Goal: Task Accomplishment & Management: Manage account settings

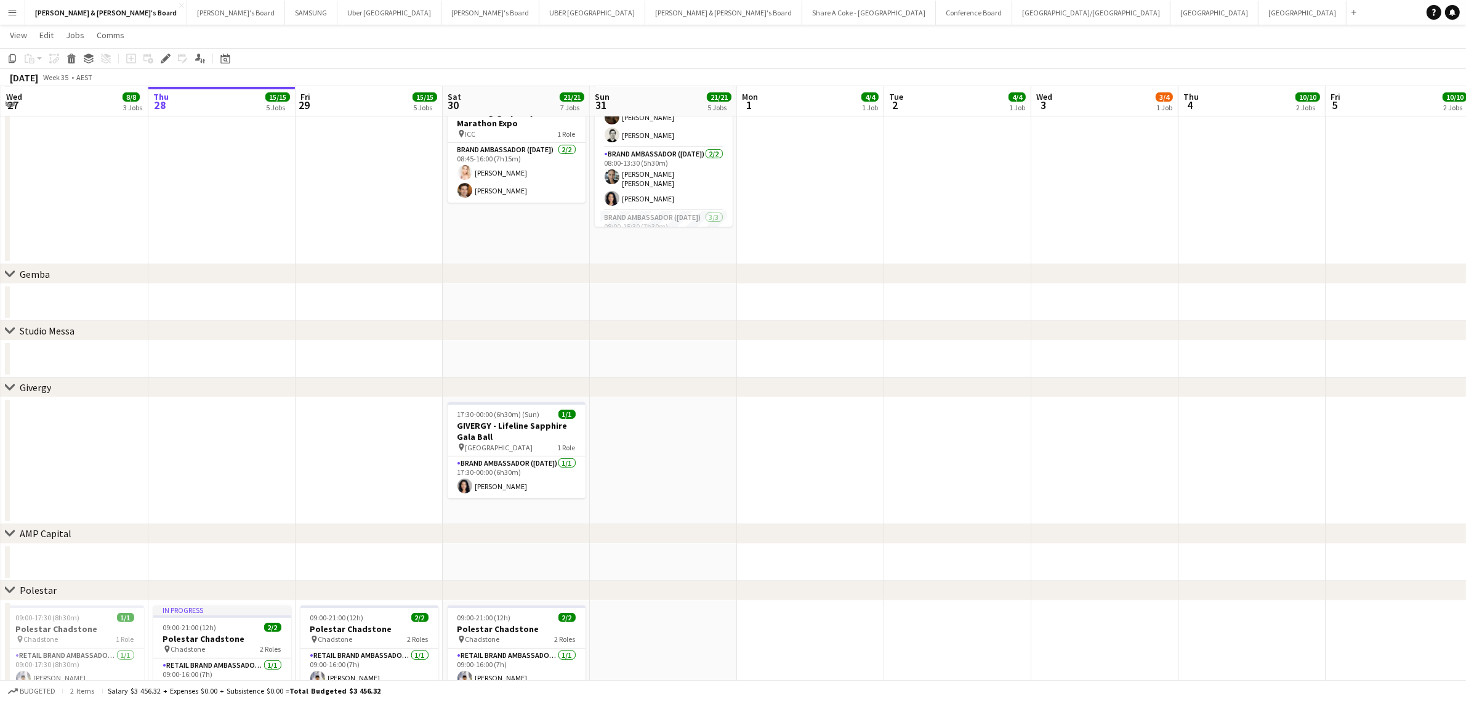
scroll to position [143, 0]
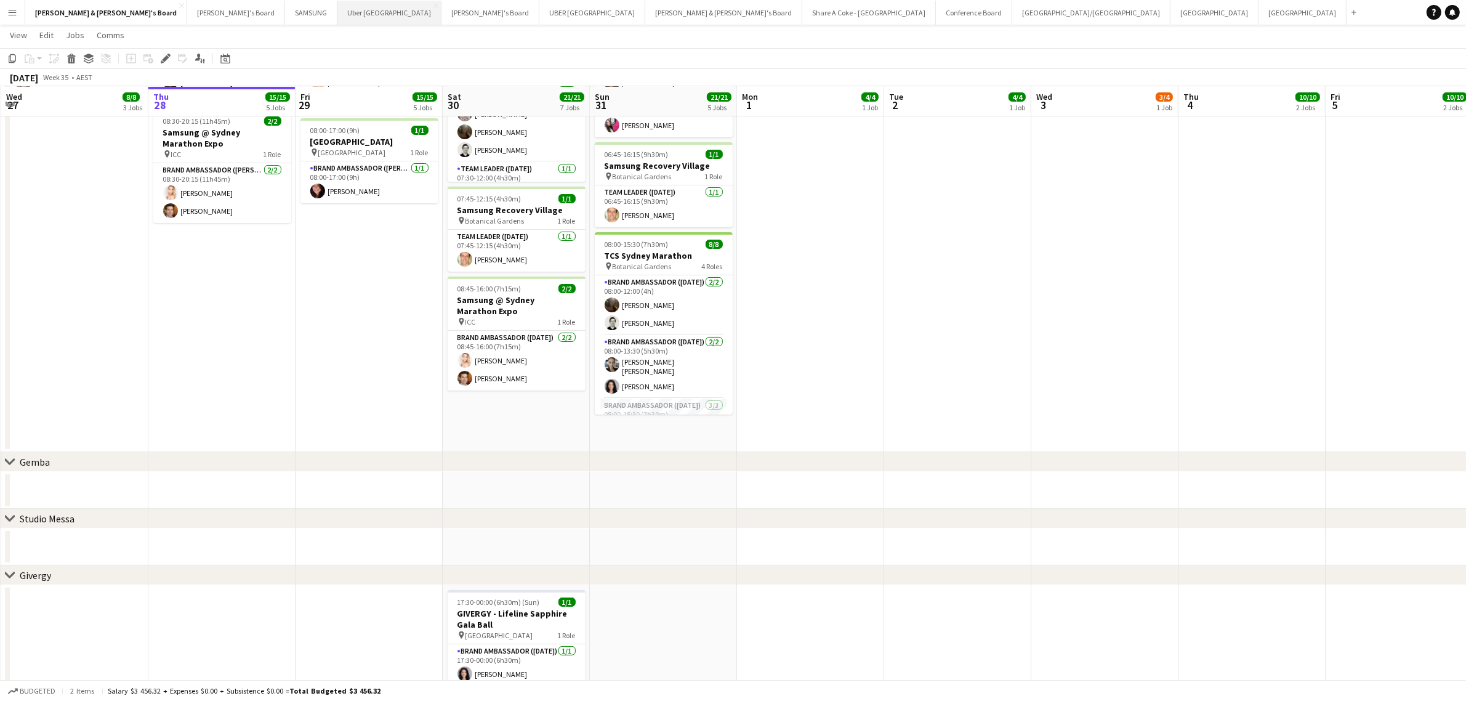
click at [337, 14] on button "Uber Sydney Close" at bounding box center [389, 13] width 104 height 24
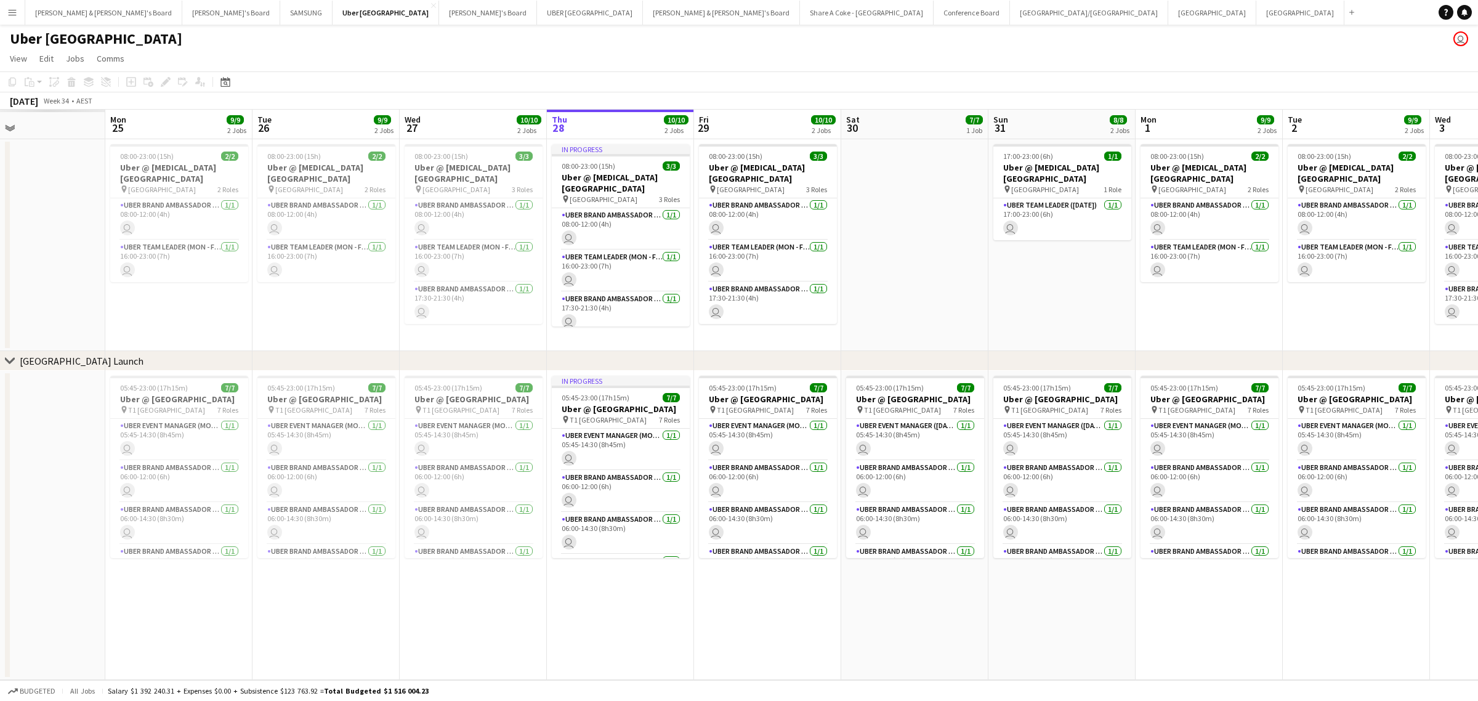
scroll to position [0, 276]
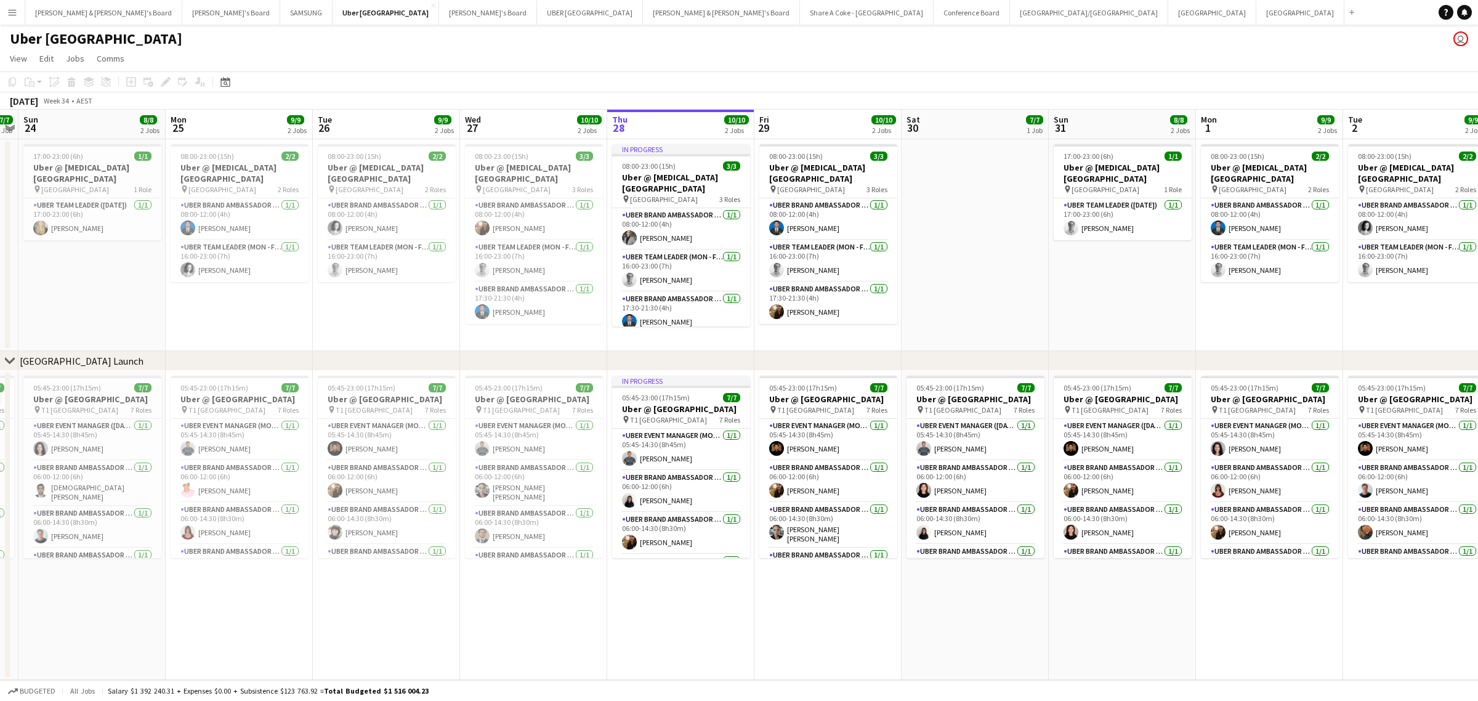
click at [842, 456] on app-calendar-viewport "Fri 22 10/10 2 Jobs Sat 23 7/7 1 Job Sun 24 8/8 2 Jobs Mon 25 9/9 2 Jobs Tue 26…" at bounding box center [739, 395] width 1478 height 570
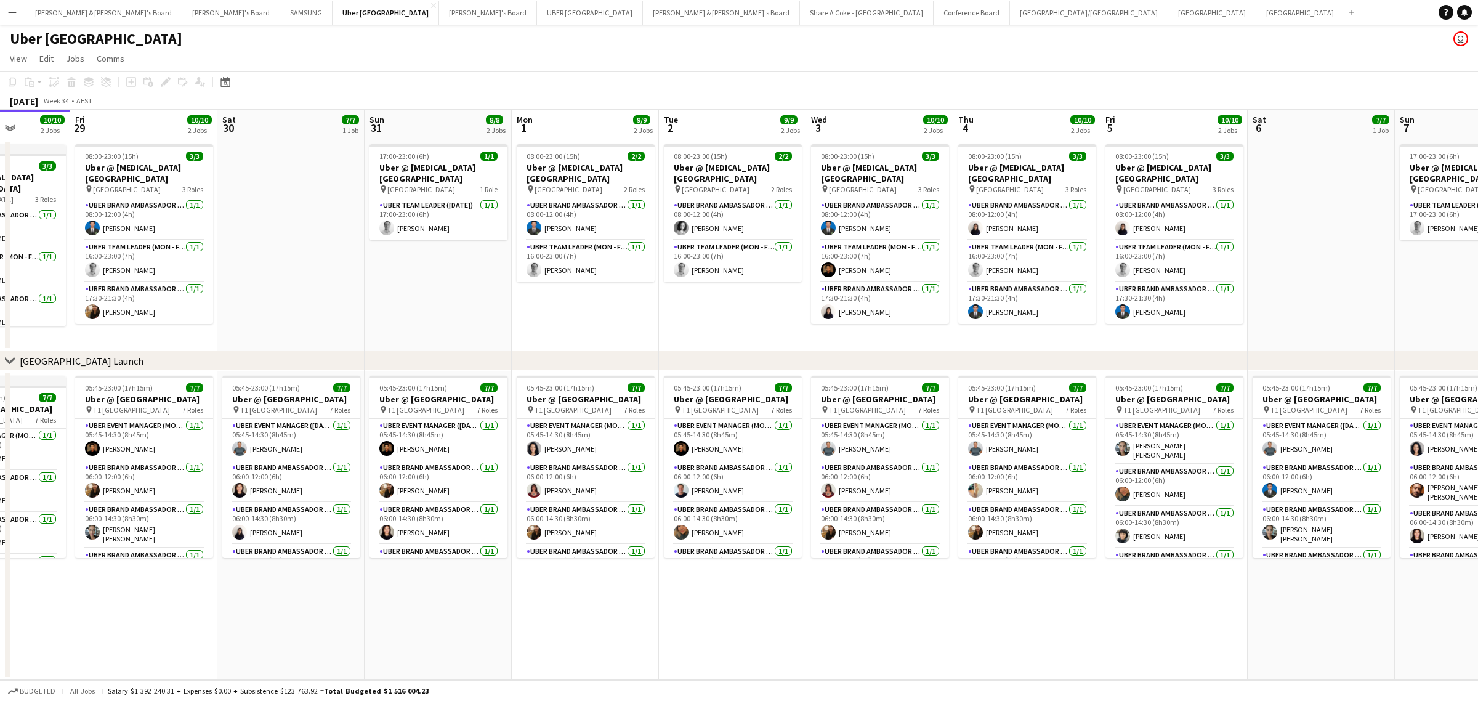
scroll to position [0, 482]
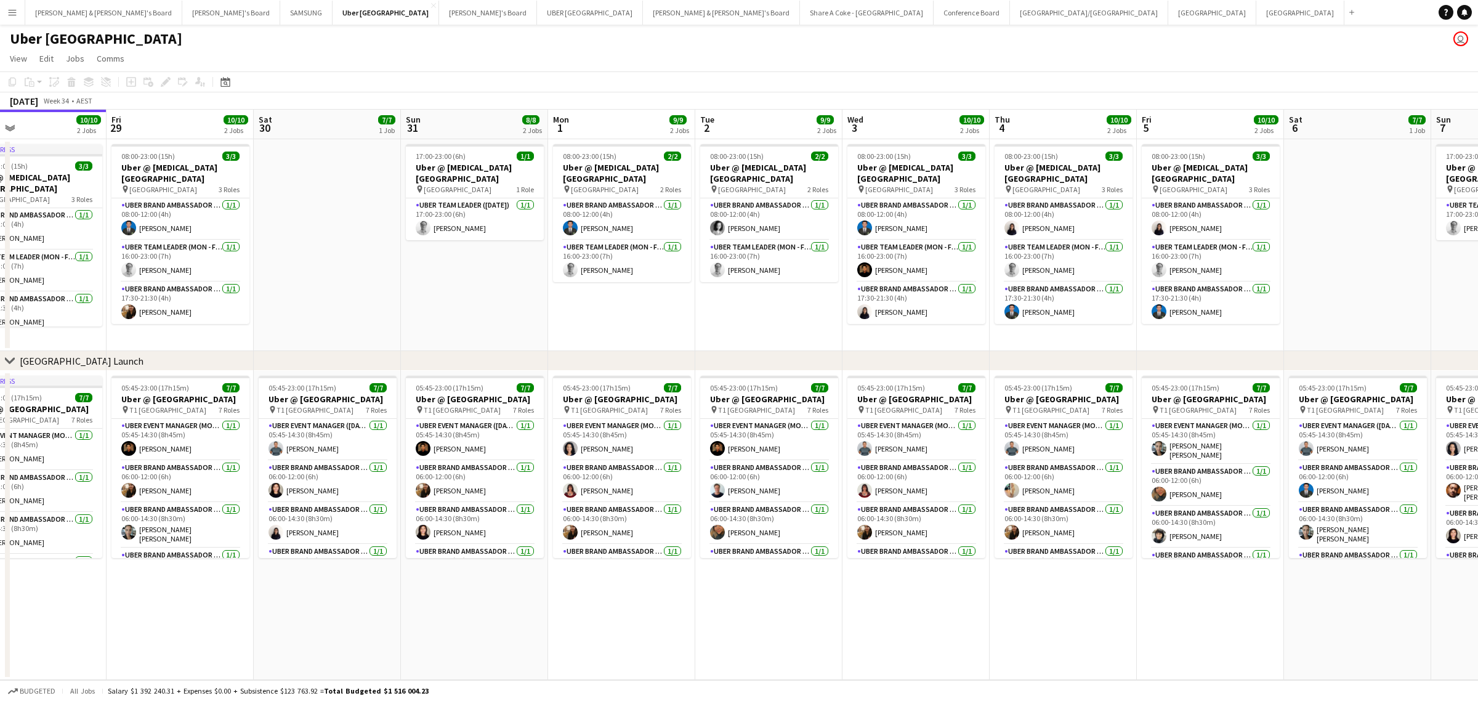
drag, startPoint x: 1133, startPoint y: 619, endPoint x: 536, endPoint y: 629, distance: 597.9
click at [536, 629] on app-calendar-viewport "Mon 25 9/9 2 Jobs Tue 26 9/9 2 Jobs Wed 27 10/10 2 Jobs Thu 28 10/10 2 Jobs Fri…" at bounding box center [739, 395] width 1478 height 570
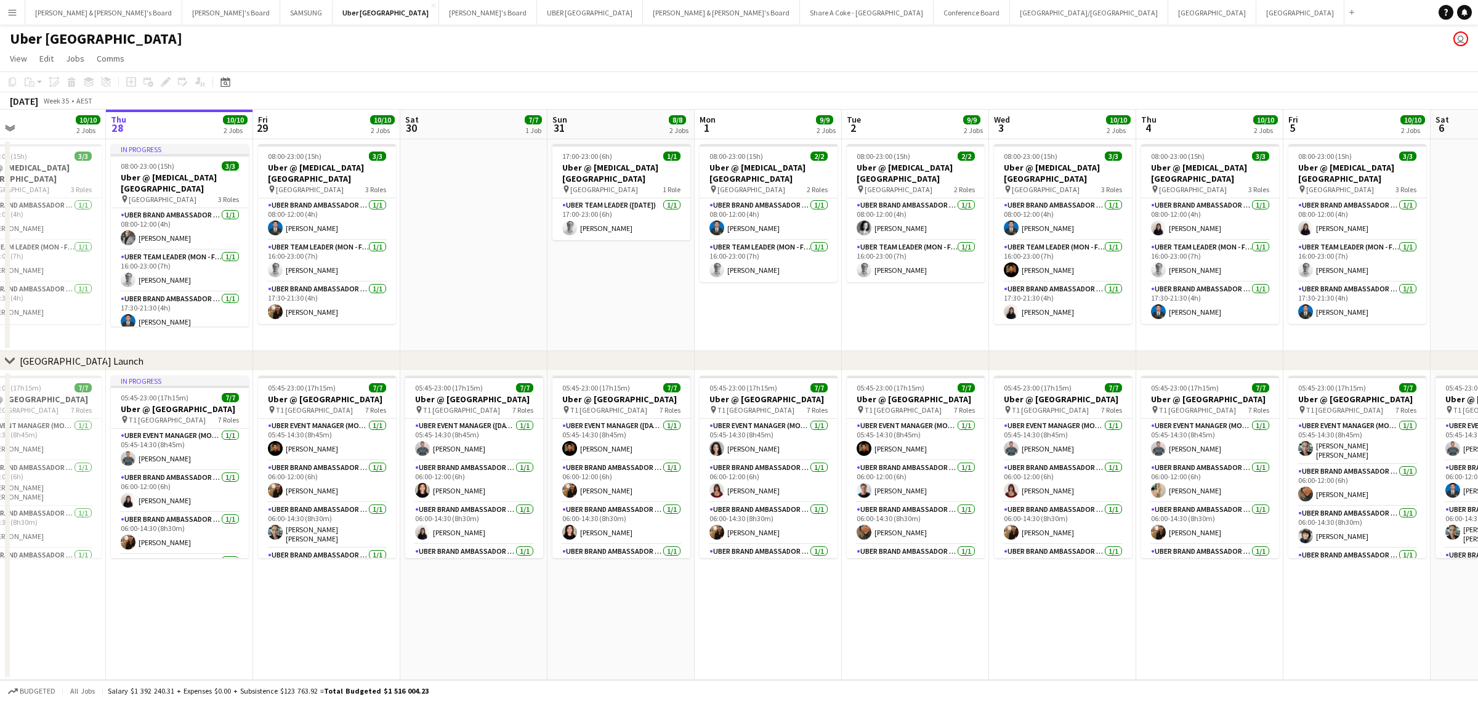
scroll to position [0, 308]
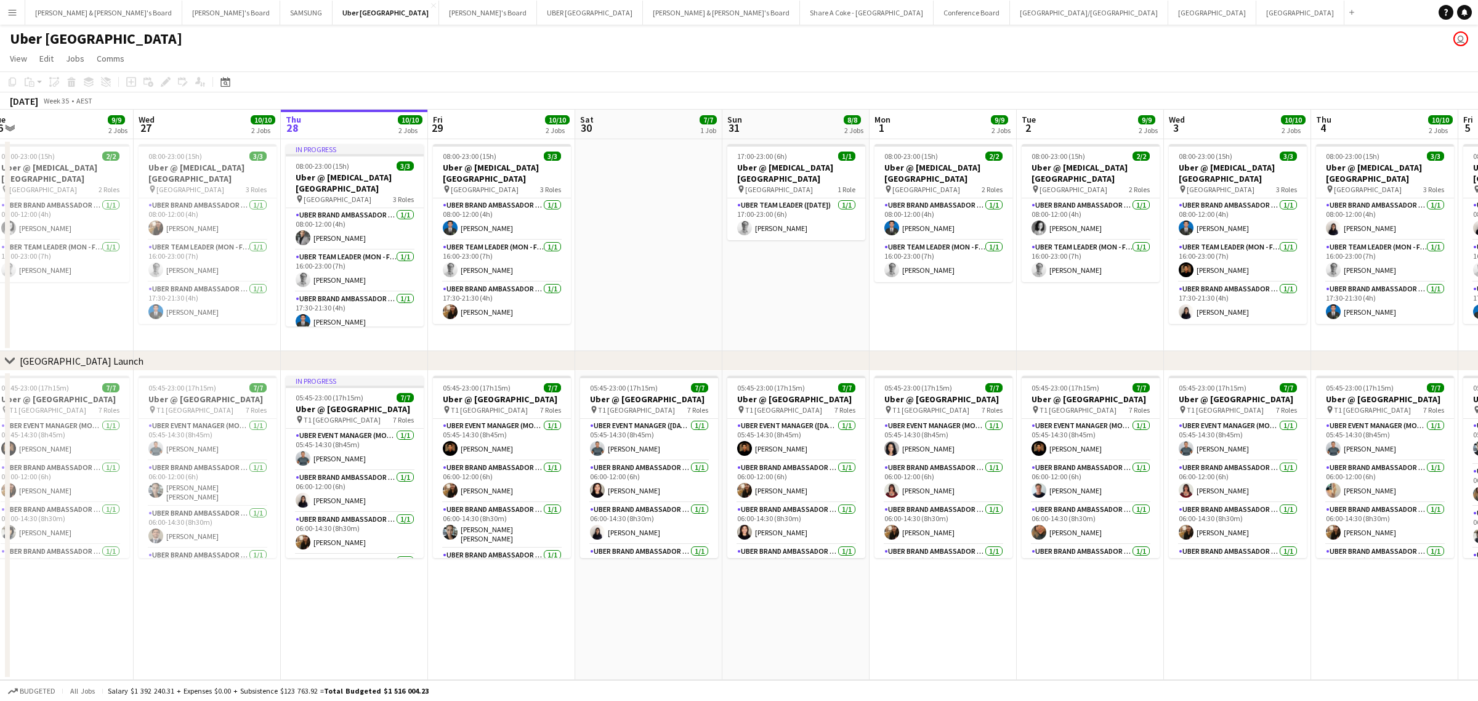
drag, startPoint x: 504, startPoint y: 614, endPoint x: 826, endPoint y: 595, distance: 322.6
click at [826, 595] on app-calendar-viewport "Sun 24 8/8 2 Jobs Mon 25 9/9 2 Jobs Tue 26 9/9 2 Jobs Wed 27 10/10 2 Jobs Thu 2…" at bounding box center [739, 395] width 1478 height 570
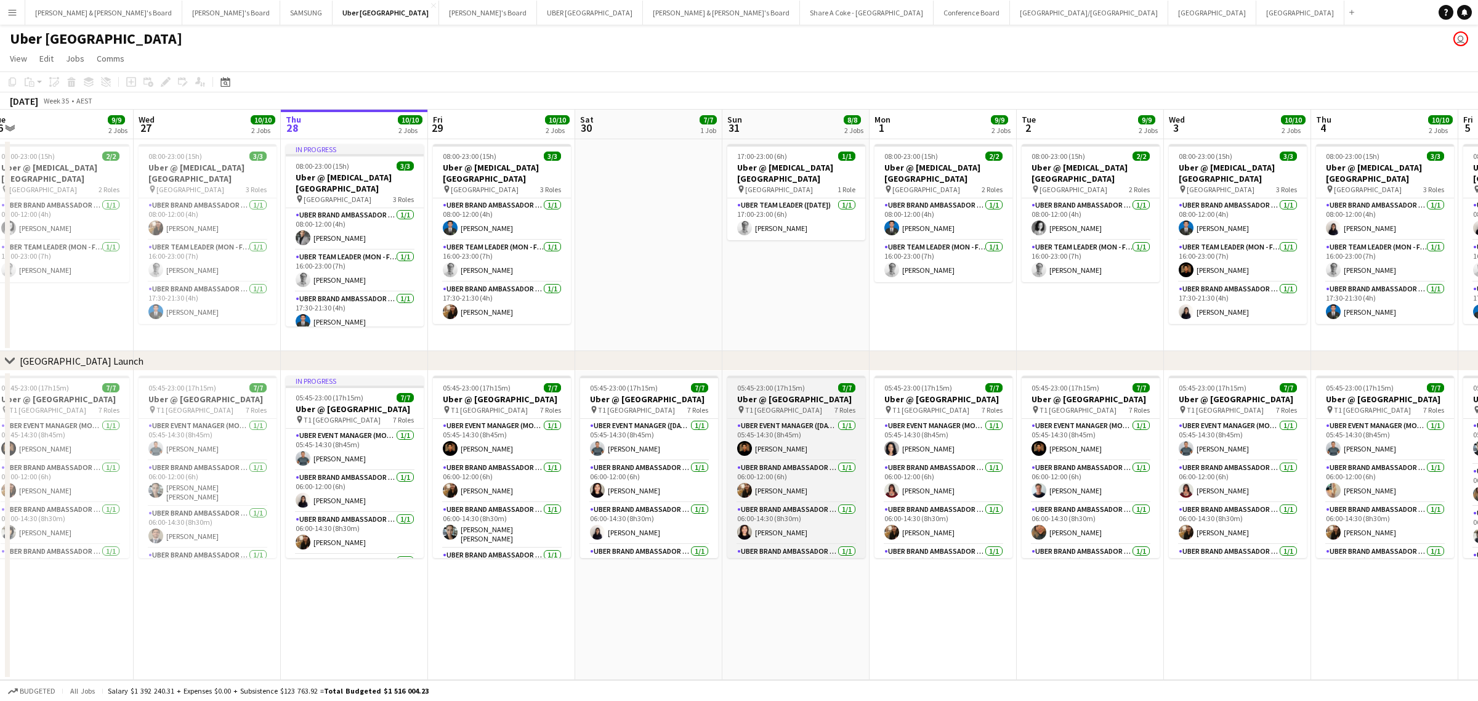
click at [778, 393] on h3 "Uber @ [GEOGRAPHIC_DATA]" at bounding box center [796, 398] width 138 height 11
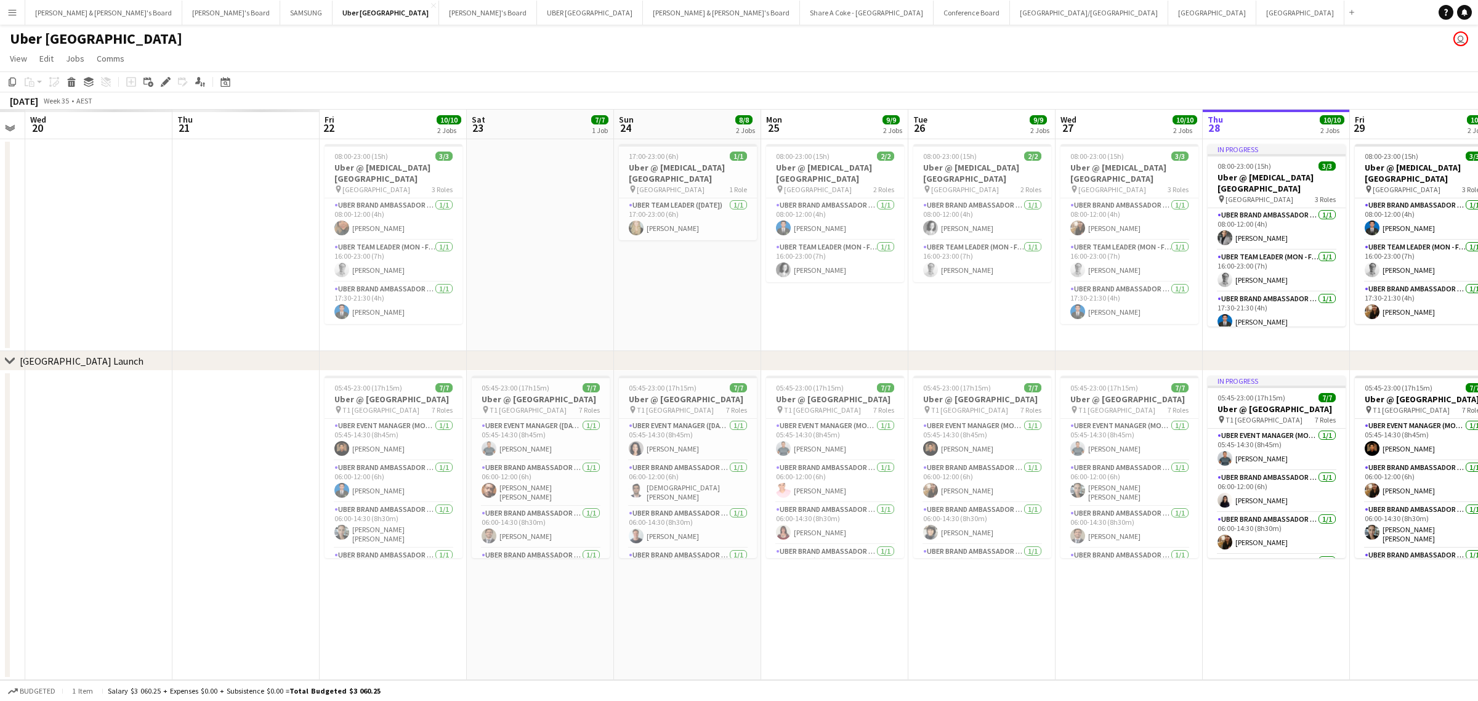
drag, startPoint x: 509, startPoint y: 629, endPoint x: 1430, endPoint y: 549, distance: 925.1
click at [1430, 549] on app-calendar-viewport "Mon 18 Tue 19 Wed 20 Thu 21 Fri 22 10/10 2 Jobs Sat 23 7/7 1 Job Sun 24 8/8 2 J…" at bounding box center [739, 395] width 1478 height 570
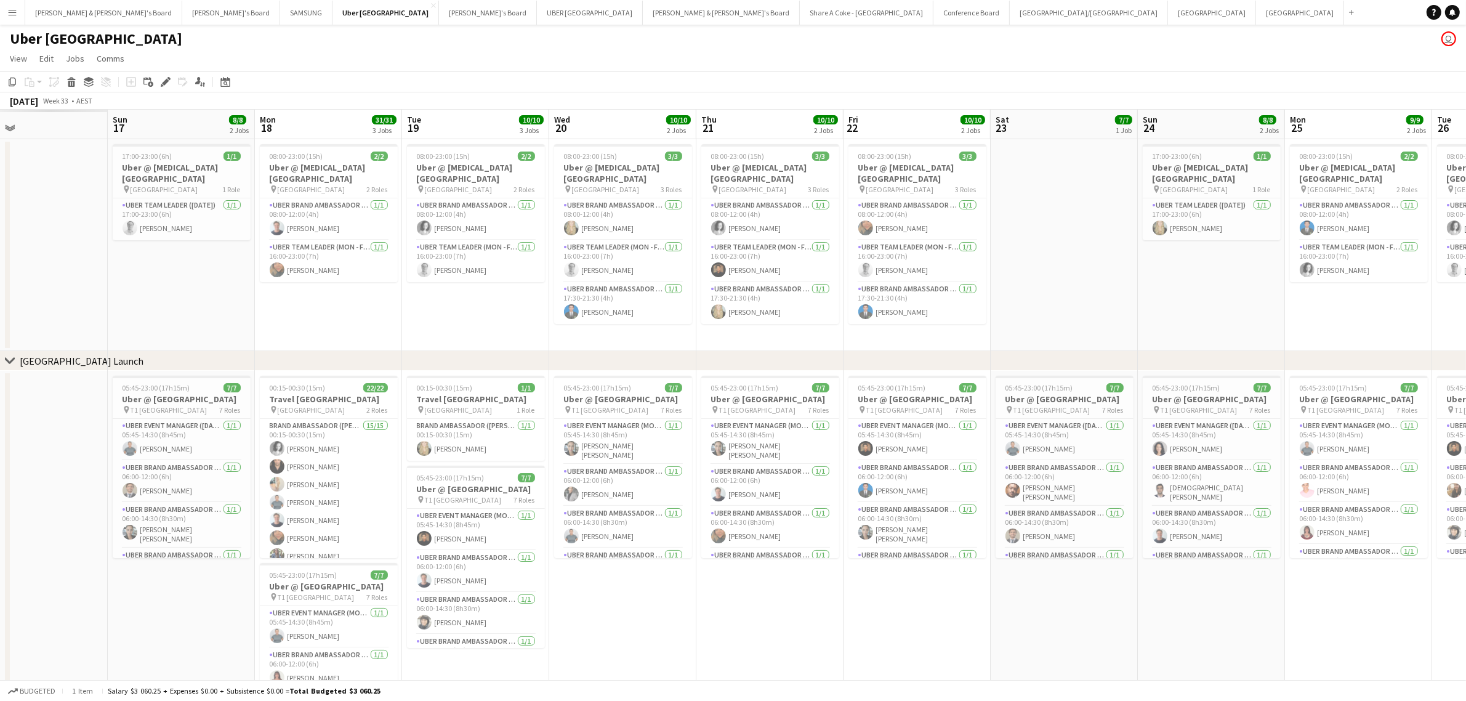
scroll to position [0, 282]
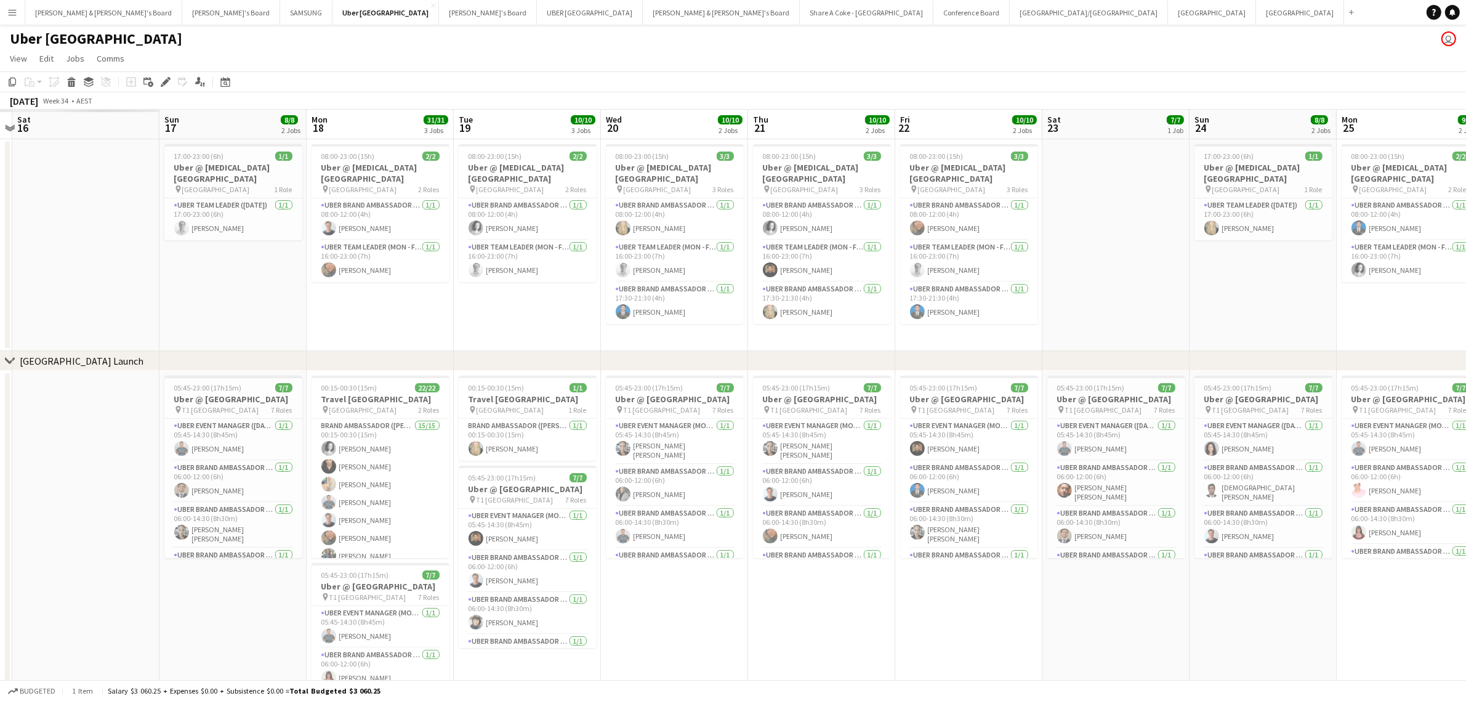
drag, startPoint x: 344, startPoint y: 614, endPoint x: 920, endPoint y: 605, distance: 577.0
click at [920, 605] on app-calendar-viewport "Thu 14 Fri 15 Sat 16 Sun 17 8/8 2 Jobs Mon 18 31/31 3 Jobs Tue 19 10/10 3 Jobs …" at bounding box center [733, 440] width 1466 height 660
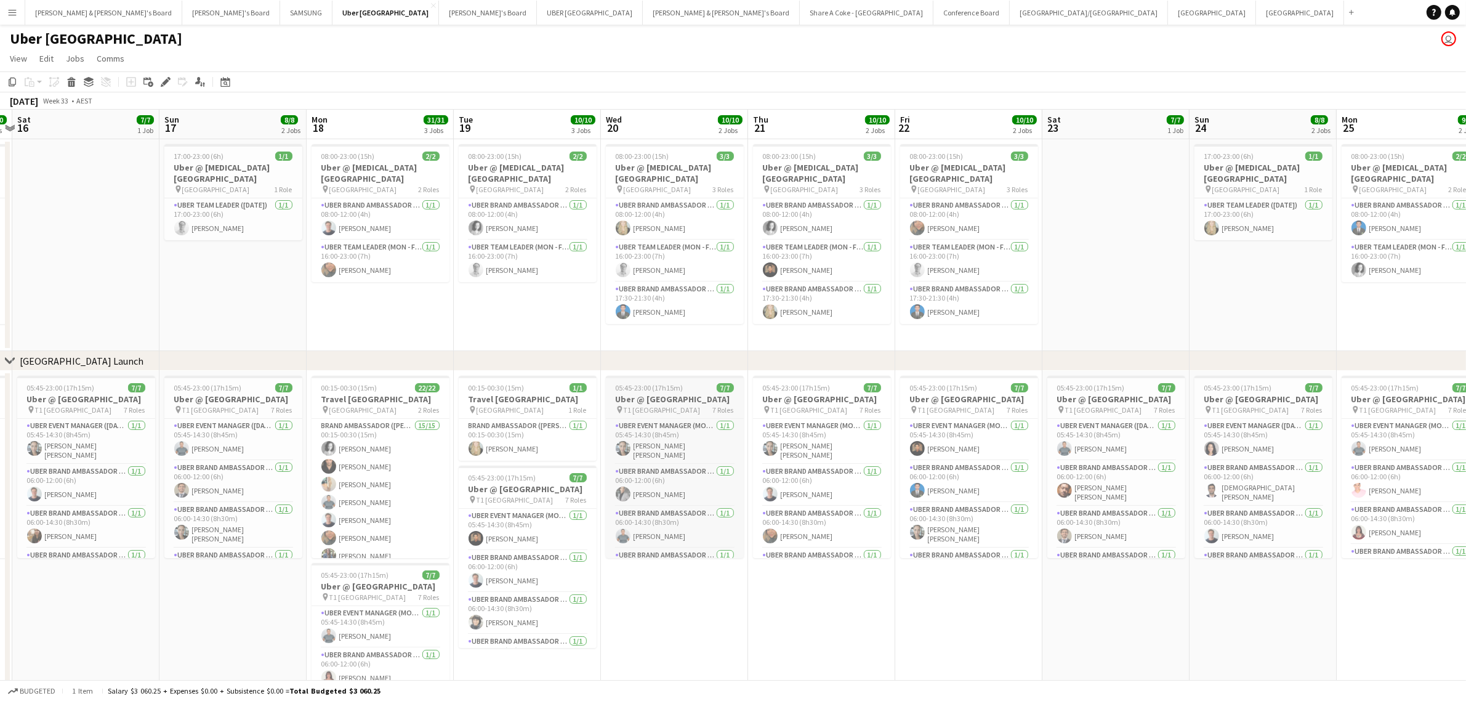
click at [643, 399] on h3 "Uber @ [GEOGRAPHIC_DATA]" at bounding box center [675, 398] width 138 height 11
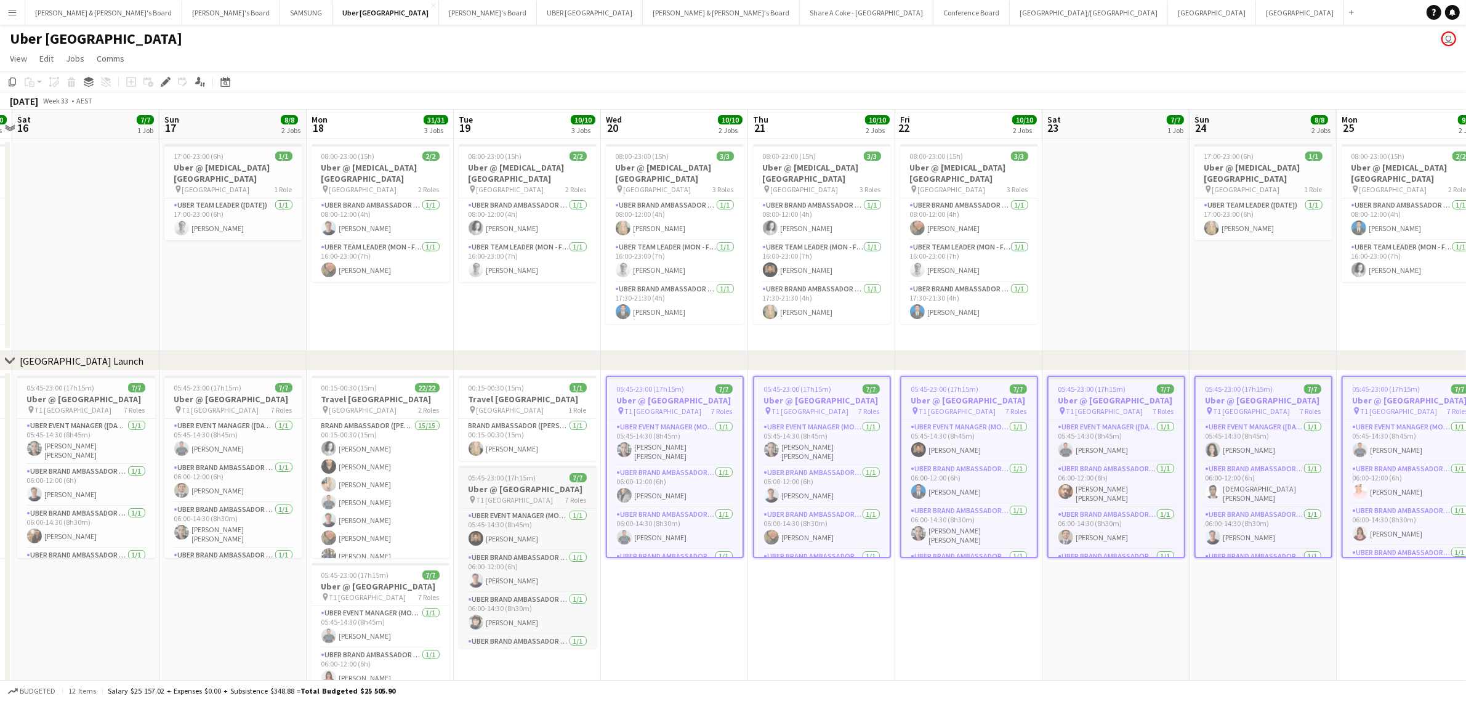
click at [508, 494] on h3 "Uber @ [GEOGRAPHIC_DATA]" at bounding box center [528, 488] width 138 height 11
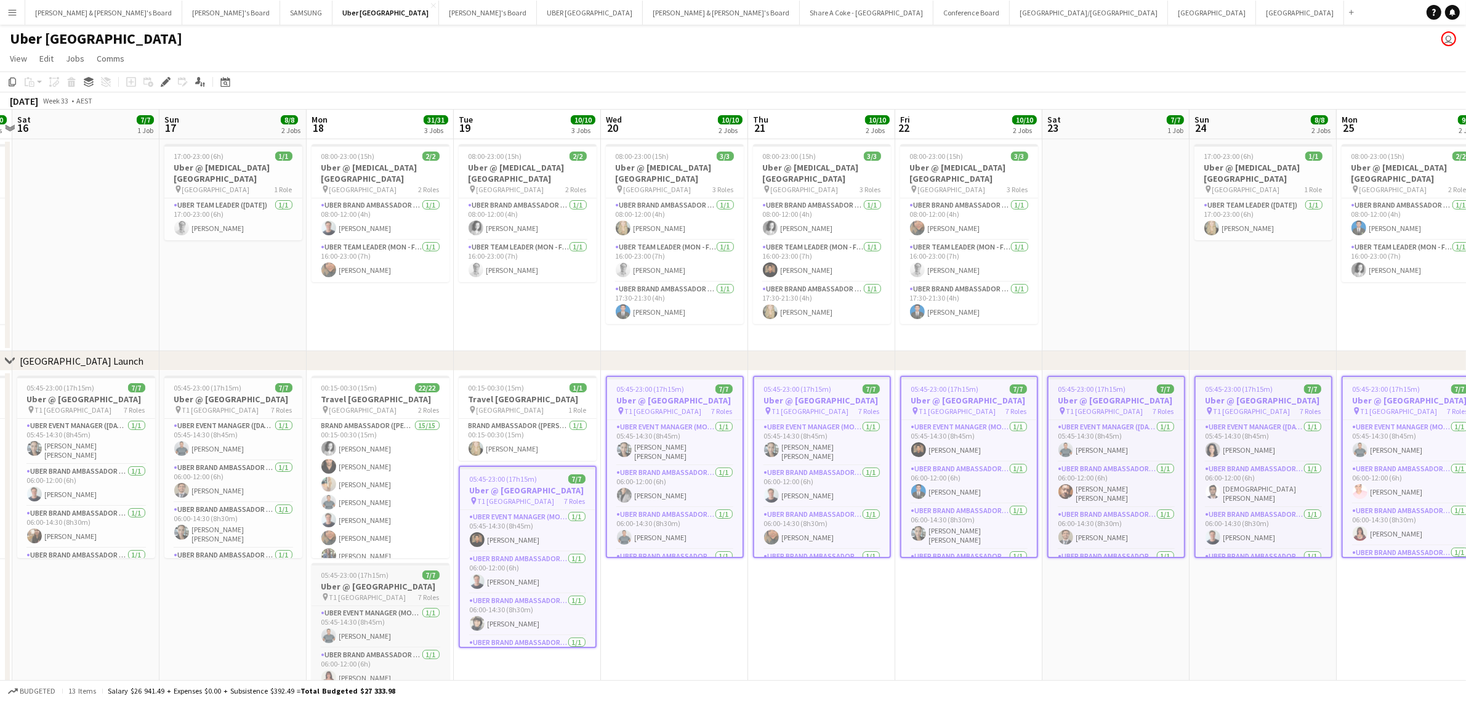
click at [355, 589] on h3 "Uber @ [GEOGRAPHIC_DATA]" at bounding box center [381, 586] width 138 height 11
drag, startPoint x: 211, startPoint y: 405, endPoint x: 135, endPoint y: 419, distance: 77.0
click at [208, 405] on h3 "Uber @ [GEOGRAPHIC_DATA]" at bounding box center [233, 398] width 138 height 11
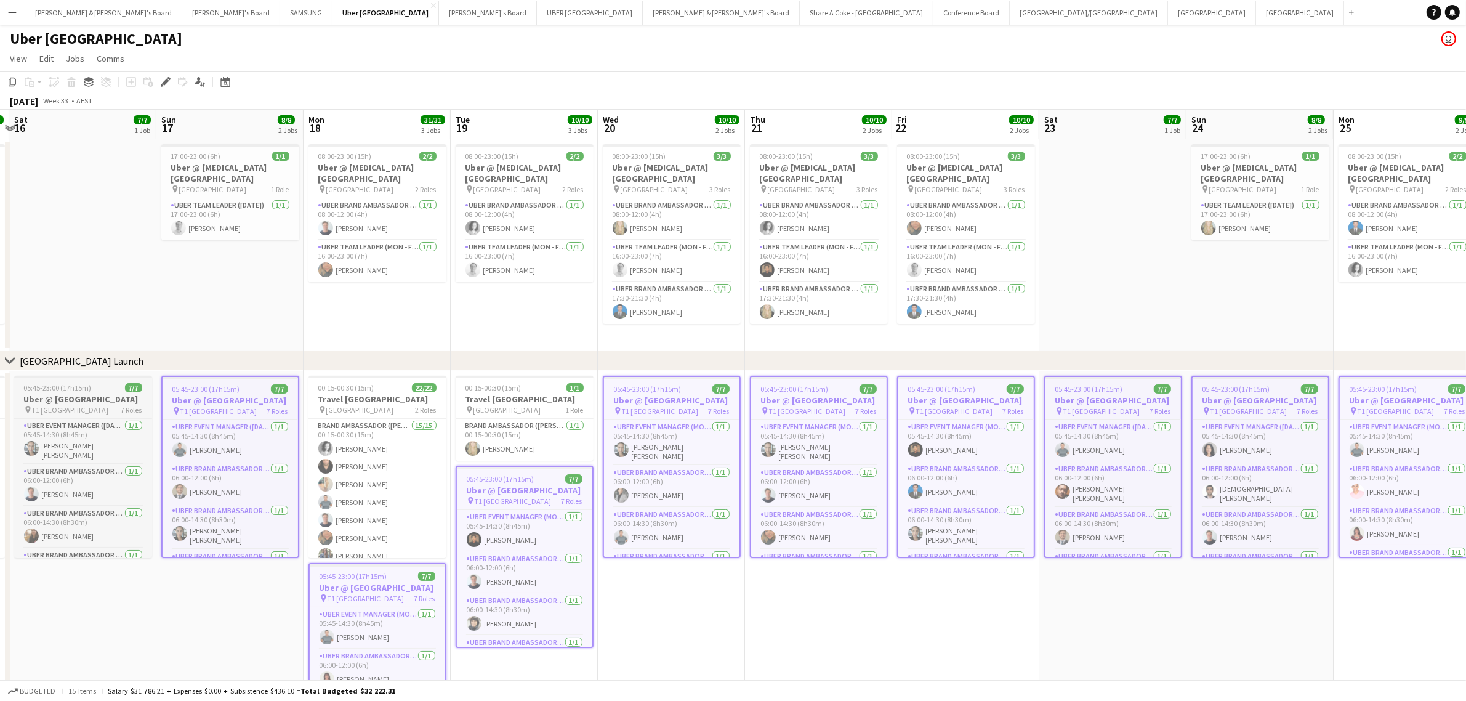
click at [50, 396] on h3 "Uber @ [GEOGRAPHIC_DATA]" at bounding box center [83, 398] width 138 height 11
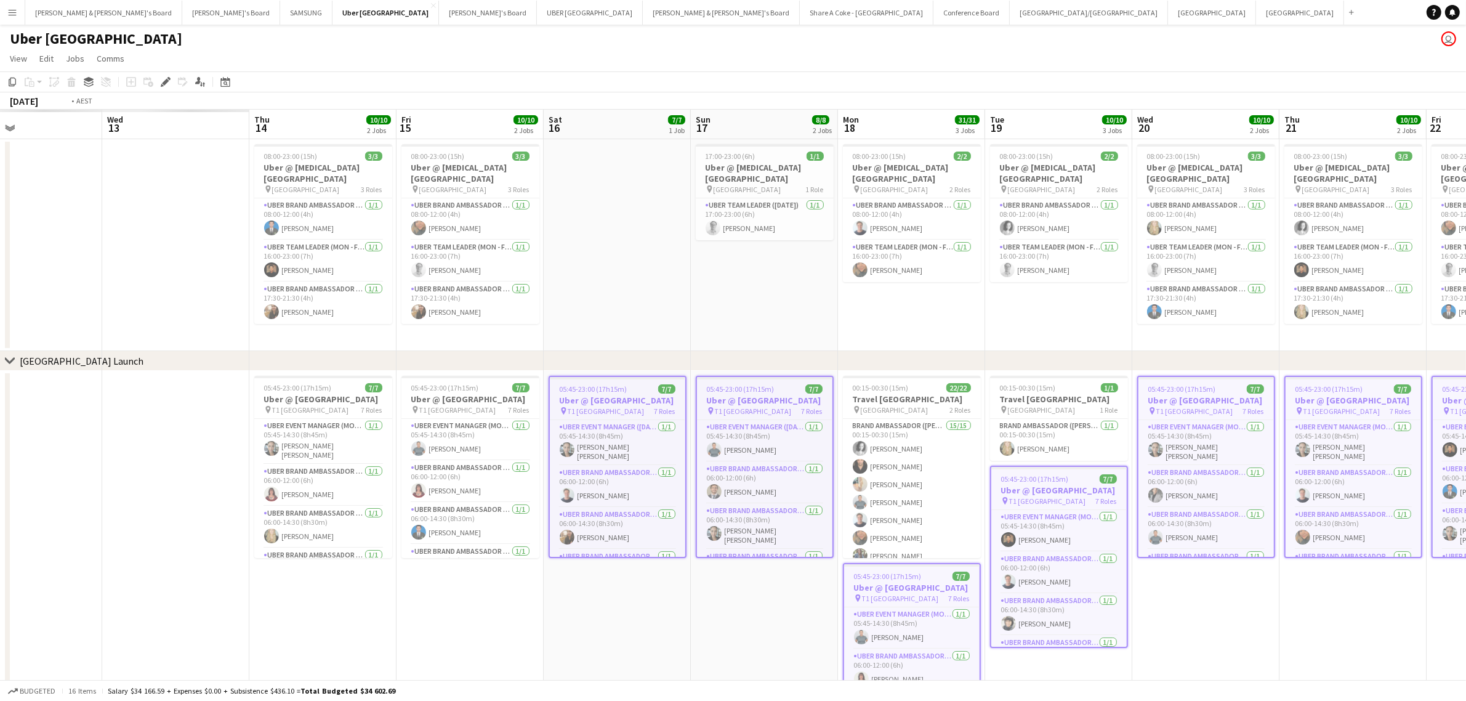
scroll to position [0, 296]
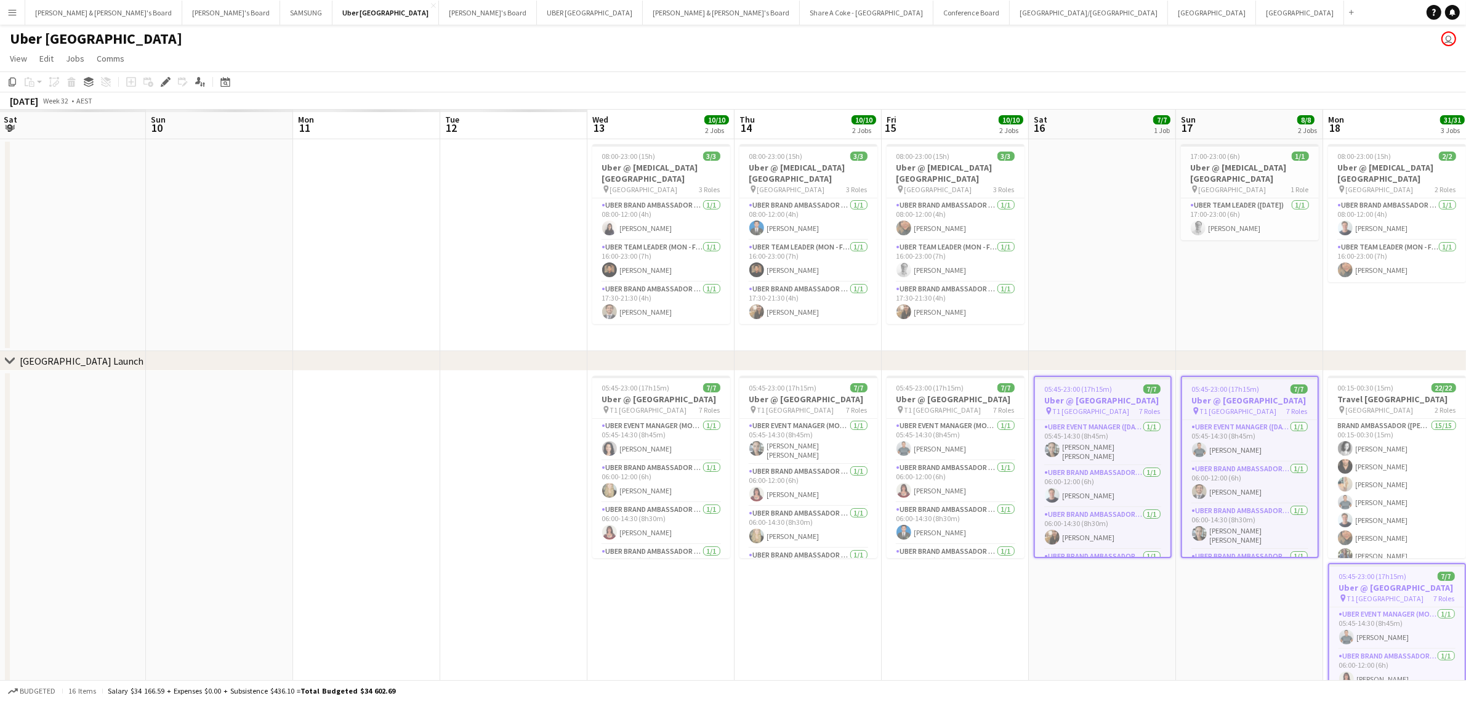
drag, startPoint x: 115, startPoint y: 662, endPoint x: 1135, endPoint y: 600, distance: 1022.1
click at [1135, 600] on app-calendar-viewport "Thu 7 Fri 8 Sat 9 Sun 10 Mon 11 Tue 12 Wed 13 10/10 2 Jobs Thu 14 10/10 2 Jobs …" at bounding box center [733, 440] width 1466 height 660
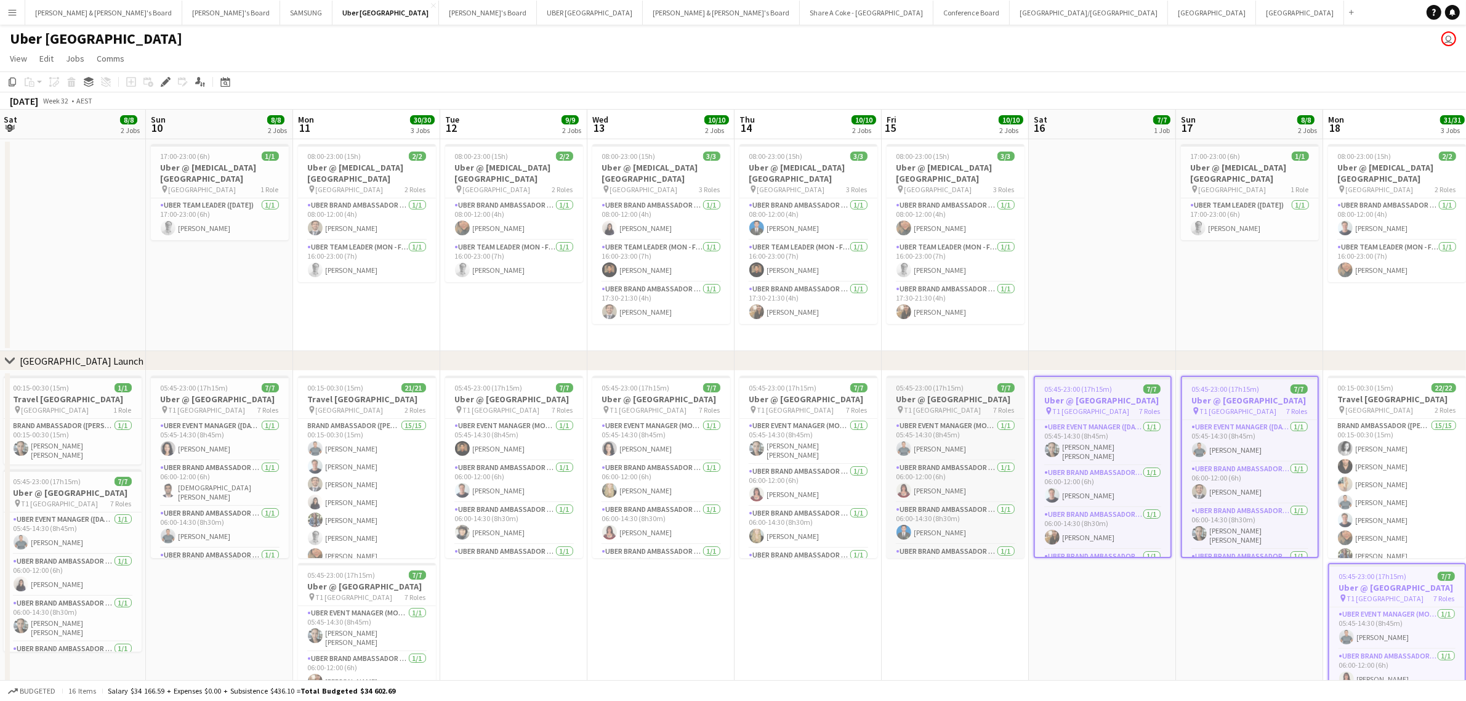
click at [952, 403] on h3 "Uber @ [GEOGRAPHIC_DATA]" at bounding box center [956, 398] width 138 height 11
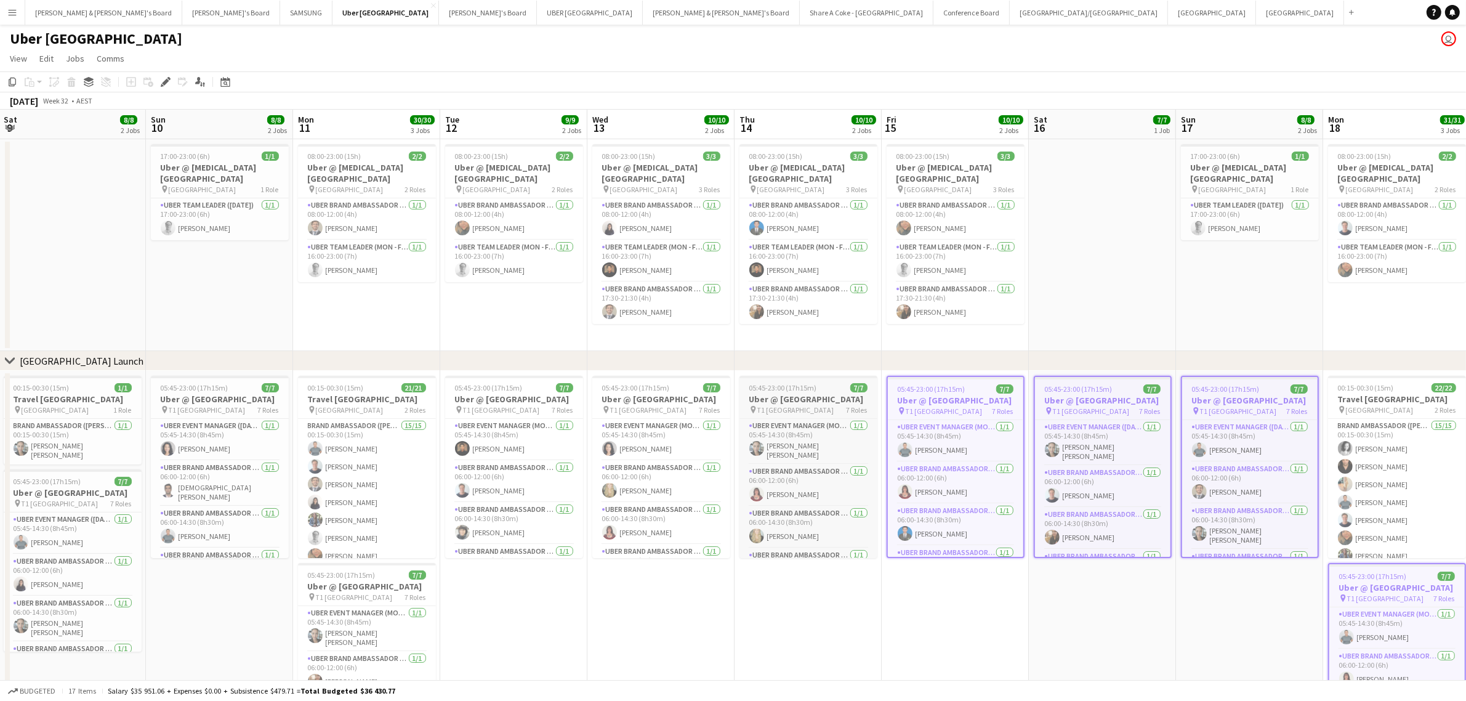
click at [779, 403] on h3 "Uber @ [GEOGRAPHIC_DATA]" at bounding box center [808, 398] width 138 height 11
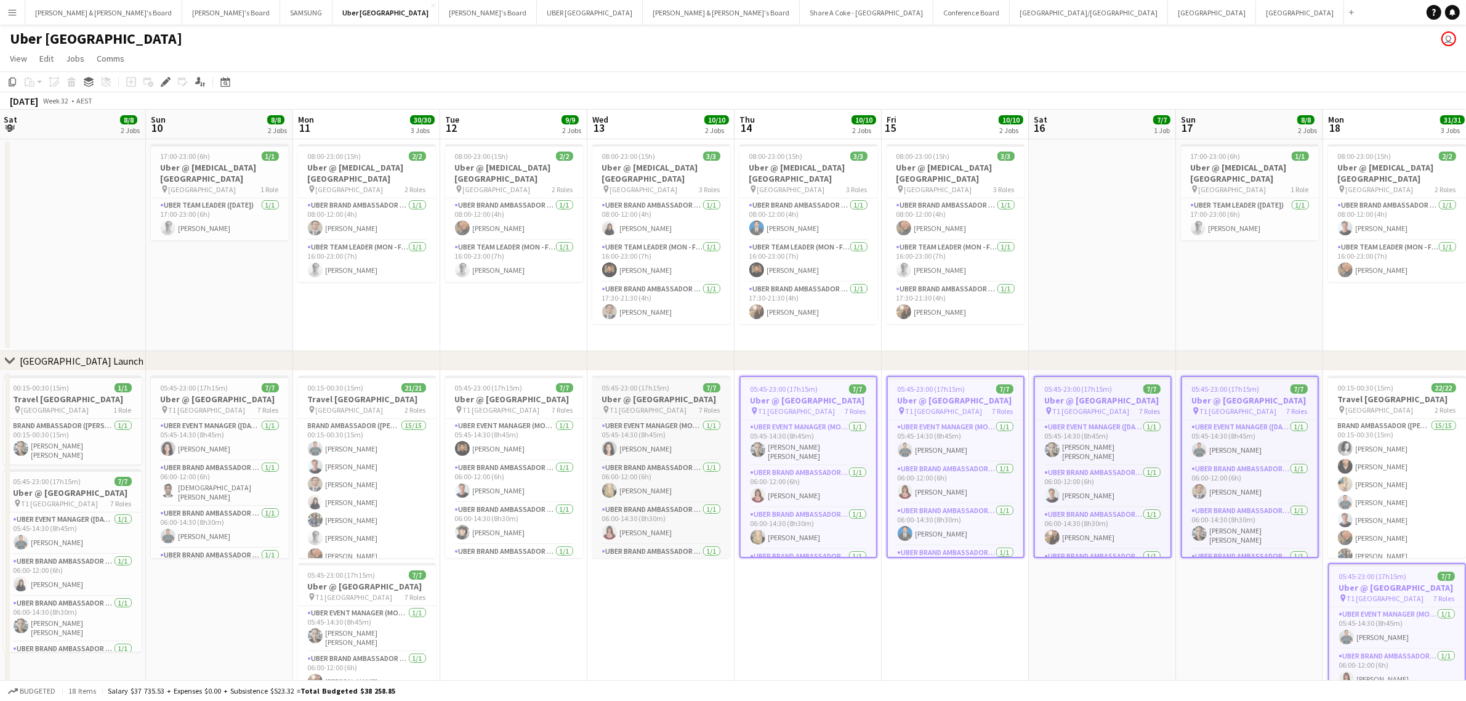
click at [629, 404] on h3 "Uber @ [GEOGRAPHIC_DATA]" at bounding box center [661, 398] width 138 height 11
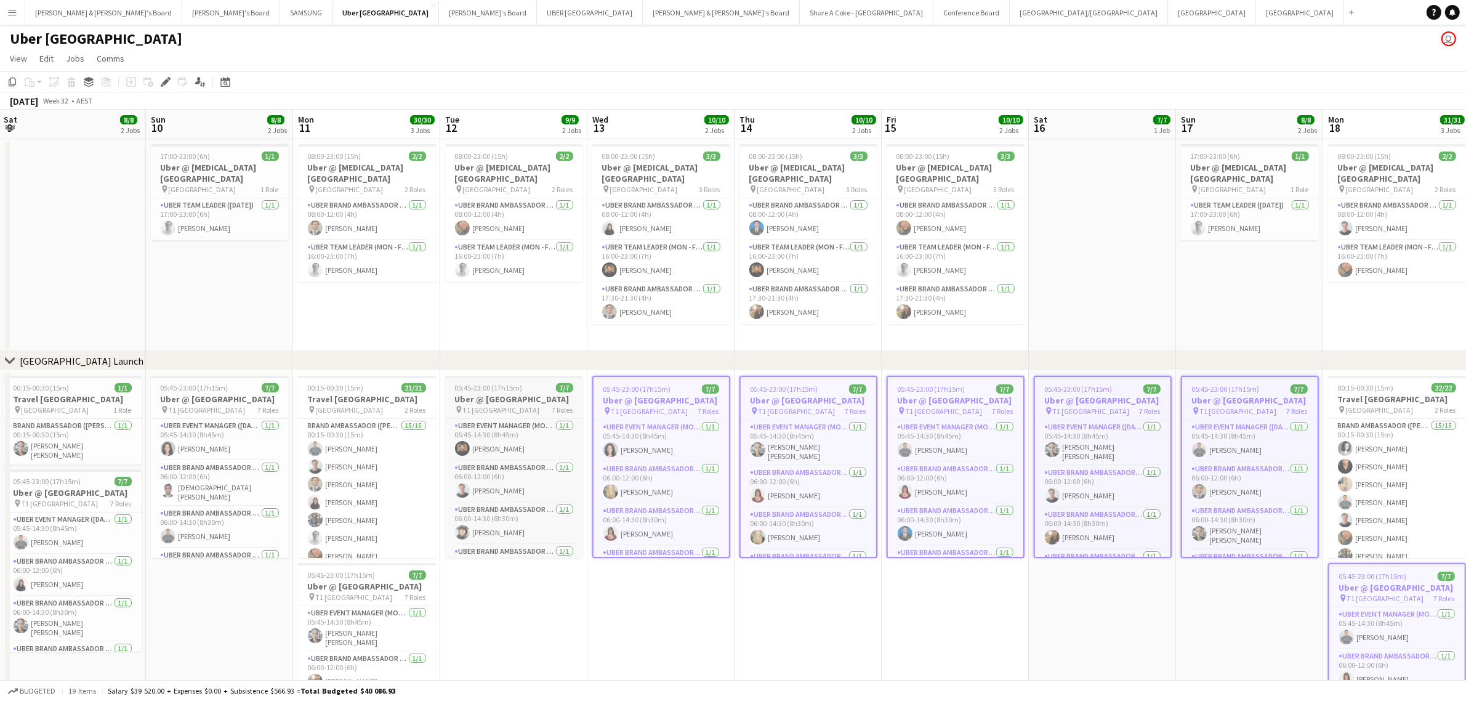
click at [499, 414] on span "T1 [GEOGRAPHIC_DATA]" at bounding box center [501, 409] width 77 height 9
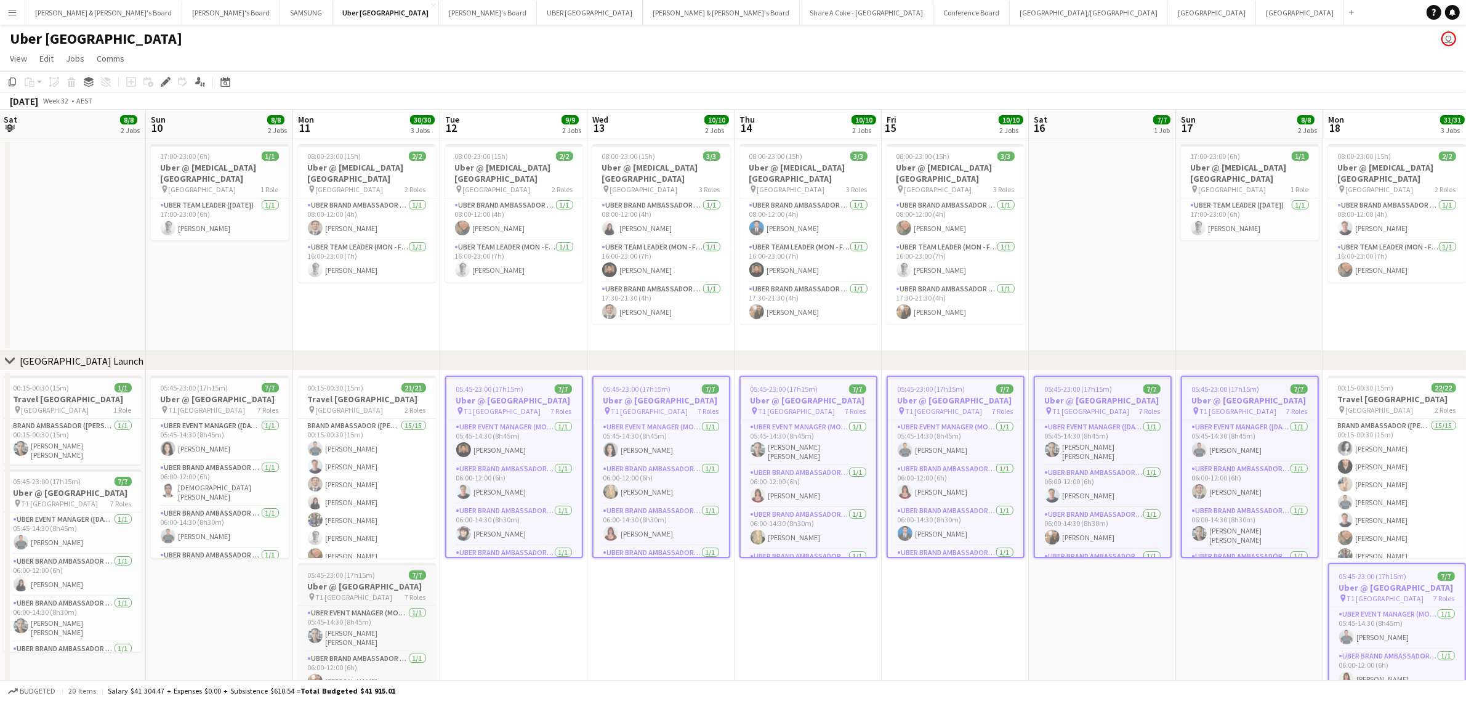
click at [337, 592] on h3 "Uber @ [GEOGRAPHIC_DATA]" at bounding box center [367, 586] width 138 height 11
click at [211, 405] on h3 "Uber @ [GEOGRAPHIC_DATA]" at bounding box center [220, 398] width 138 height 11
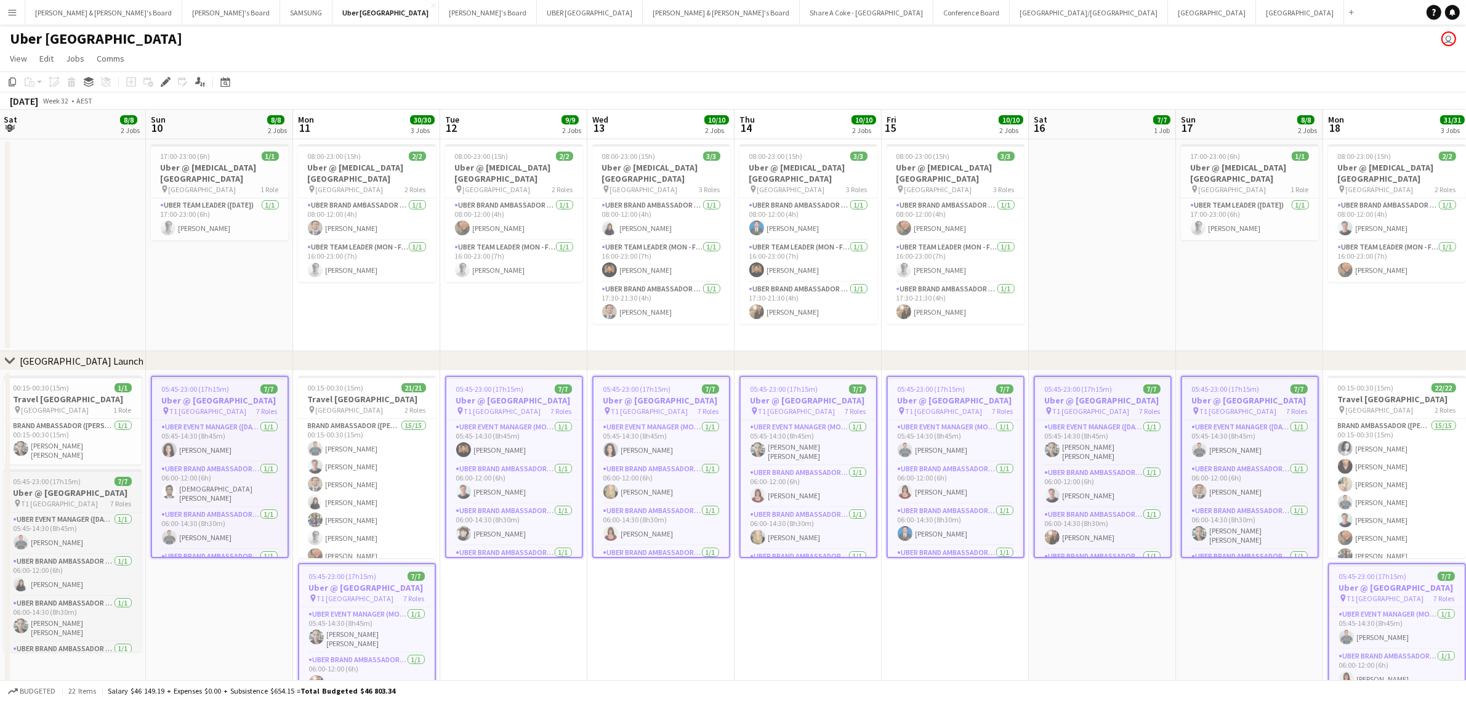
click at [56, 498] on h3 "Uber @ [GEOGRAPHIC_DATA]" at bounding box center [73, 492] width 138 height 11
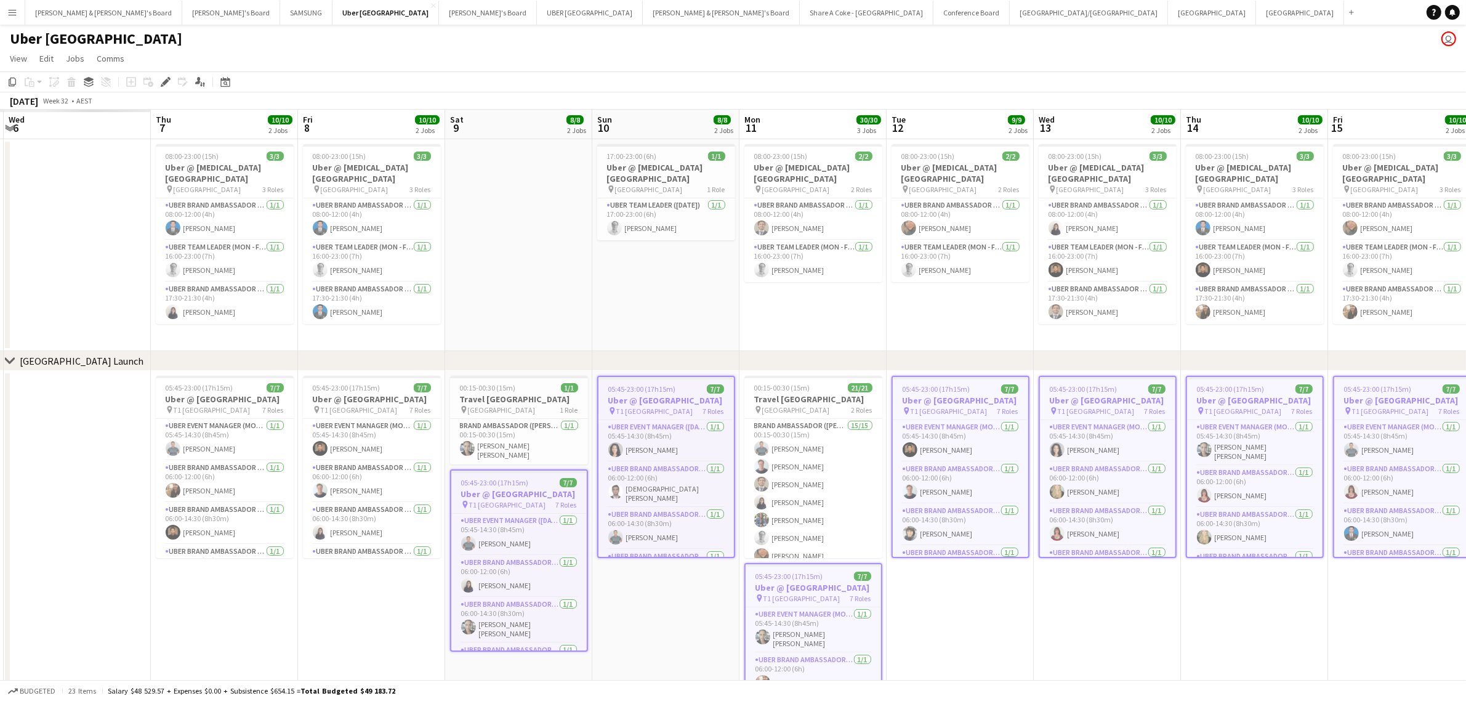
scroll to position [0, 370]
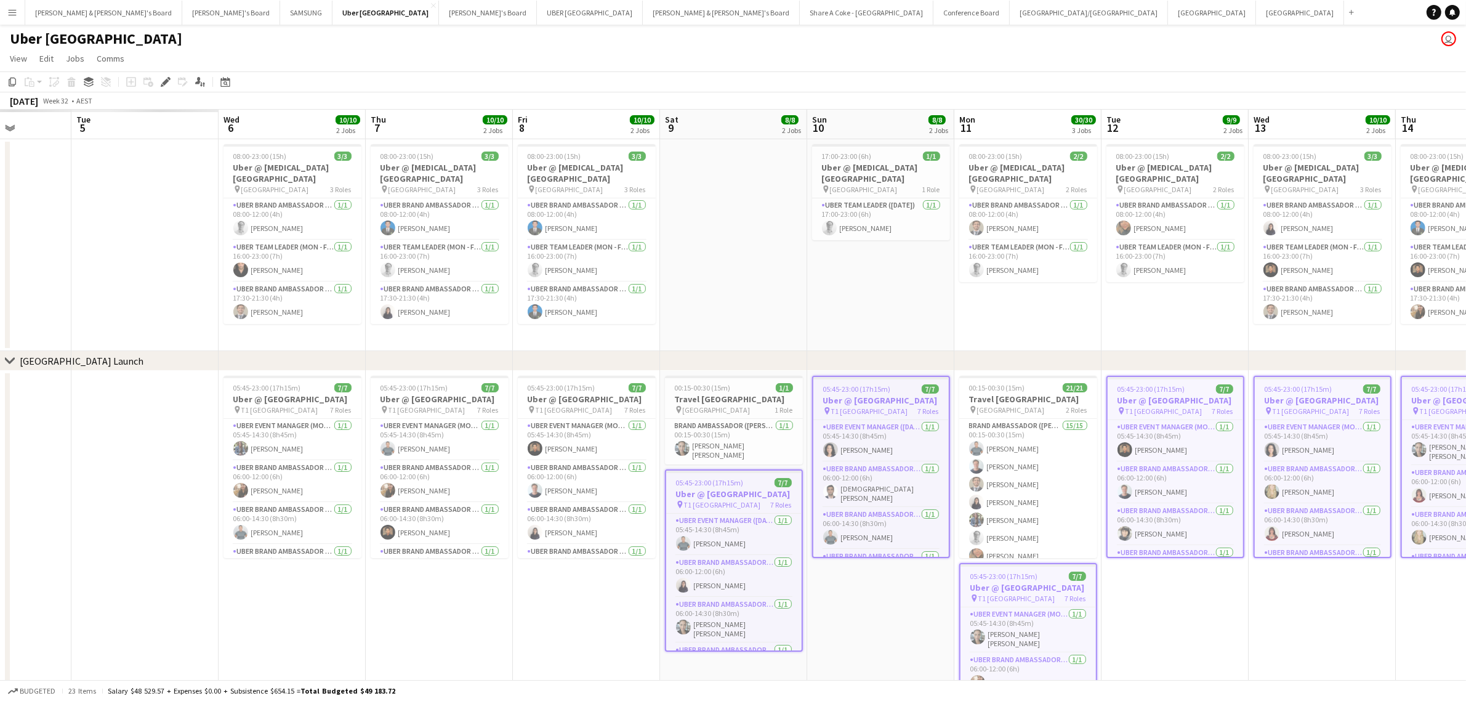
drag, startPoint x: 216, startPoint y: 611, endPoint x: 877, endPoint y: 549, distance: 664.2
click at [877, 549] on app-calendar-viewport "Sat 2 Sun 3 Mon 4 Tue 5 Wed 6 10/10 2 Jobs Thu 7 10/10 2 Jobs Fri 8 10/10 2 Job…" at bounding box center [733, 440] width 1466 height 660
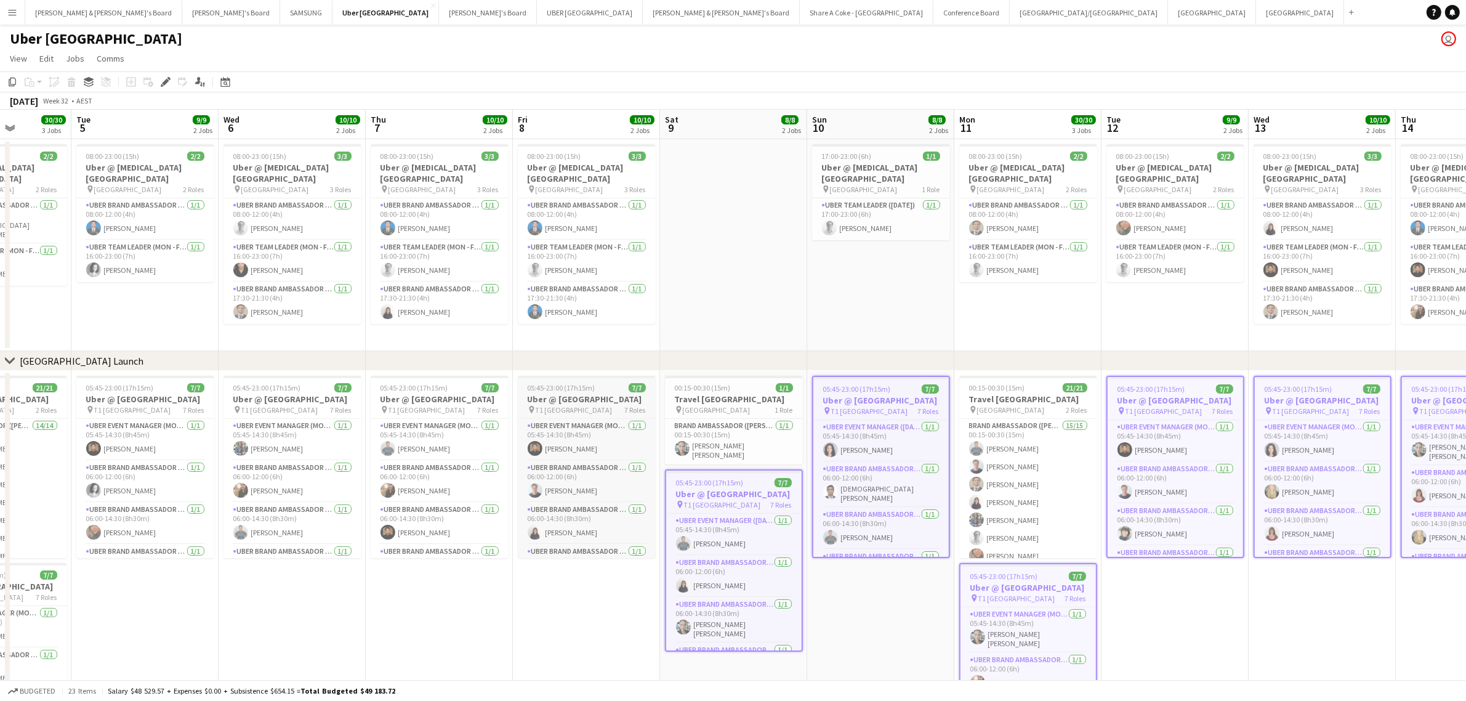
click at [564, 405] on h3 "Uber @ [GEOGRAPHIC_DATA]" at bounding box center [587, 398] width 138 height 11
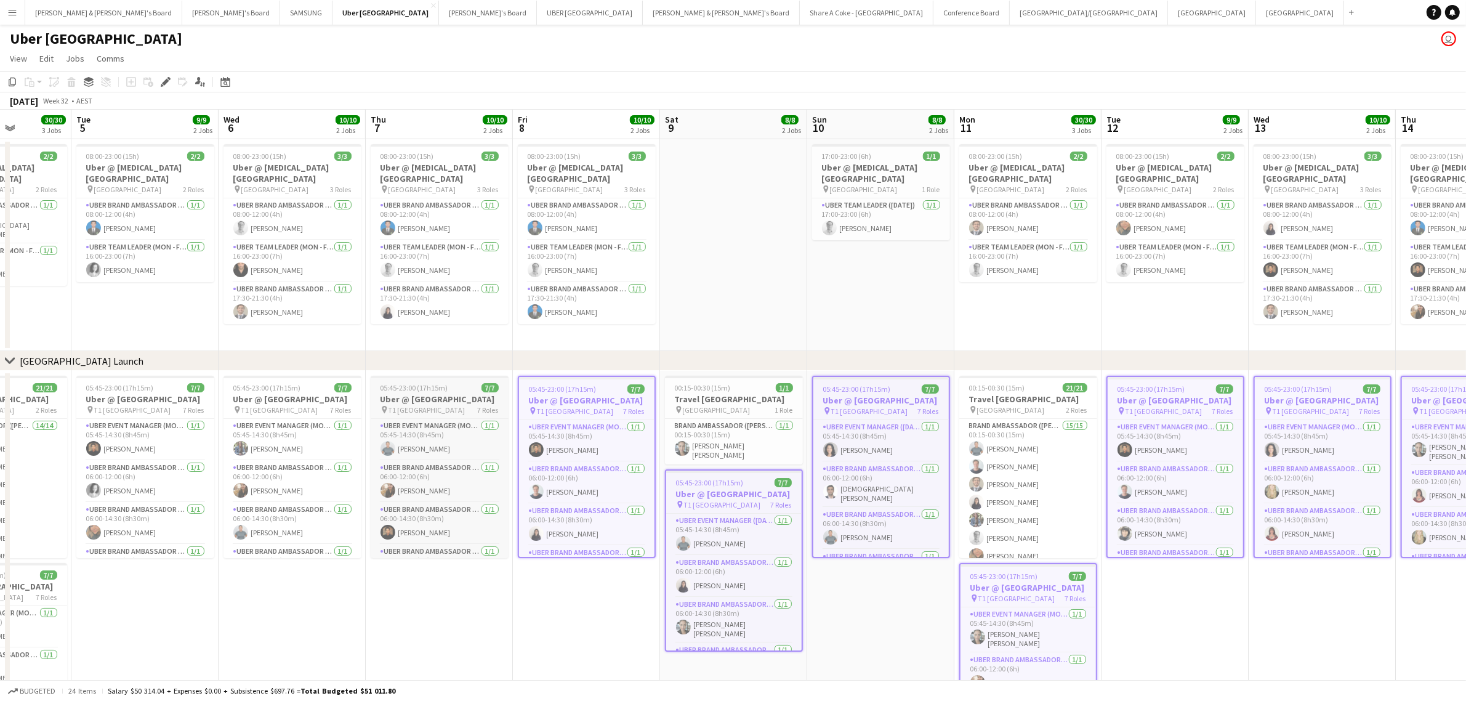
click at [420, 405] on h3 "Uber @ [GEOGRAPHIC_DATA]" at bounding box center [440, 398] width 138 height 11
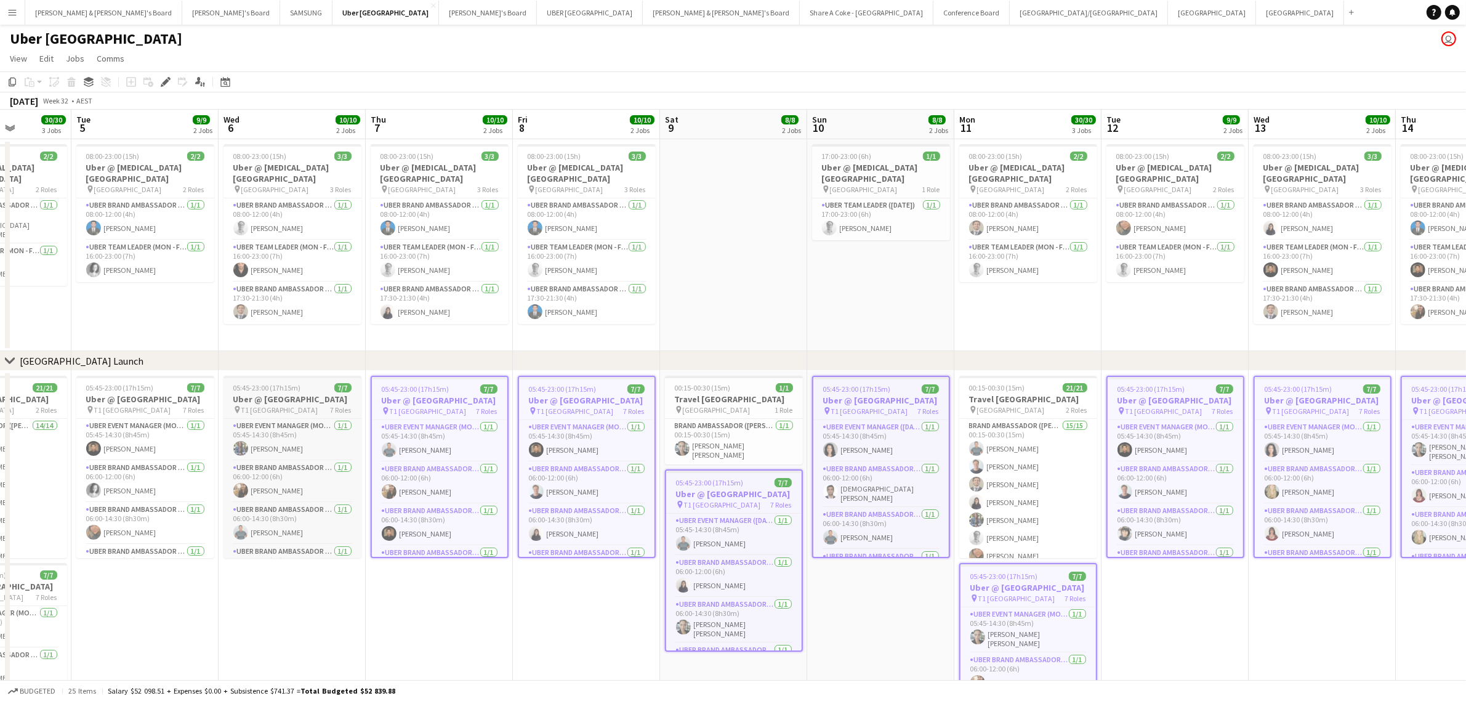
click at [275, 414] on span "T1 [GEOGRAPHIC_DATA]" at bounding box center [279, 409] width 77 height 9
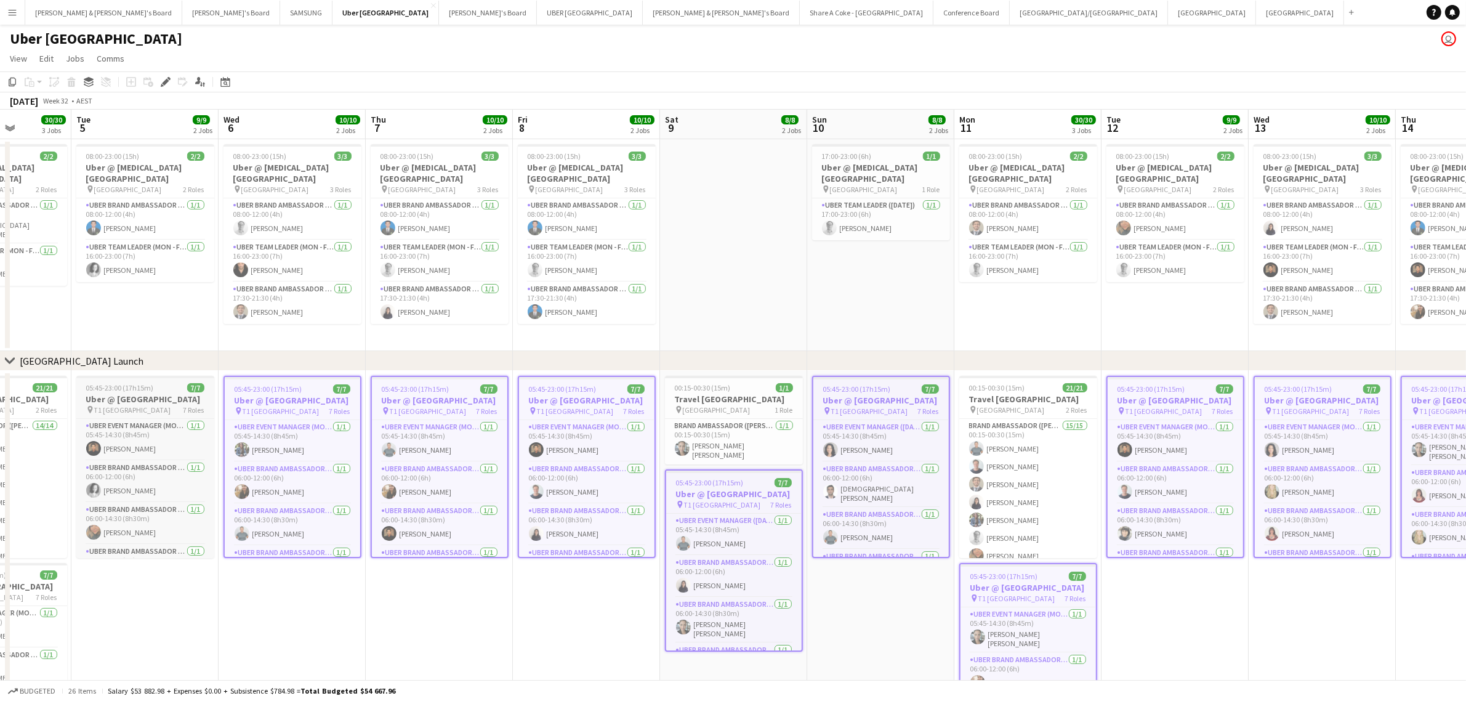
click at [115, 405] on h3 "Uber @ [GEOGRAPHIC_DATA]" at bounding box center [145, 398] width 138 height 11
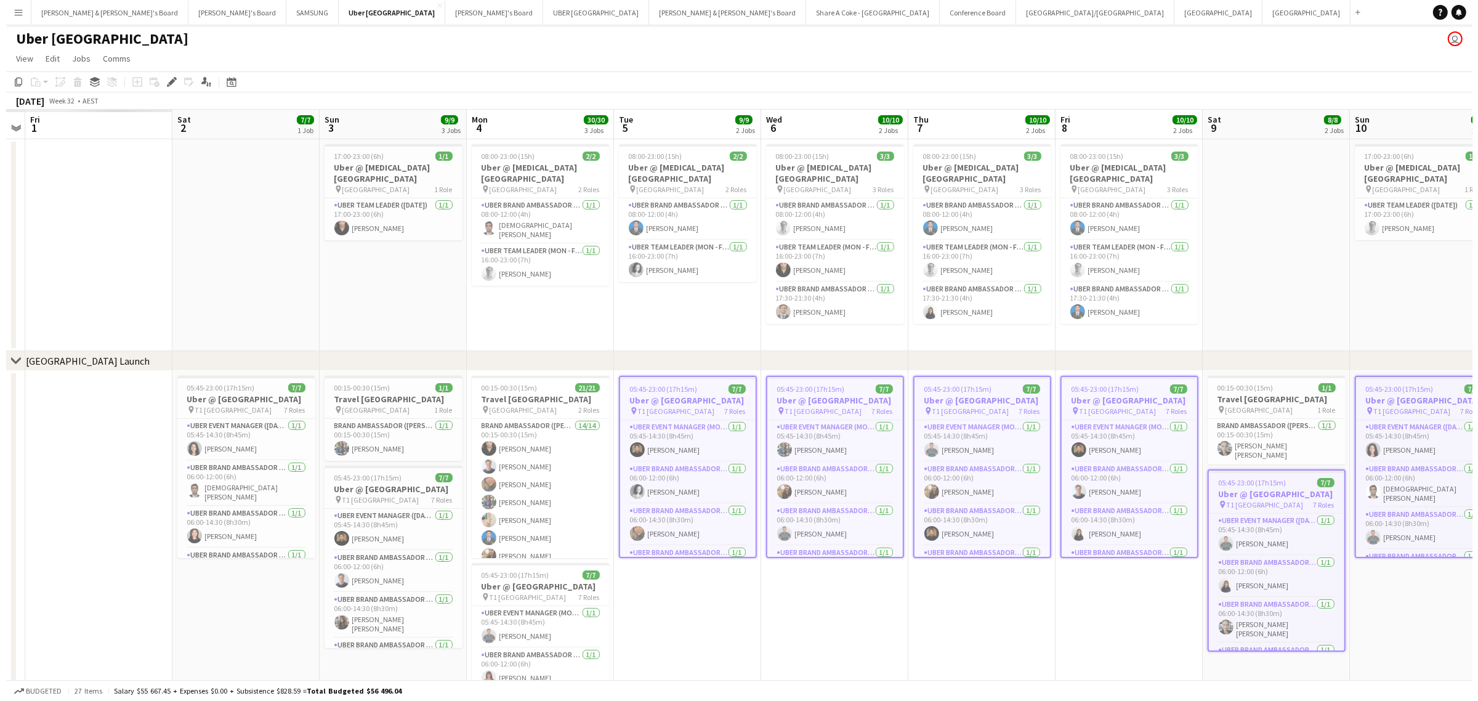
scroll to position [0, 353]
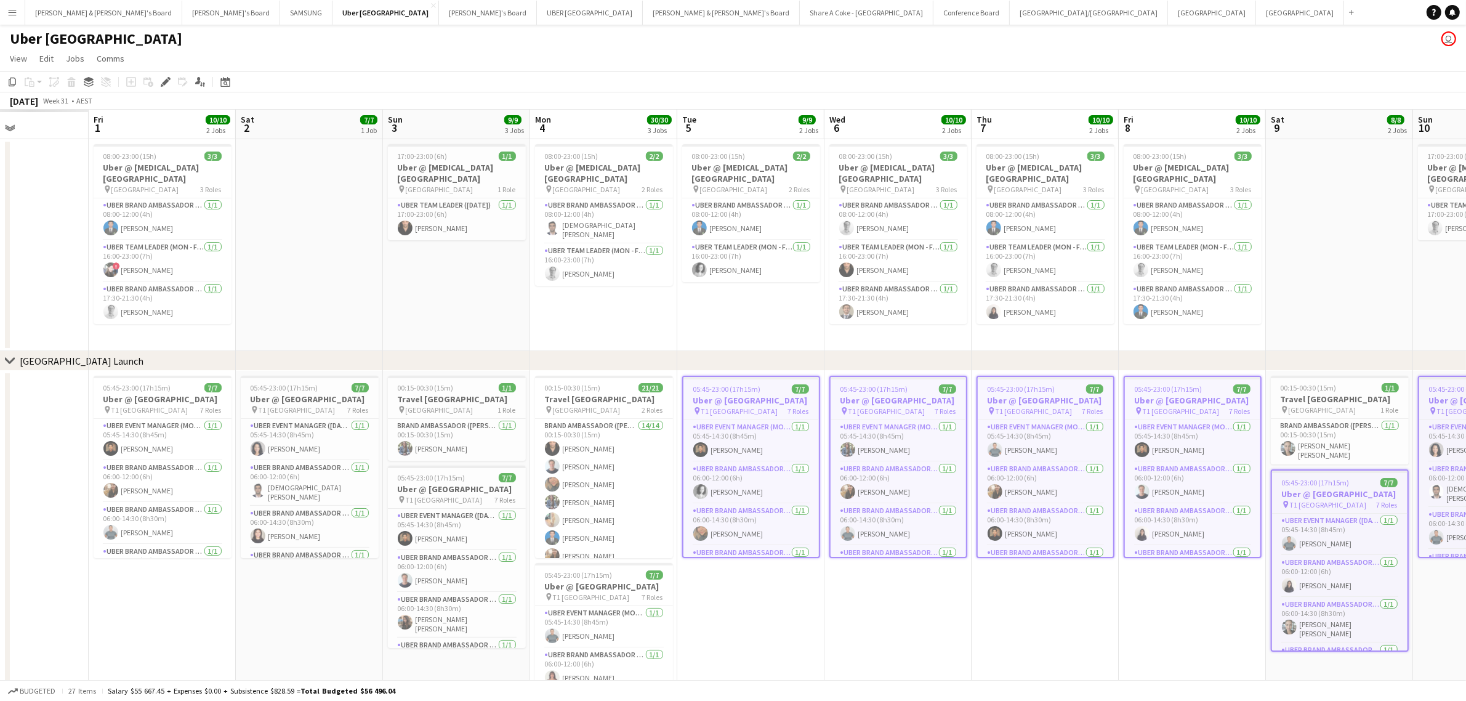
drag, startPoint x: 174, startPoint y: 645, endPoint x: 779, endPoint y: 568, distance: 610.2
click at [779, 568] on app-calendar-viewport "Tue 29 Wed 30 Thu 31 Fri 1 10/10 2 Jobs Sat 2 7/7 1 Job Sun 3 9/9 3 Jobs Mon 4 …" at bounding box center [733, 440] width 1466 height 660
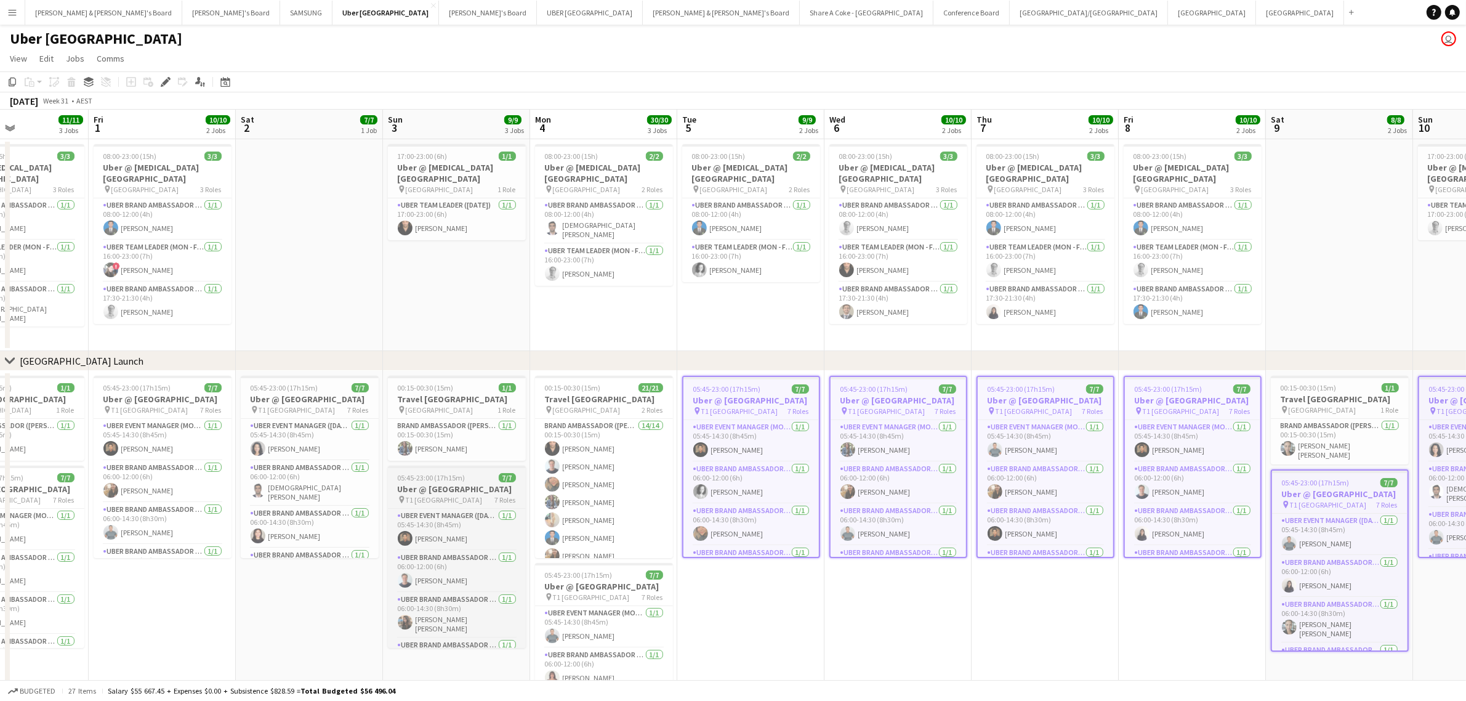
click at [439, 494] on h3 "Uber @ [GEOGRAPHIC_DATA]" at bounding box center [457, 488] width 138 height 11
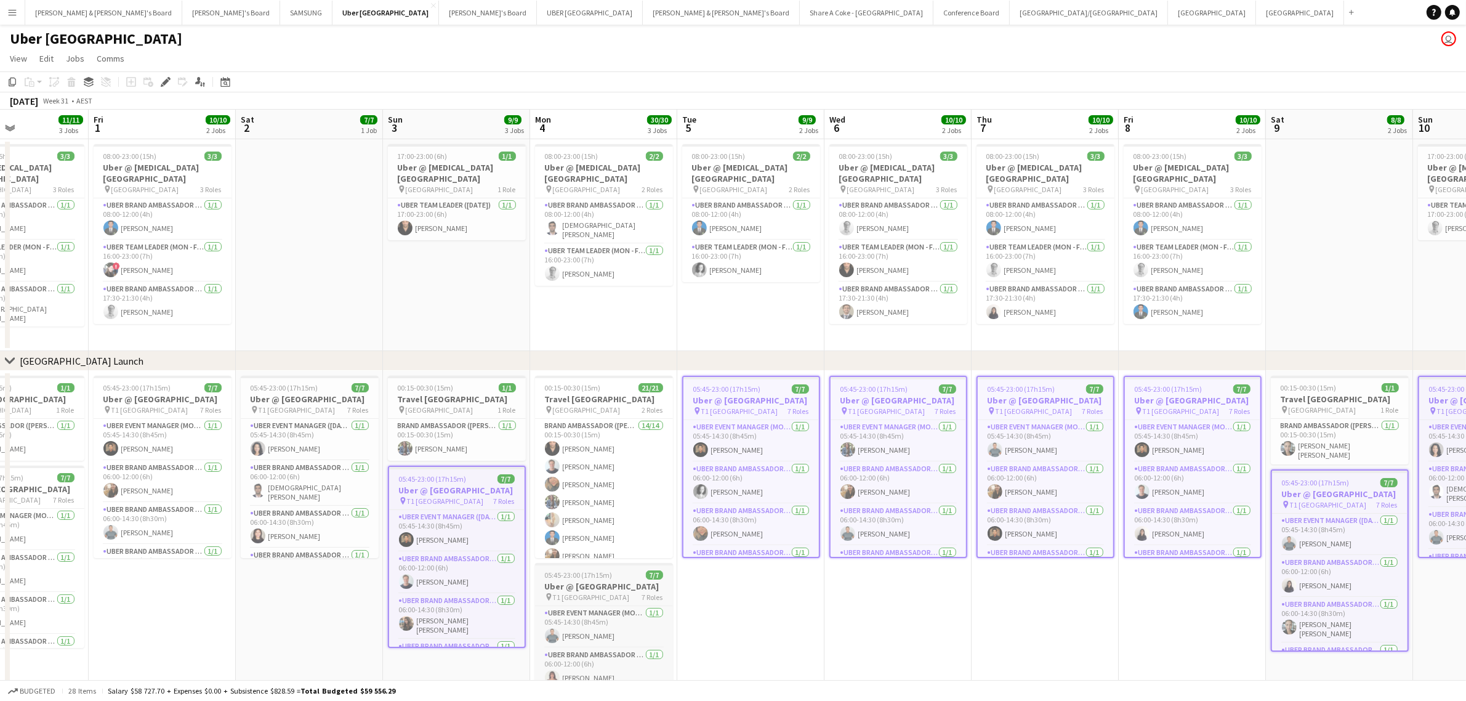
click at [576, 590] on h3 "Uber @ [GEOGRAPHIC_DATA]" at bounding box center [604, 586] width 138 height 11
click at [294, 405] on h3 "Uber @ [GEOGRAPHIC_DATA]" at bounding box center [310, 398] width 138 height 11
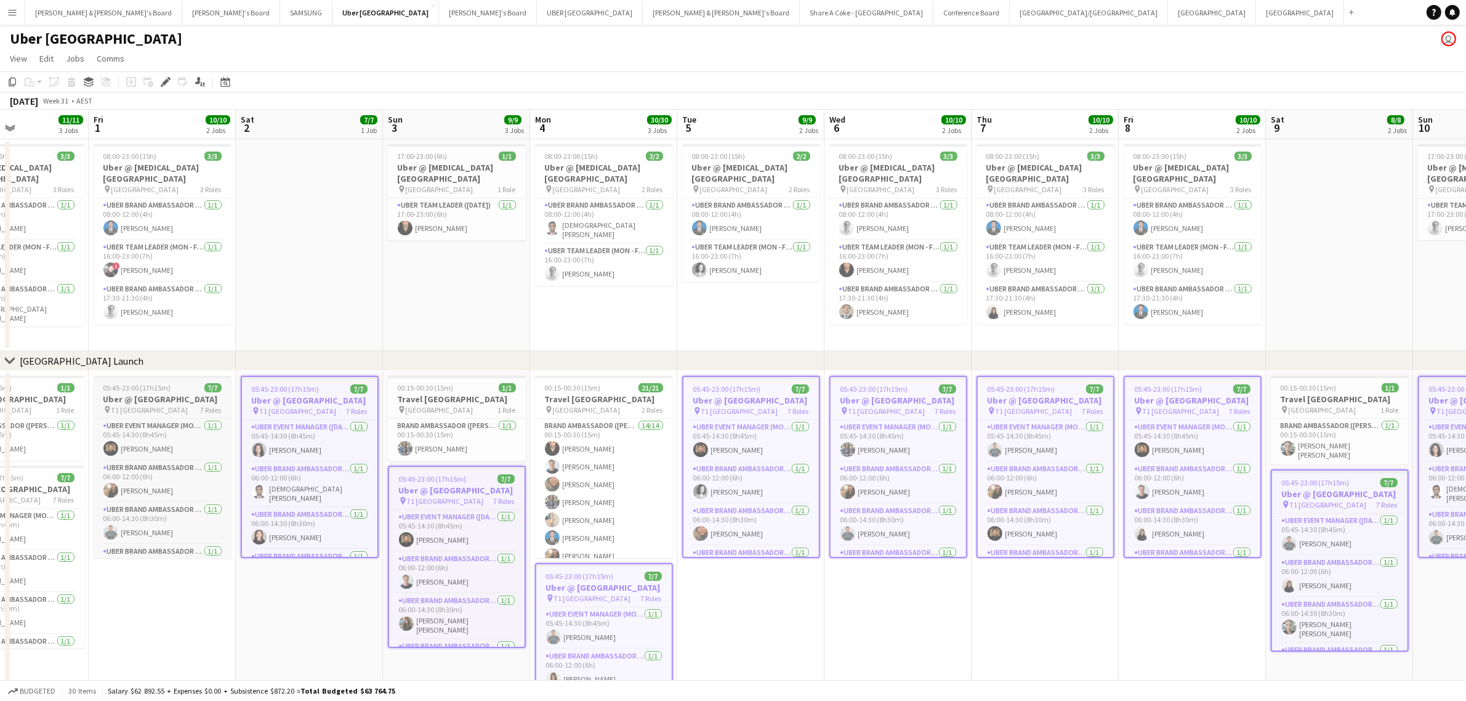
click at [169, 405] on h3 "Uber @ [GEOGRAPHIC_DATA]" at bounding box center [163, 398] width 138 height 11
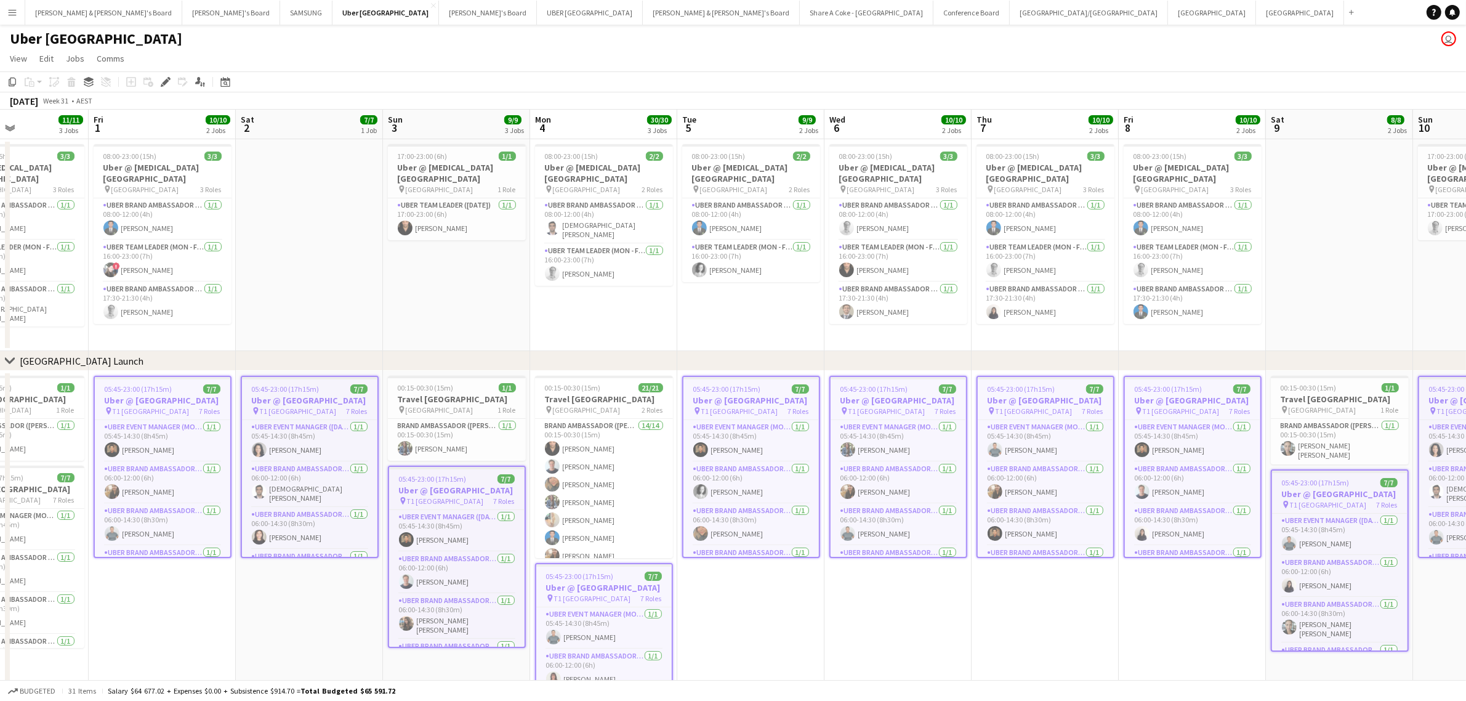
click at [10, 14] on app-icon "Menu" at bounding box center [12, 12] width 10 height 10
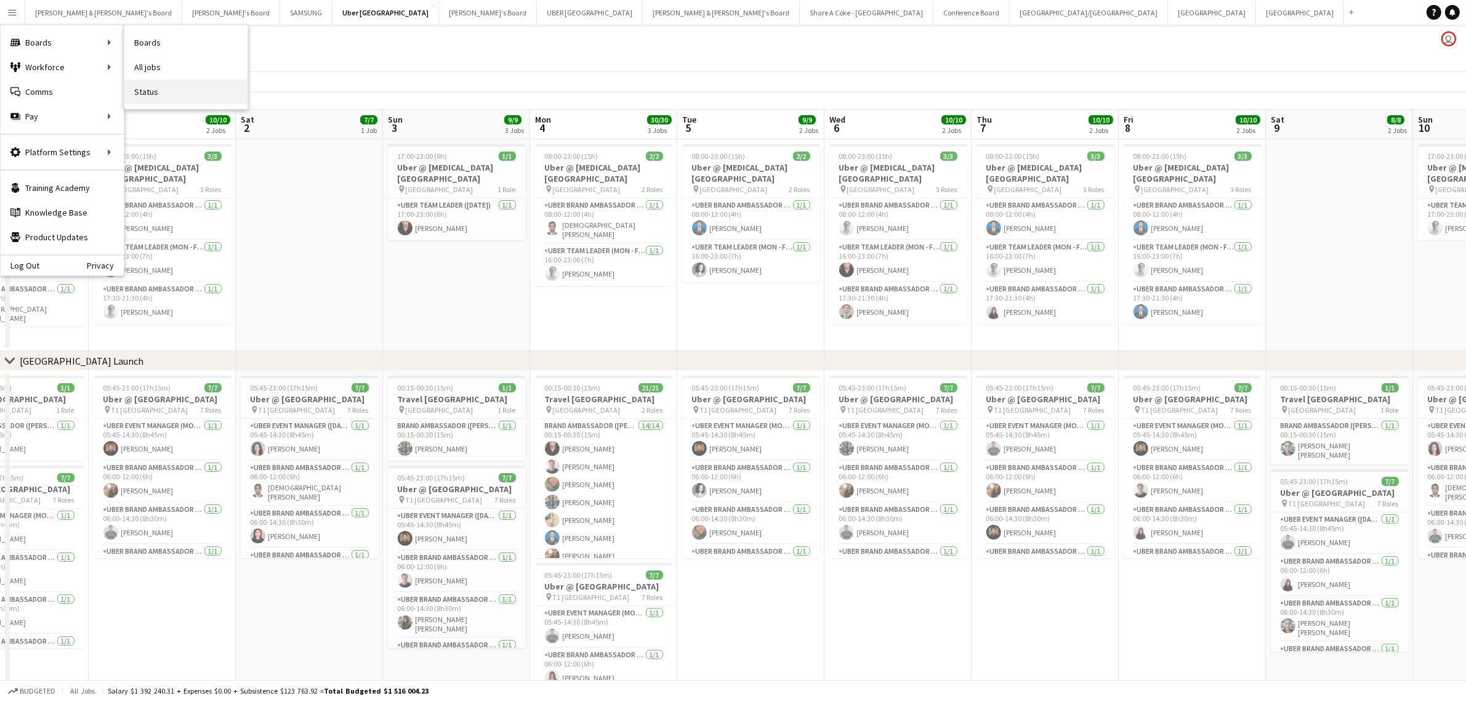
click at [163, 89] on link "Status" at bounding box center [185, 91] width 123 height 25
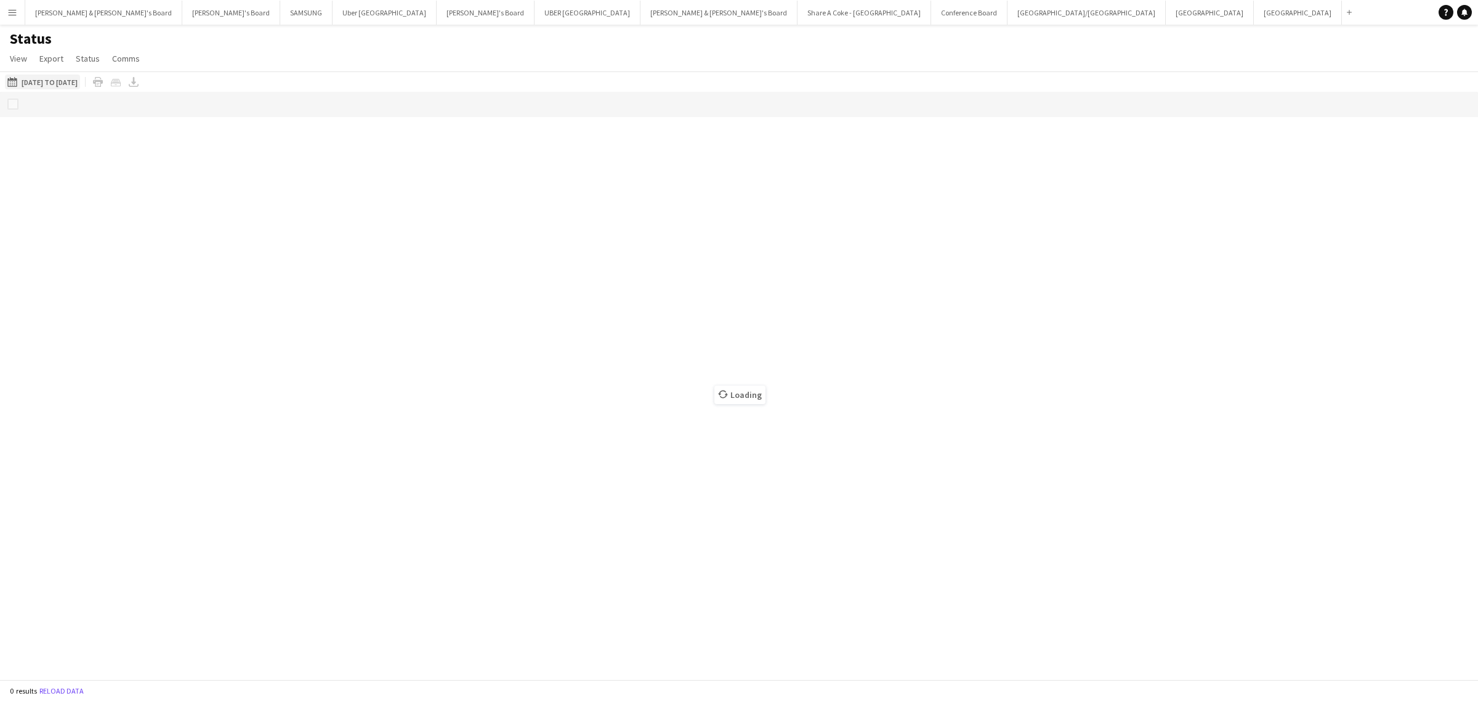
click at [78, 83] on button "[DATE] to [DATE] [DATE] to [DATE]" at bounding box center [42, 81] width 75 height 15
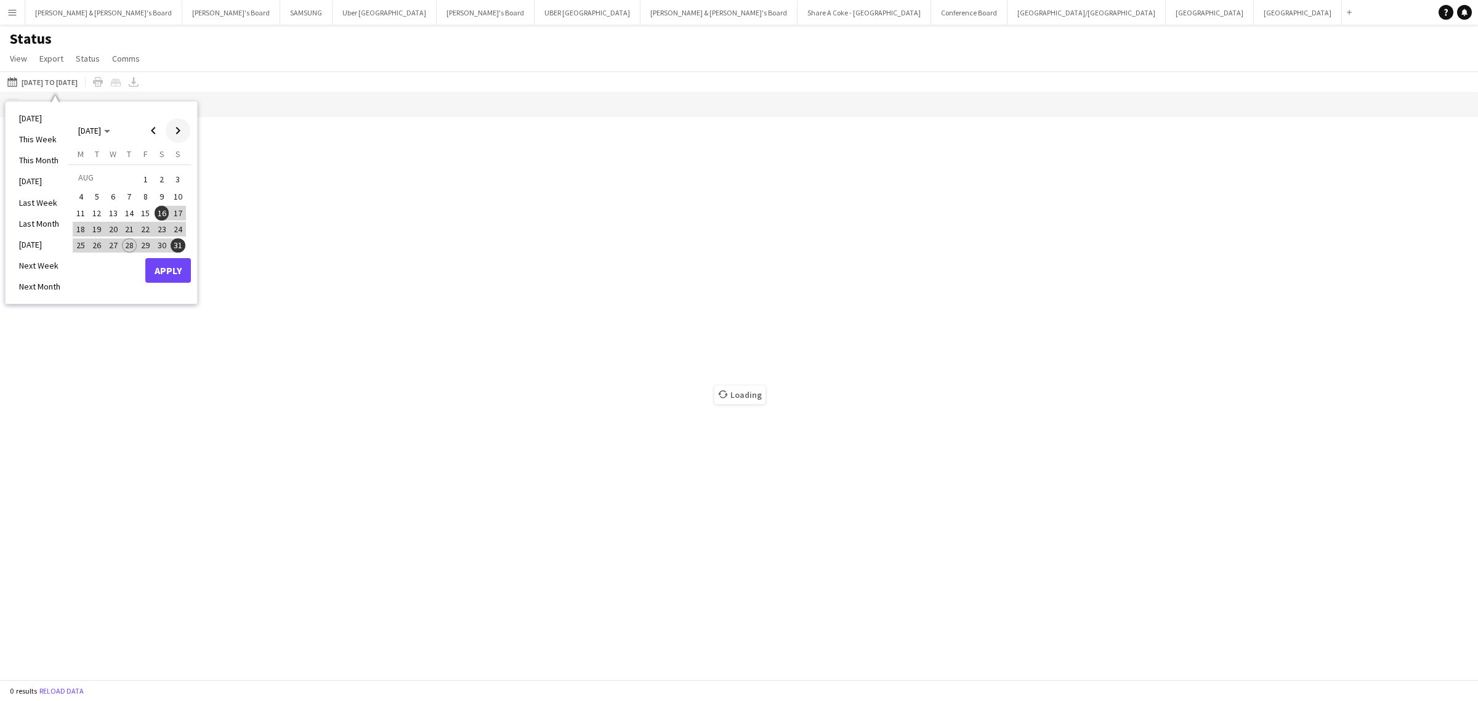
click at [182, 128] on span "Next month" at bounding box center [178, 130] width 25 height 25
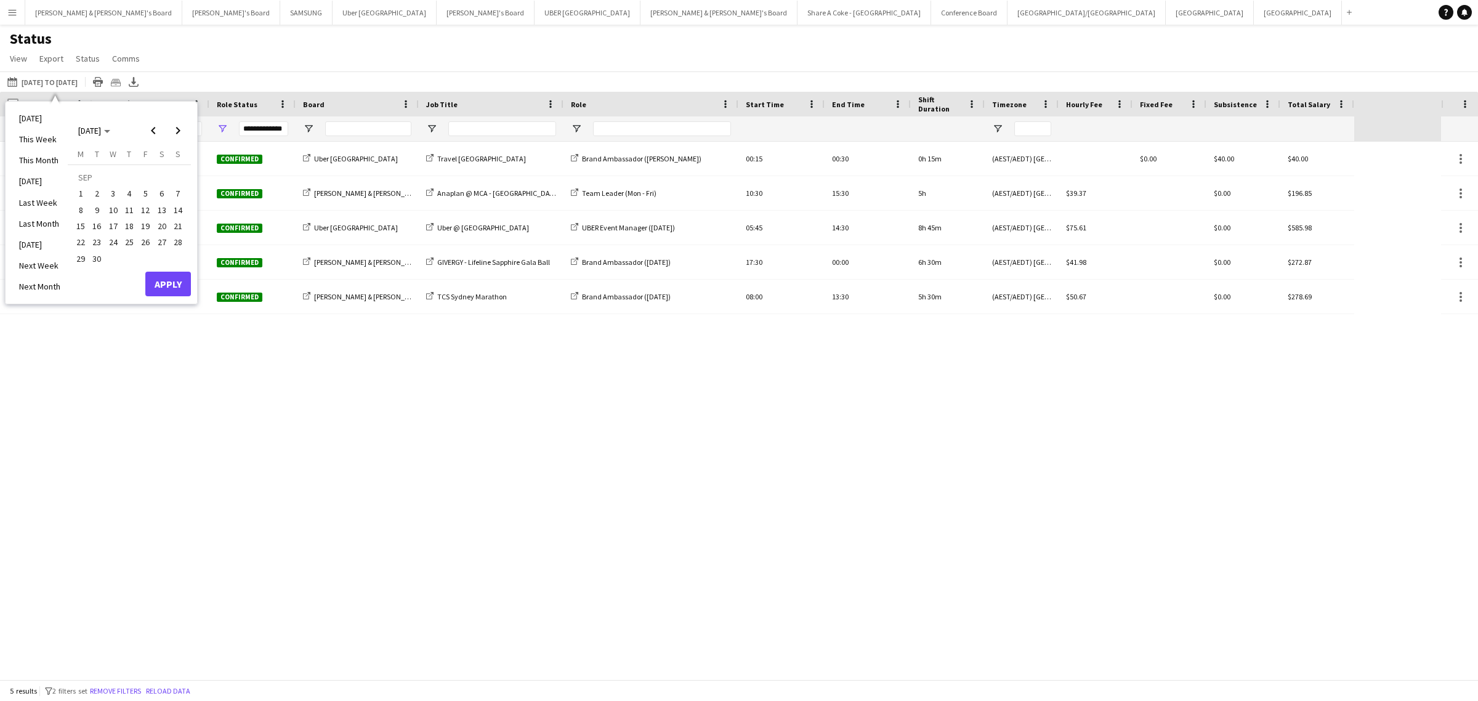
click at [78, 191] on span "1" at bounding box center [80, 194] width 15 height 15
click at [180, 188] on span "7" at bounding box center [178, 194] width 15 height 15
click at [186, 283] on button "Apply" at bounding box center [168, 284] width 46 height 25
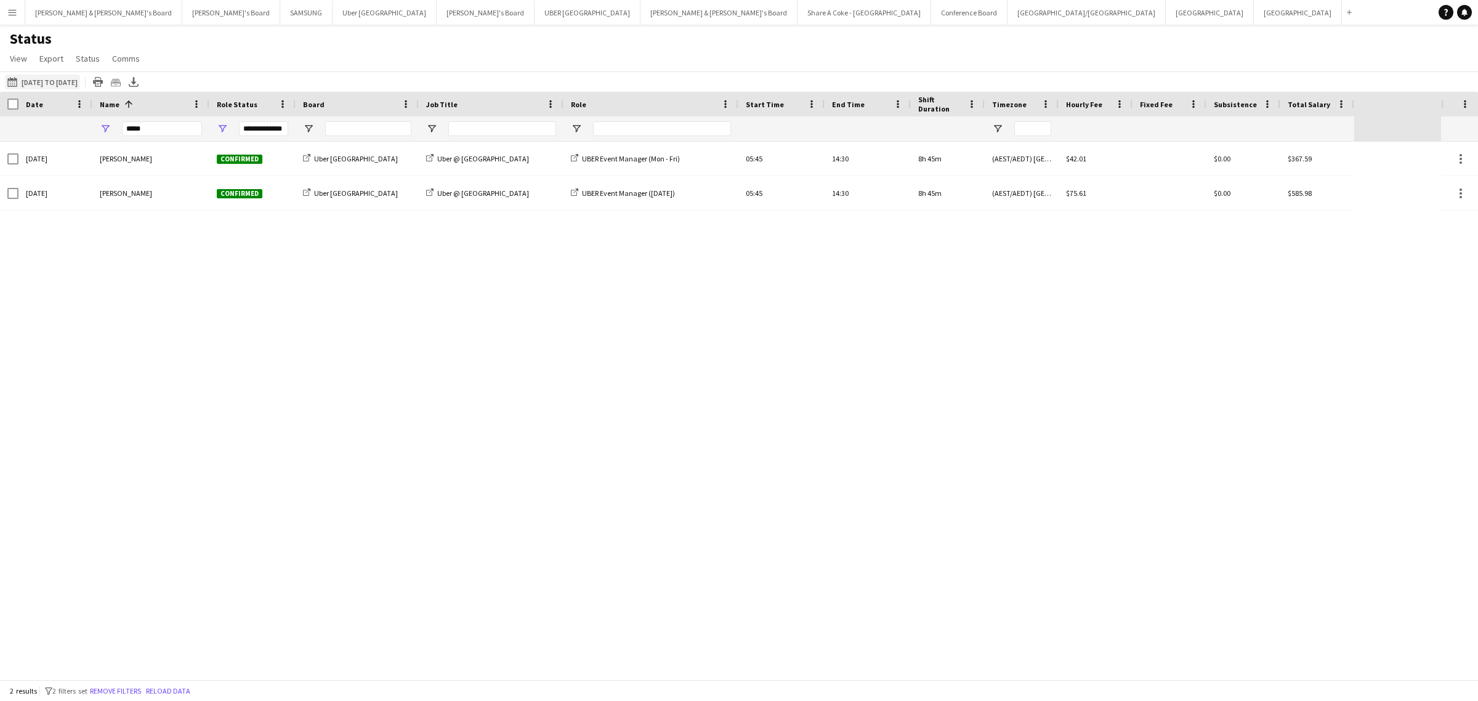
click at [80, 82] on button "[DATE] to [DATE] [DATE] to [DATE]" at bounding box center [42, 81] width 75 height 15
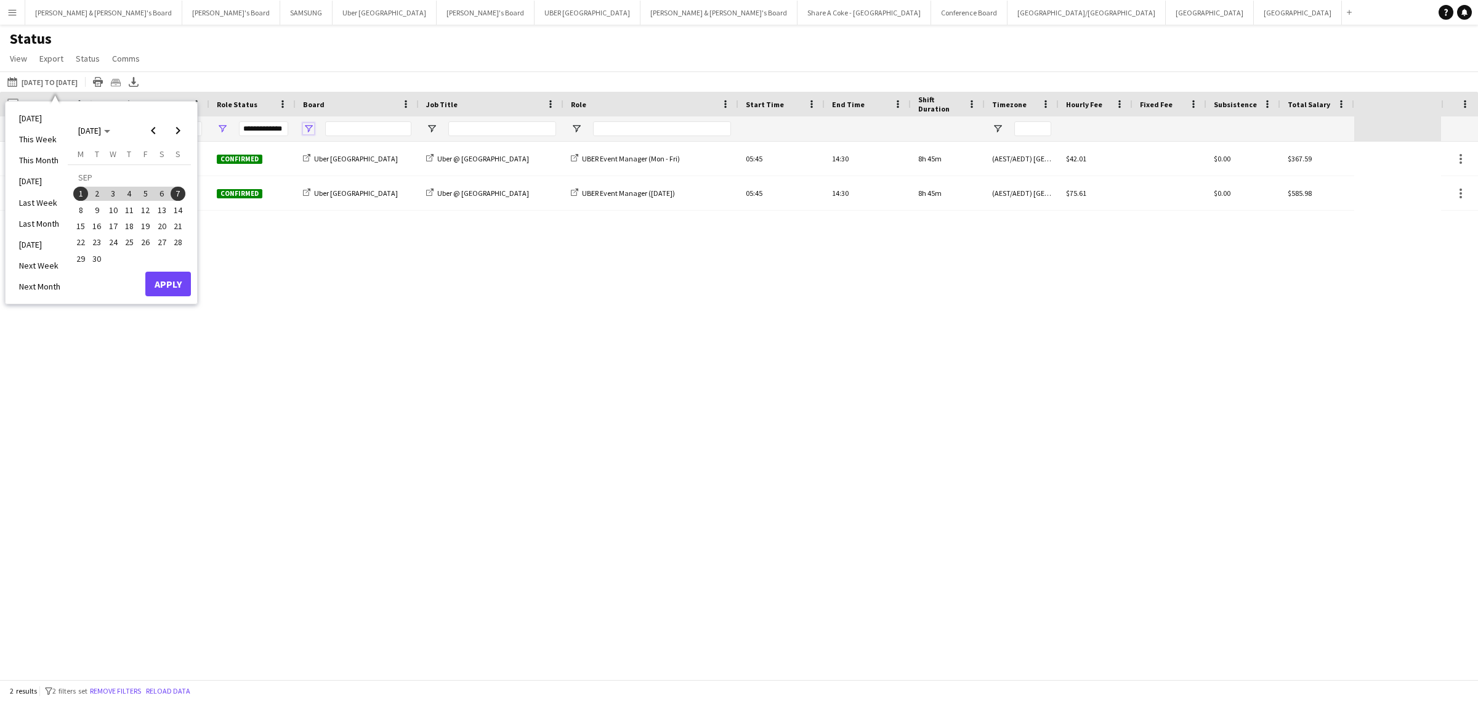
click at [306, 127] on span "Open Filter Menu" at bounding box center [308, 128] width 11 height 11
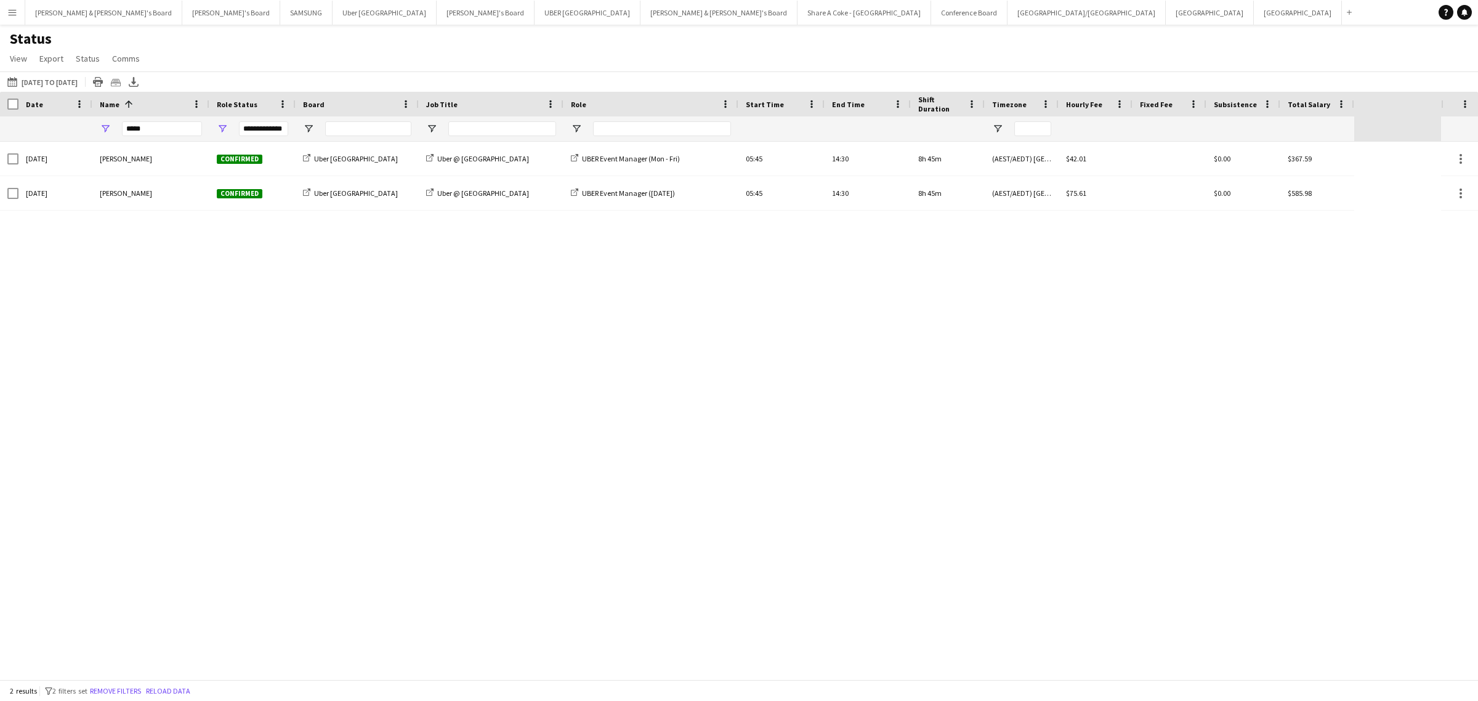
click at [376, 63] on div "Status View Views Default view New view Update view Delete view Edit name Custo…" at bounding box center [739, 51] width 1478 height 42
drag, startPoint x: 166, startPoint y: 125, endPoint x: 91, endPoint y: 136, distance: 76.5
click at [91, 136] on div "**********" at bounding box center [677, 128] width 1354 height 25
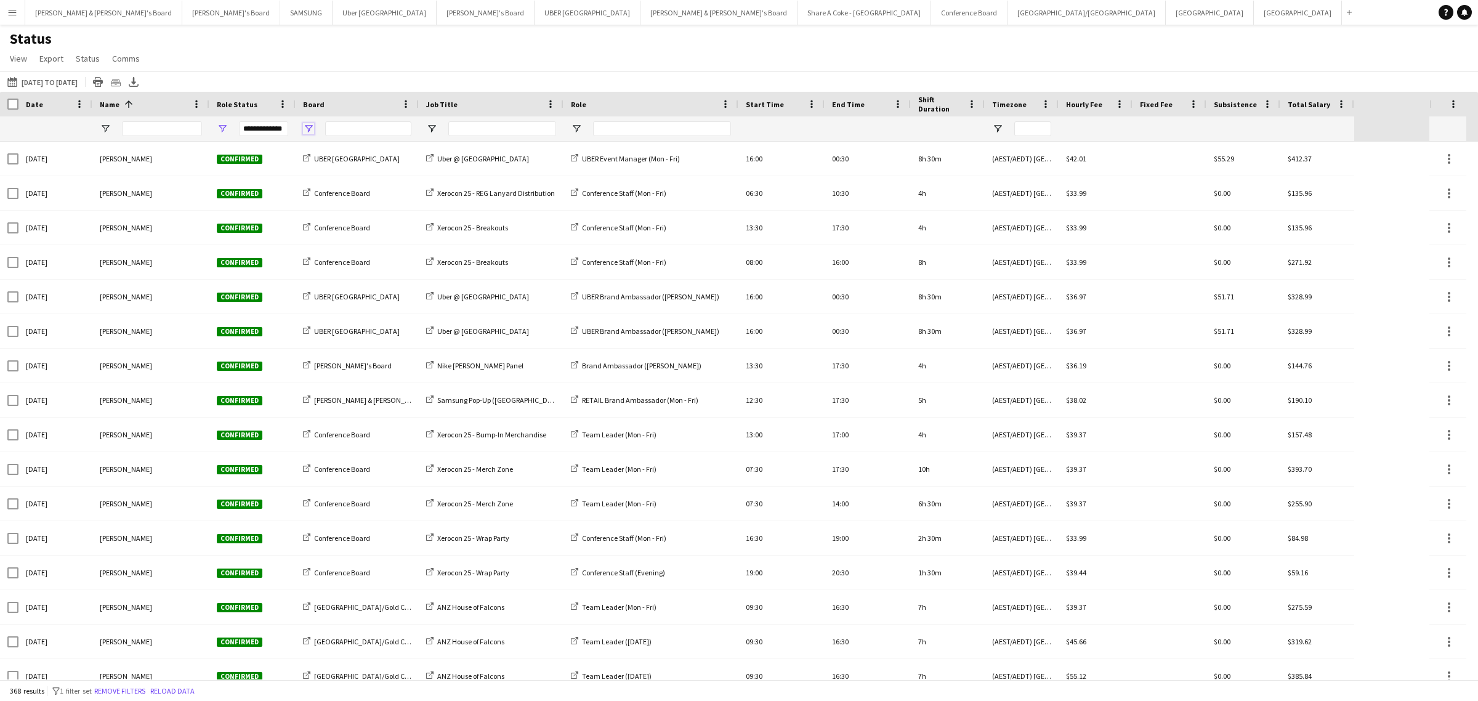
click at [311, 126] on span "Open Filter Menu" at bounding box center [308, 128] width 11 height 11
type input "***"
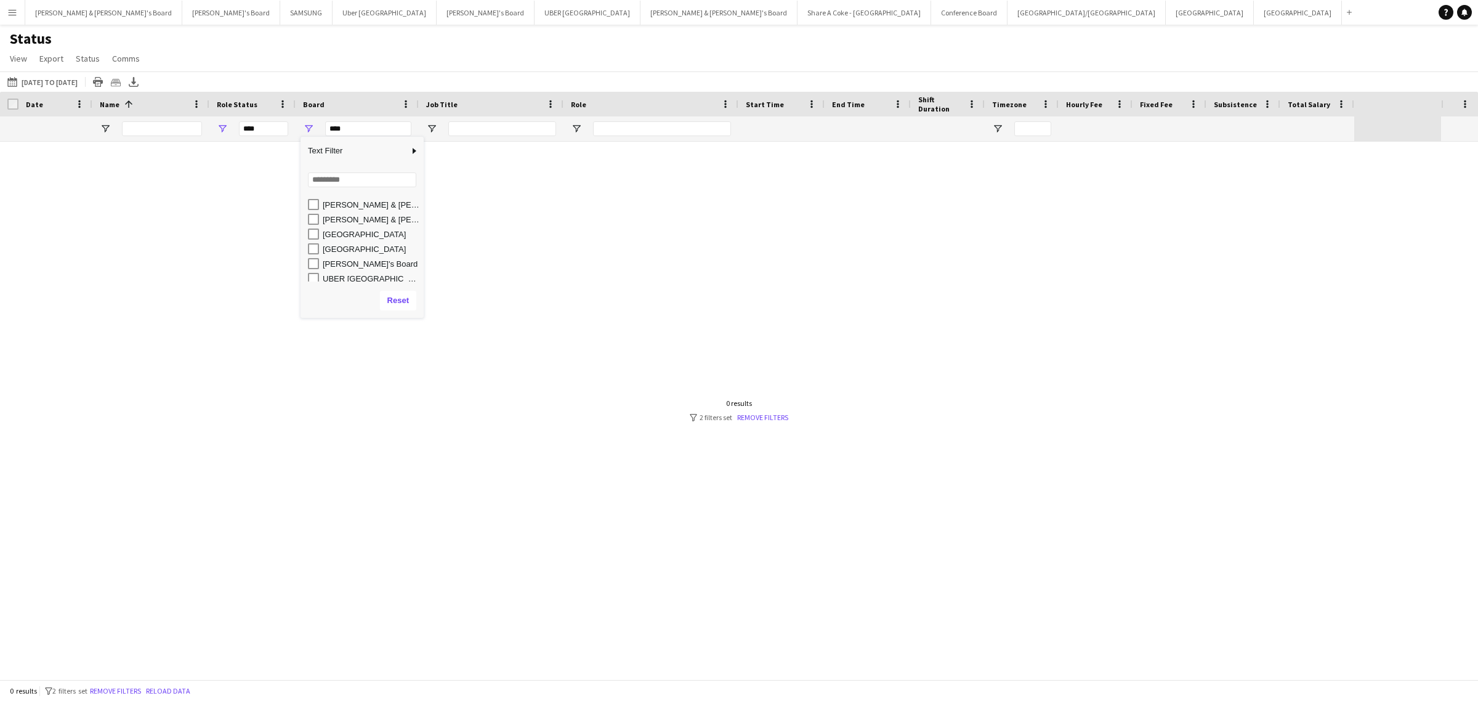
scroll to position [78, 0]
type input "**********"
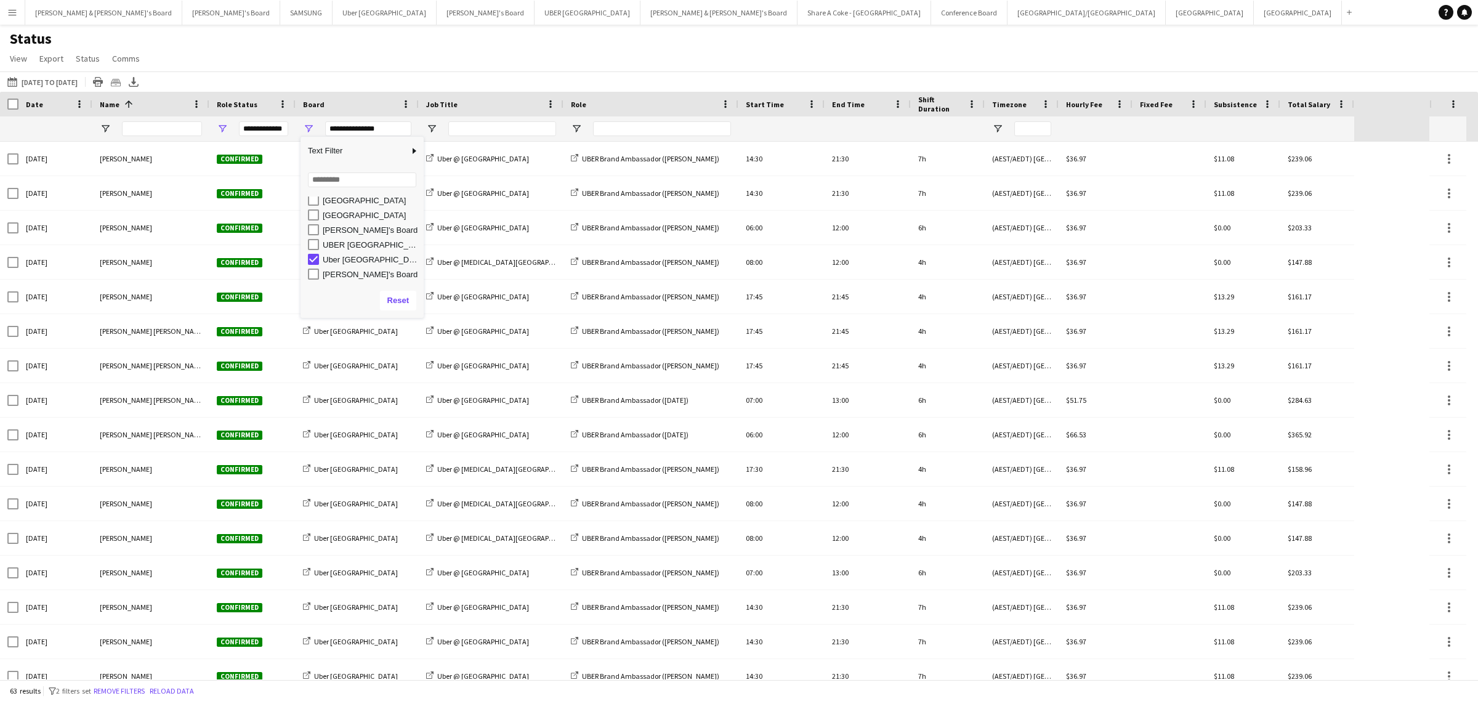
click at [220, 50] on div "Status View Views Default view New view Update view Delete view Edit name Custo…" at bounding box center [739, 51] width 1478 height 42
click at [70, 84] on button "[DATE] to [DATE] [DATE] to [DATE]" at bounding box center [42, 81] width 75 height 15
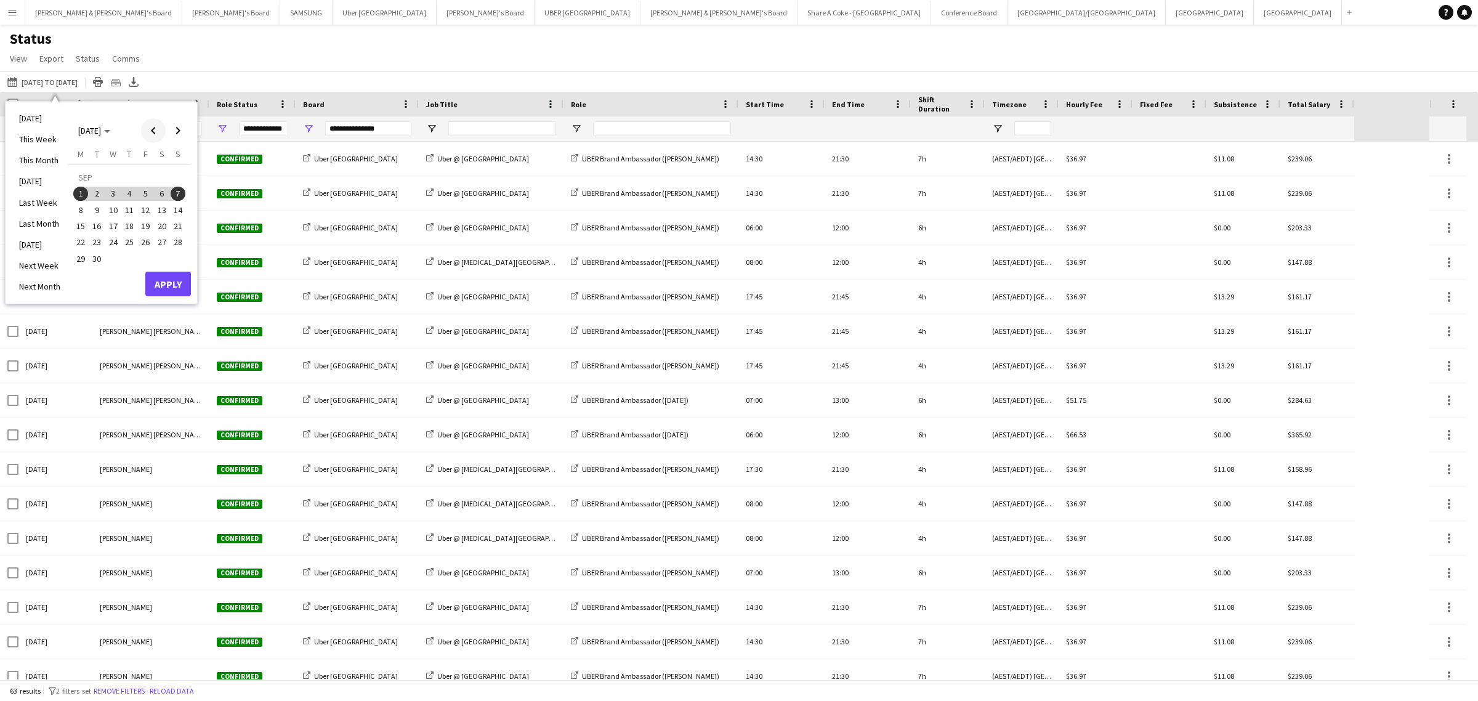
click at [161, 132] on span "Previous month" at bounding box center [153, 130] width 25 height 25
click at [77, 195] on span "4" at bounding box center [80, 197] width 15 height 15
click at [180, 195] on span "10" at bounding box center [178, 197] width 15 height 15
click at [185, 263] on button "Apply" at bounding box center [168, 270] width 46 height 25
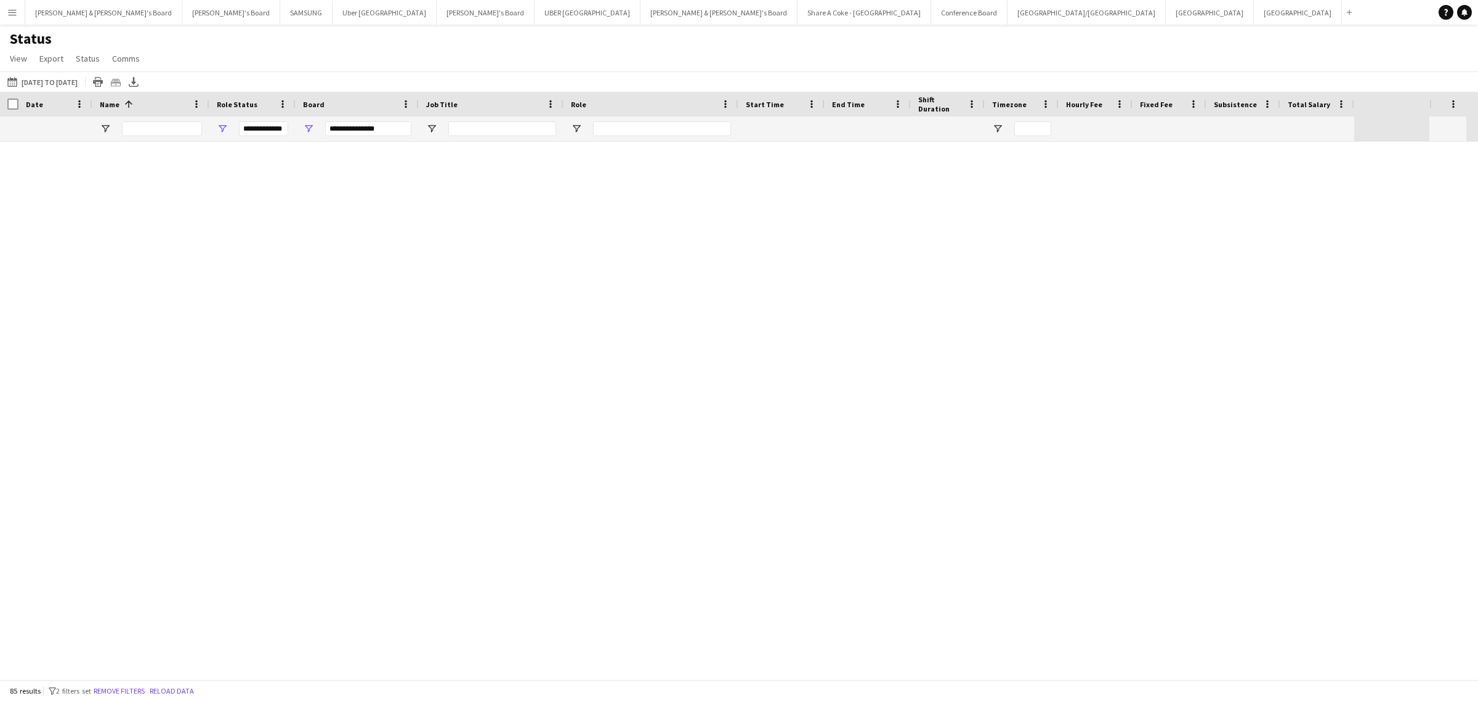
scroll to position [2393, 0]
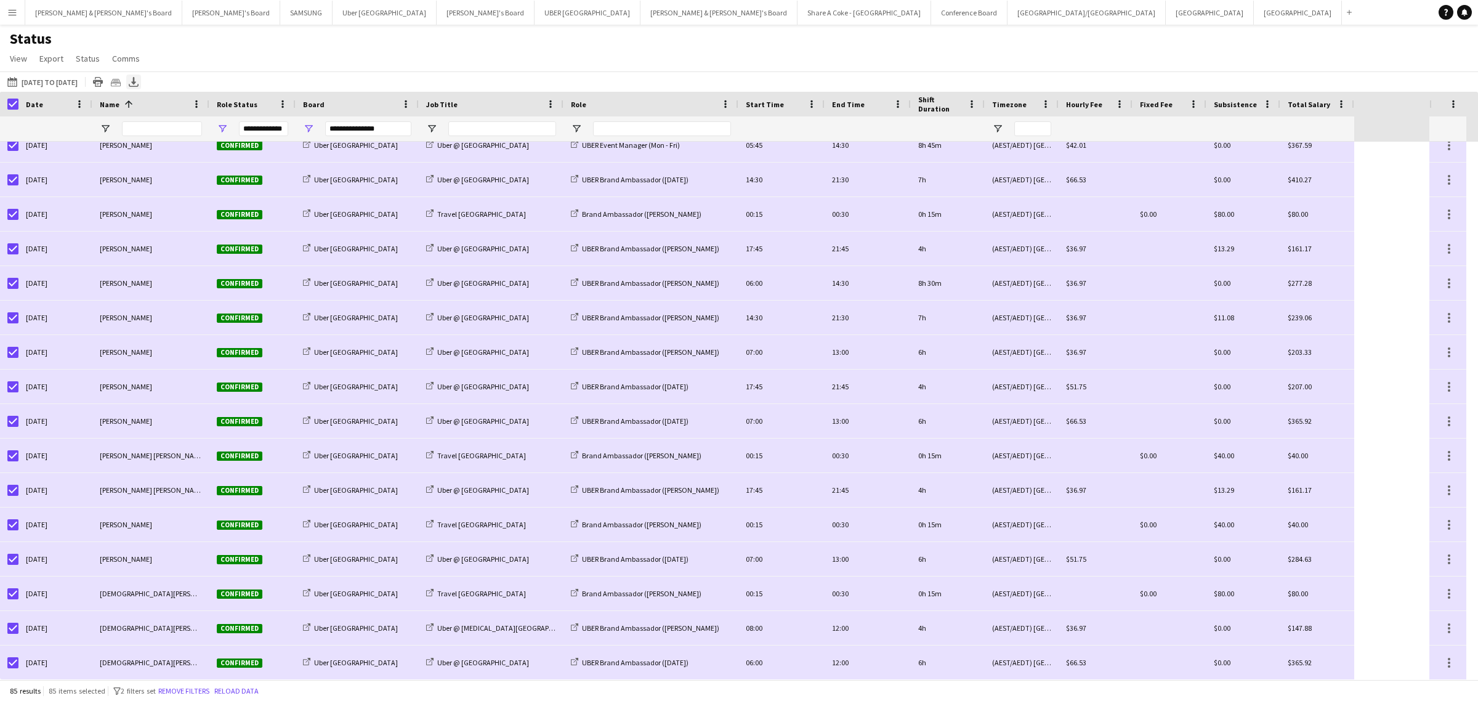
click at [141, 76] on div "Export XLSX" at bounding box center [133, 81] width 15 height 15
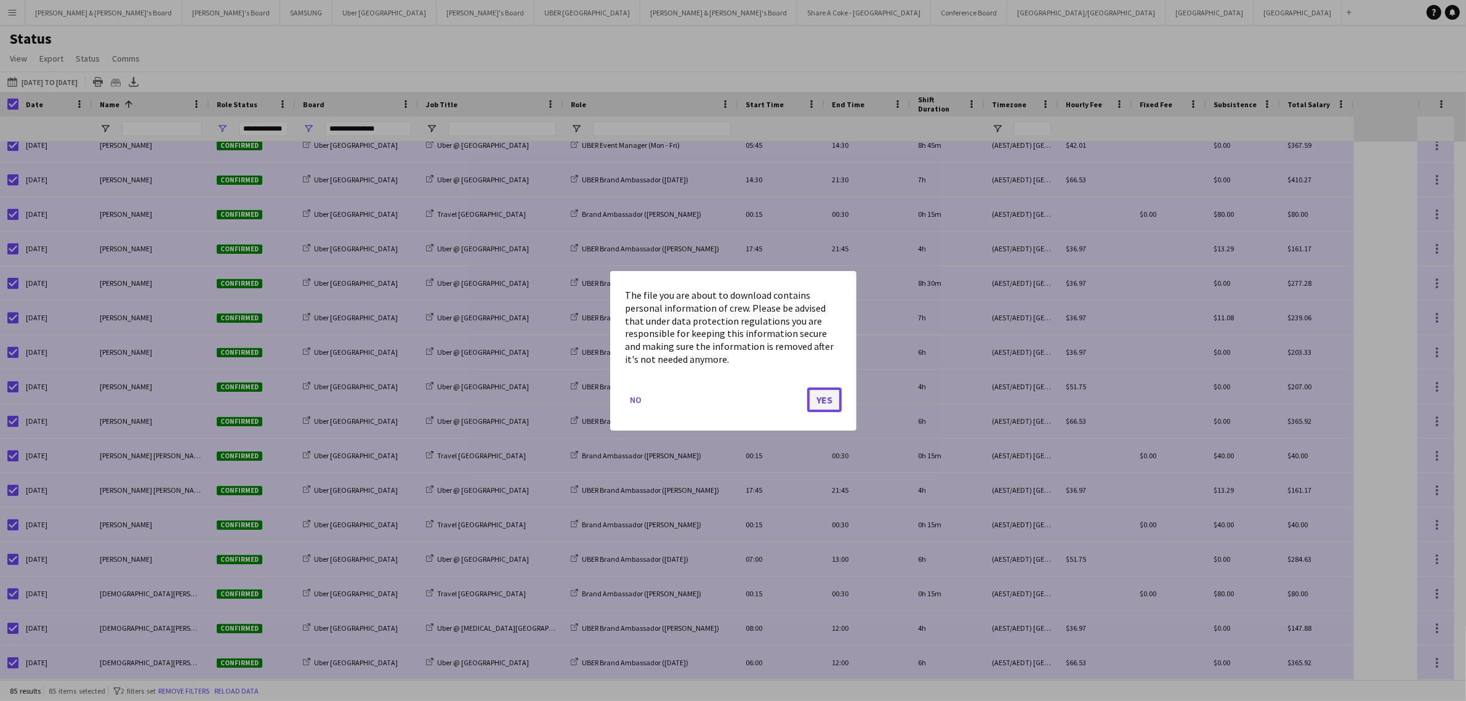
click at [837, 398] on button "Yes" at bounding box center [824, 399] width 34 height 25
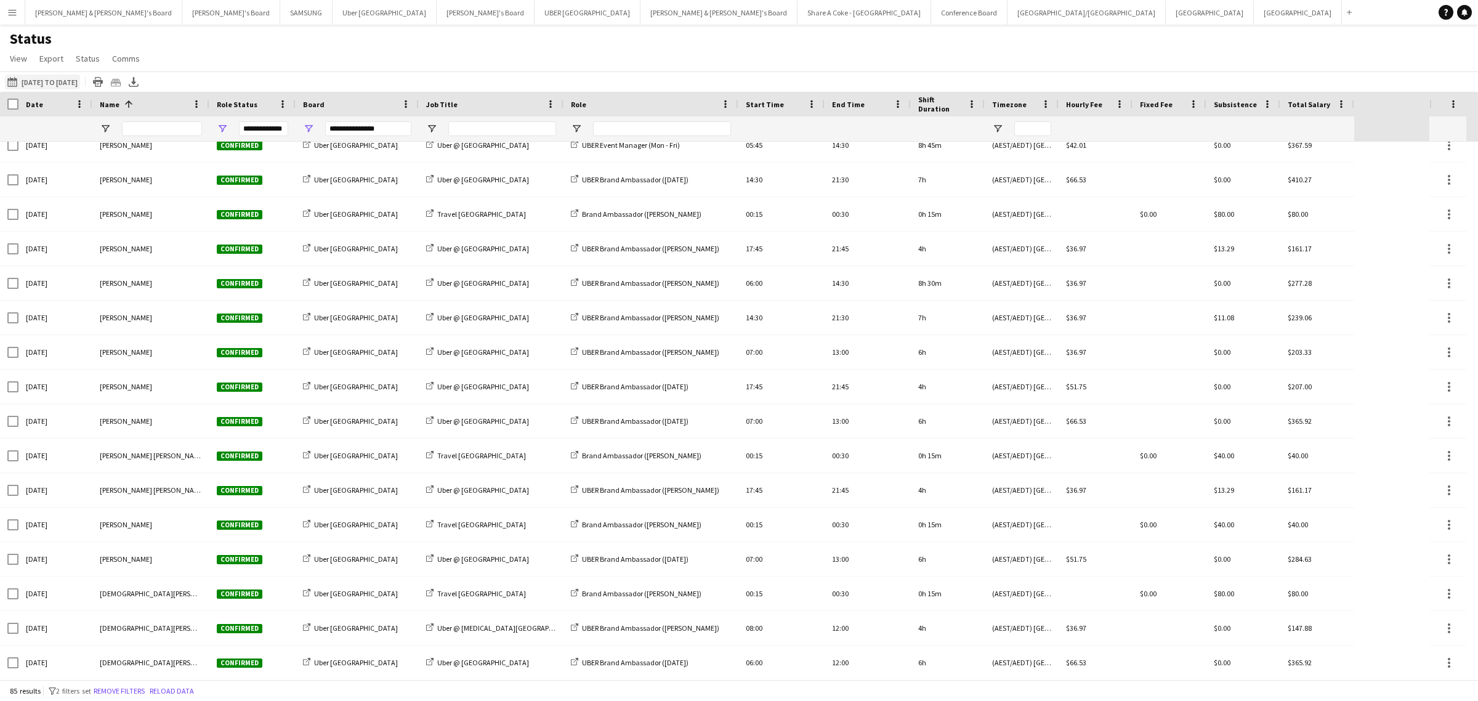
click at [41, 80] on button "[DATE] to [DATE] [DATE] to [DATE]" at bounding box center [42, 81] width 75 height 15
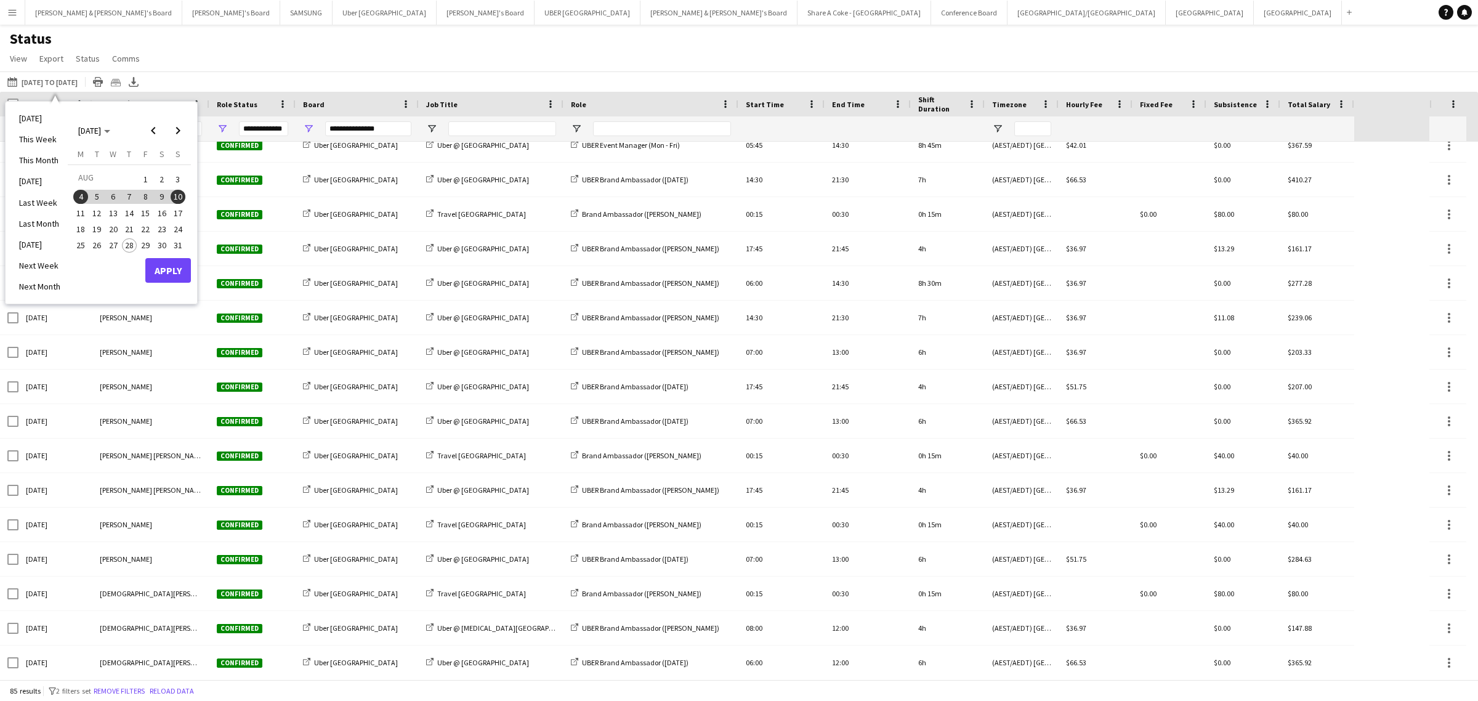
click at [83, 207] on span "11" at bounding box center [80, 213] width 15 height 15
click at [175, 209] on span "17" at bounding box center [178, 213] width 15 height 15
click at [175, 268] on button "Apply" at bounding box center [168, 270] width 46 height 25
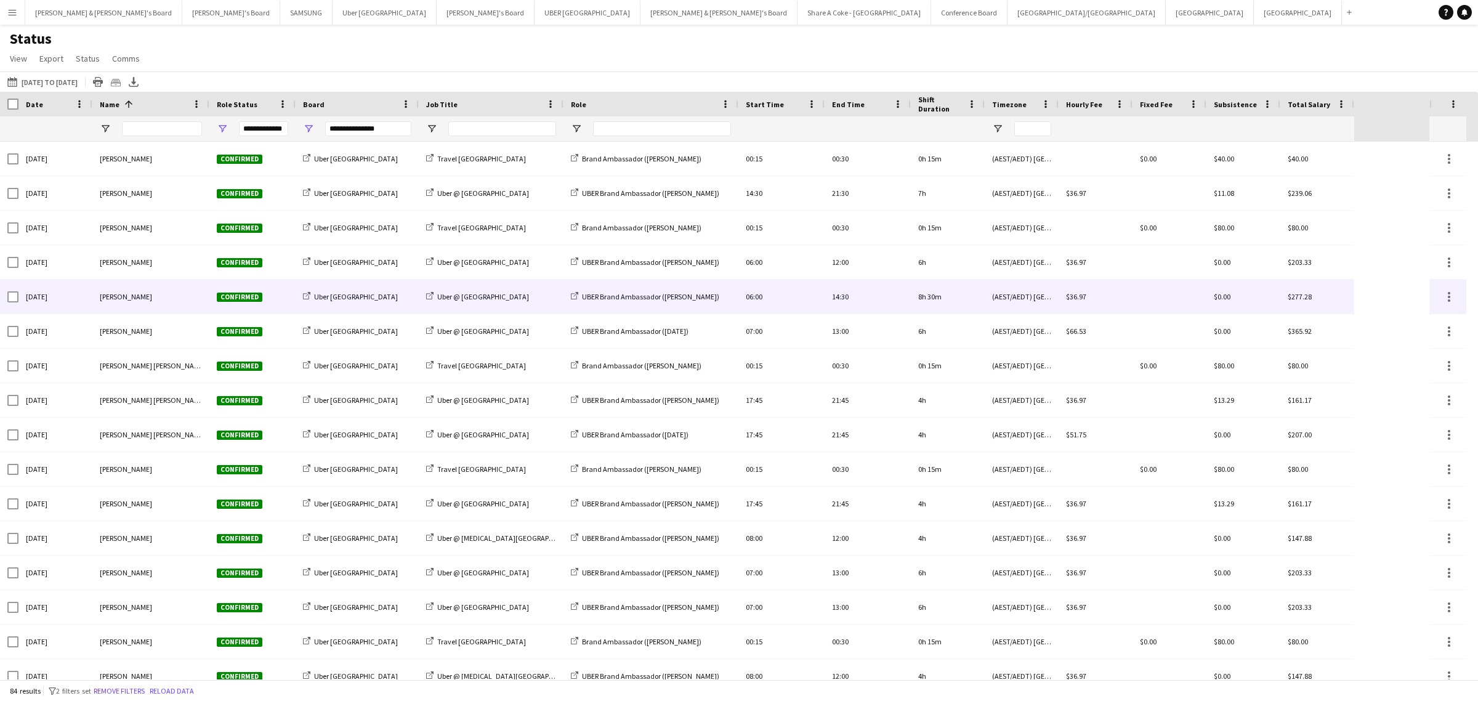
scroll to position [0, 0]
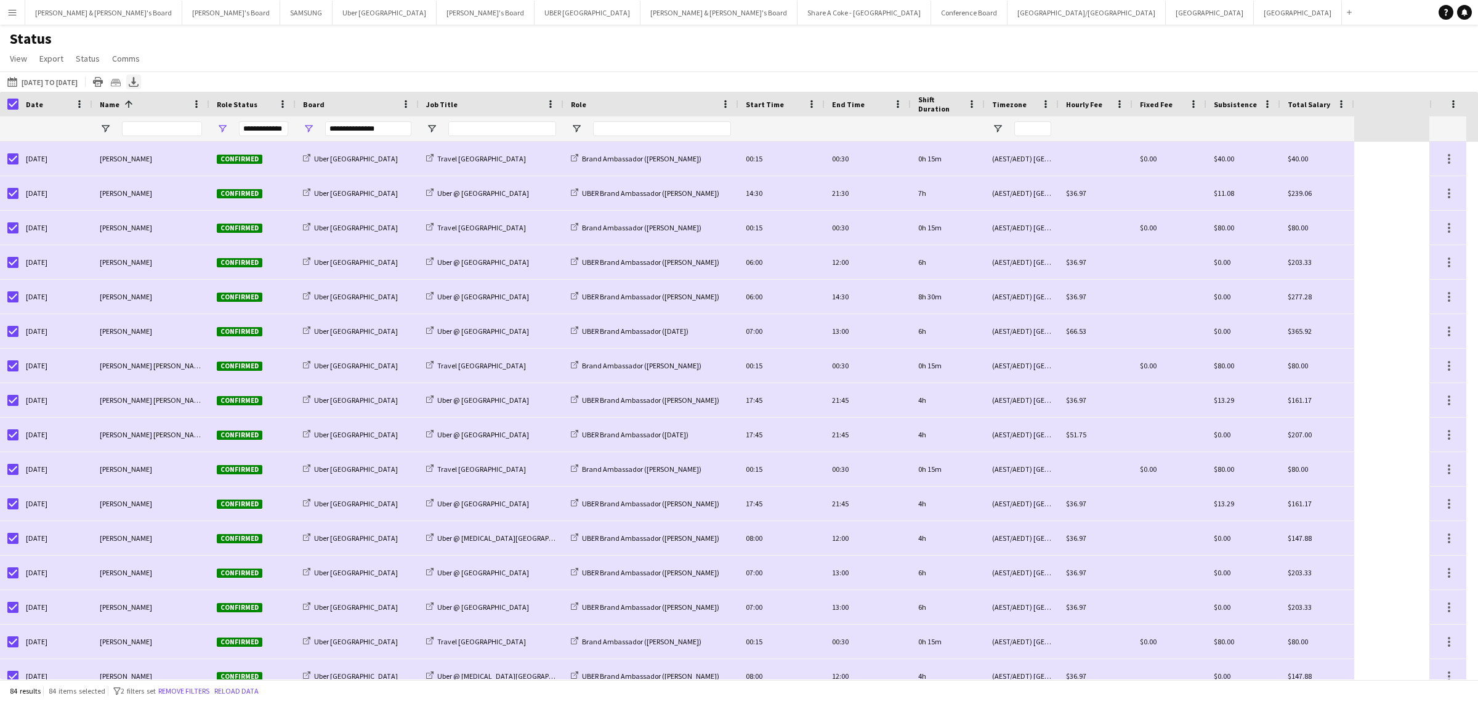
click at [141, 76] on div "Export XLSX" at bounding box center [133, 81] width 15 height 15
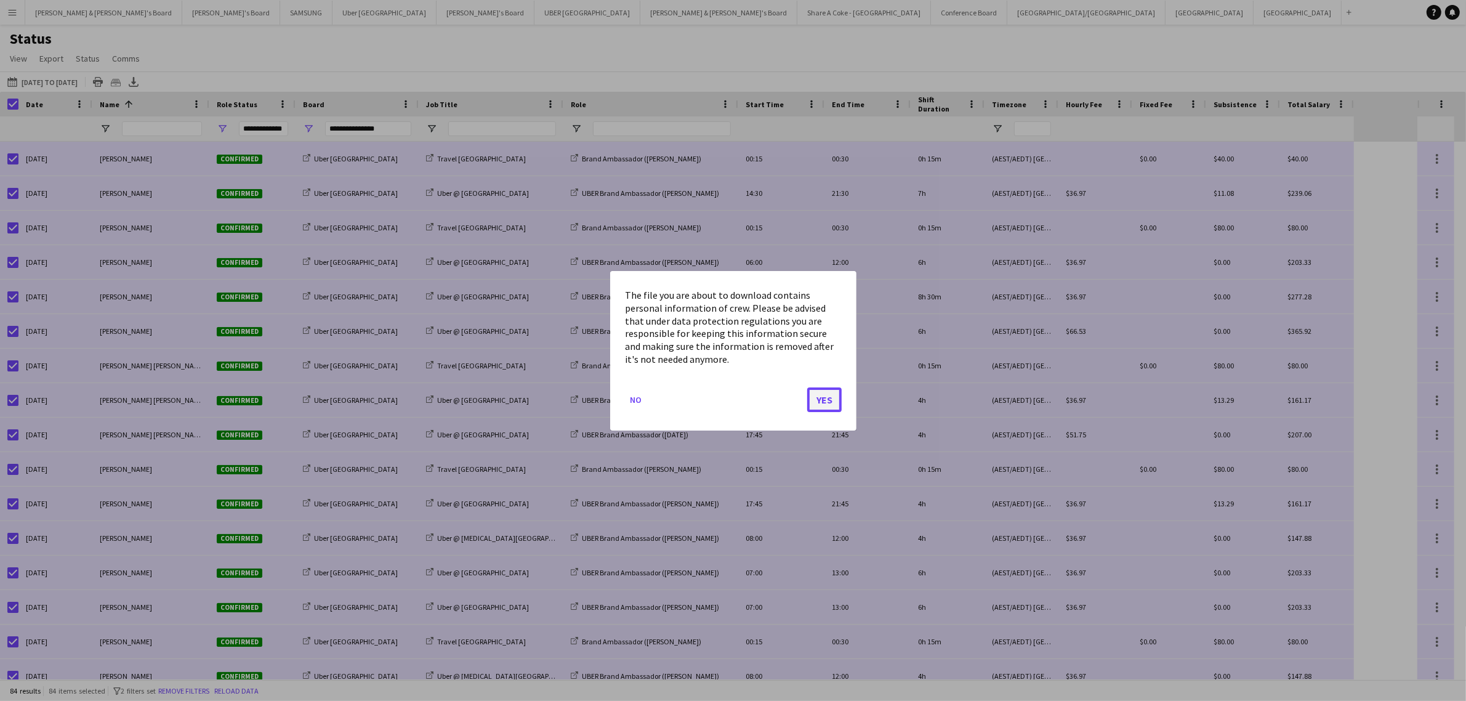
click at [825, 396] on button "Yes" at bounding box center [824, 399] width 34 height 25
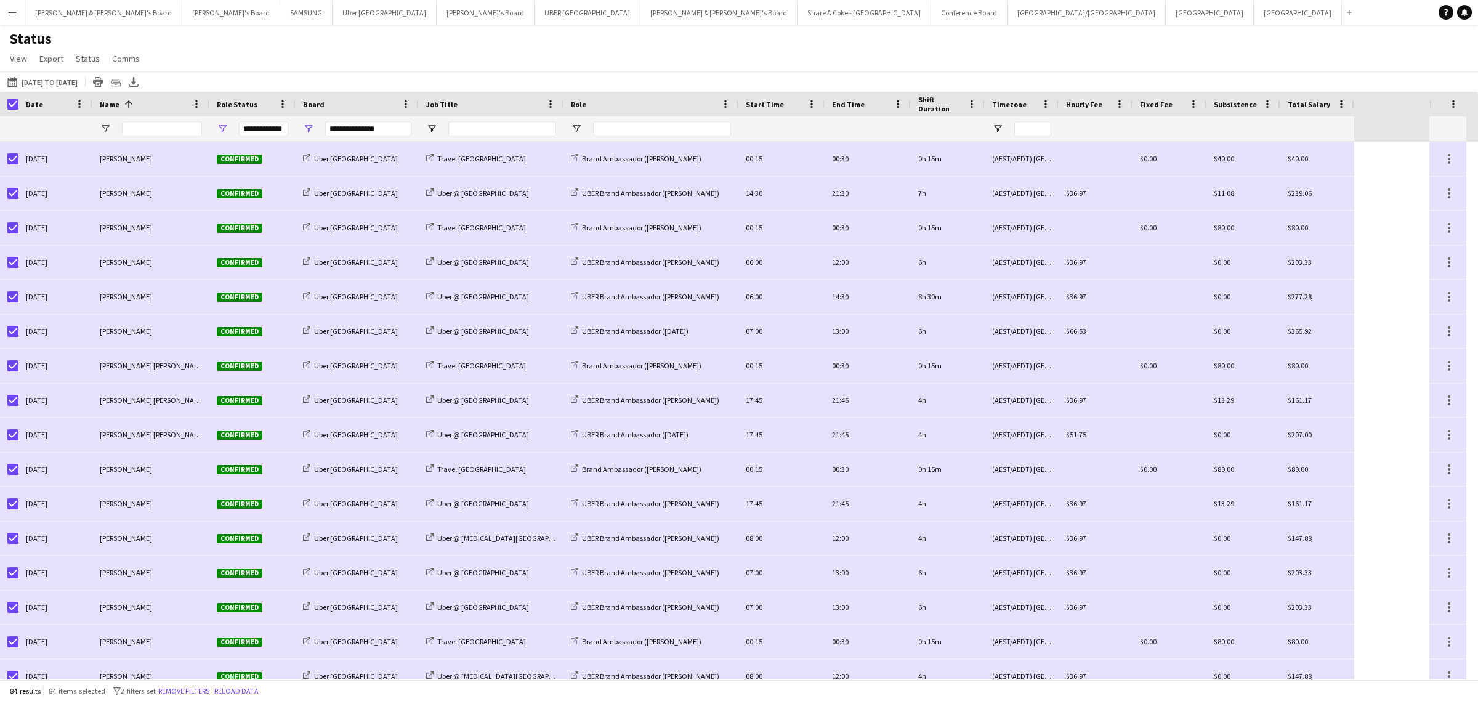
click at [4, 107] on div at bounding box center [9, 104] width 18 height 25
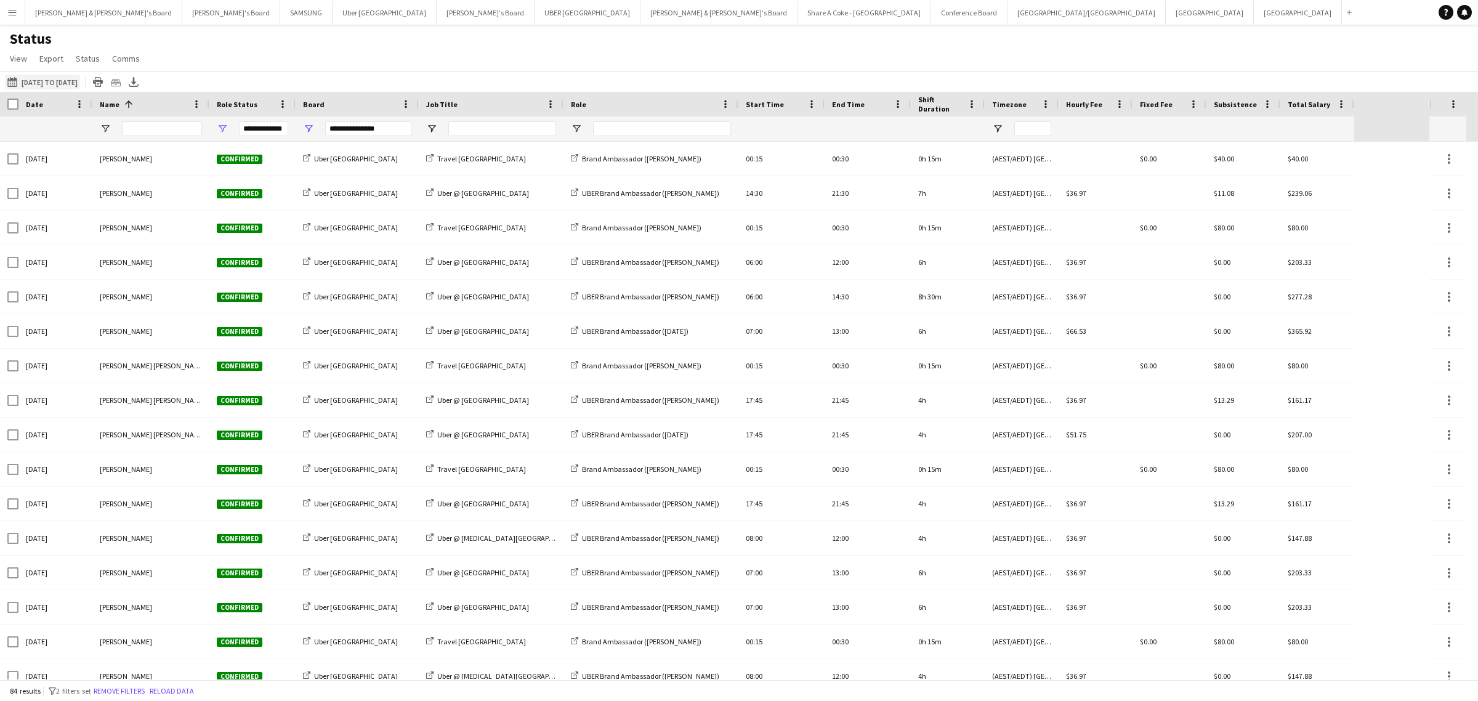
click at [56, 84] on button "[DATE] to [DATE] [DATE] to [DATE]" at bounding box center [42, 81] width 75 height 15
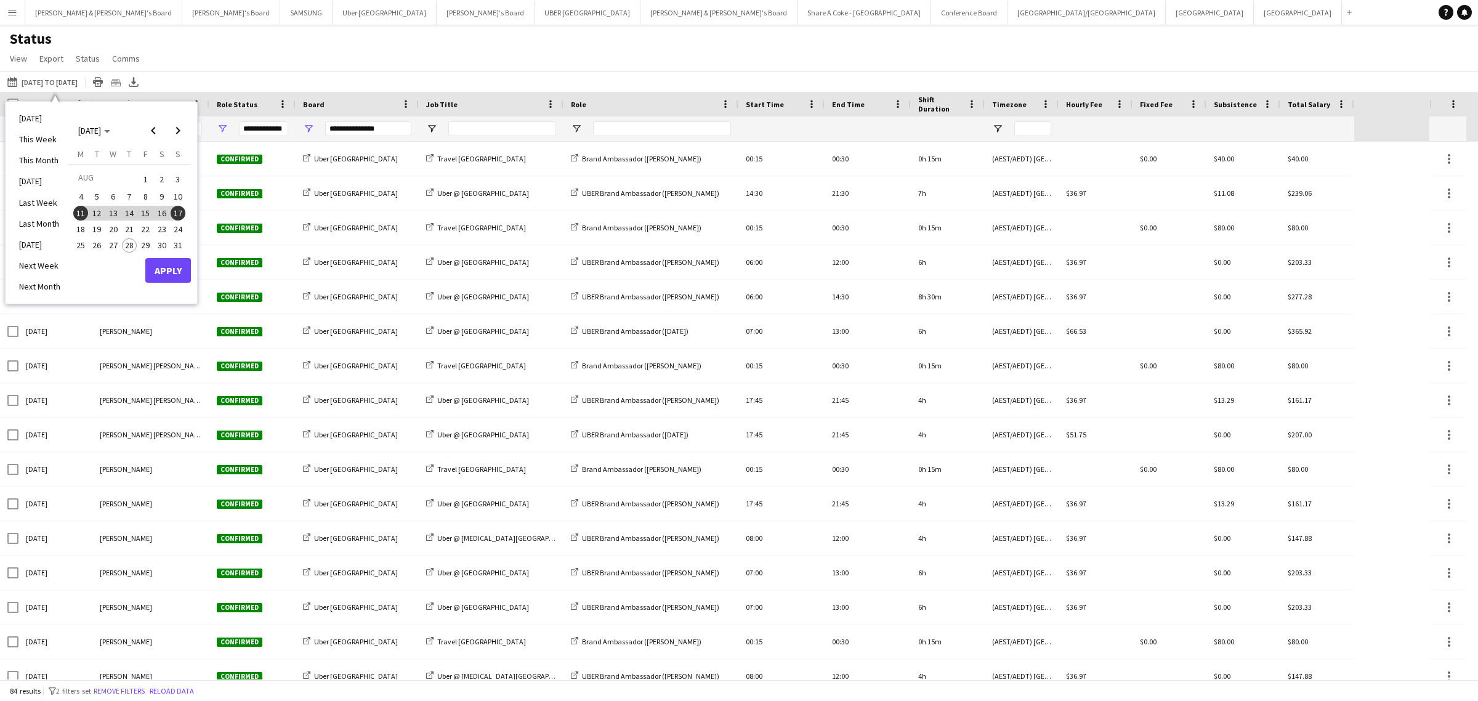
click at [81, 223] on span "18" at bounding box center [80, 229] width 15 height 15
click at [182, 233] on span "24" at bounding box center [178, 229] width 15 height 15
click at [174, 266] on button "Apply" at bounding box center [168, 270] width 46 height 25
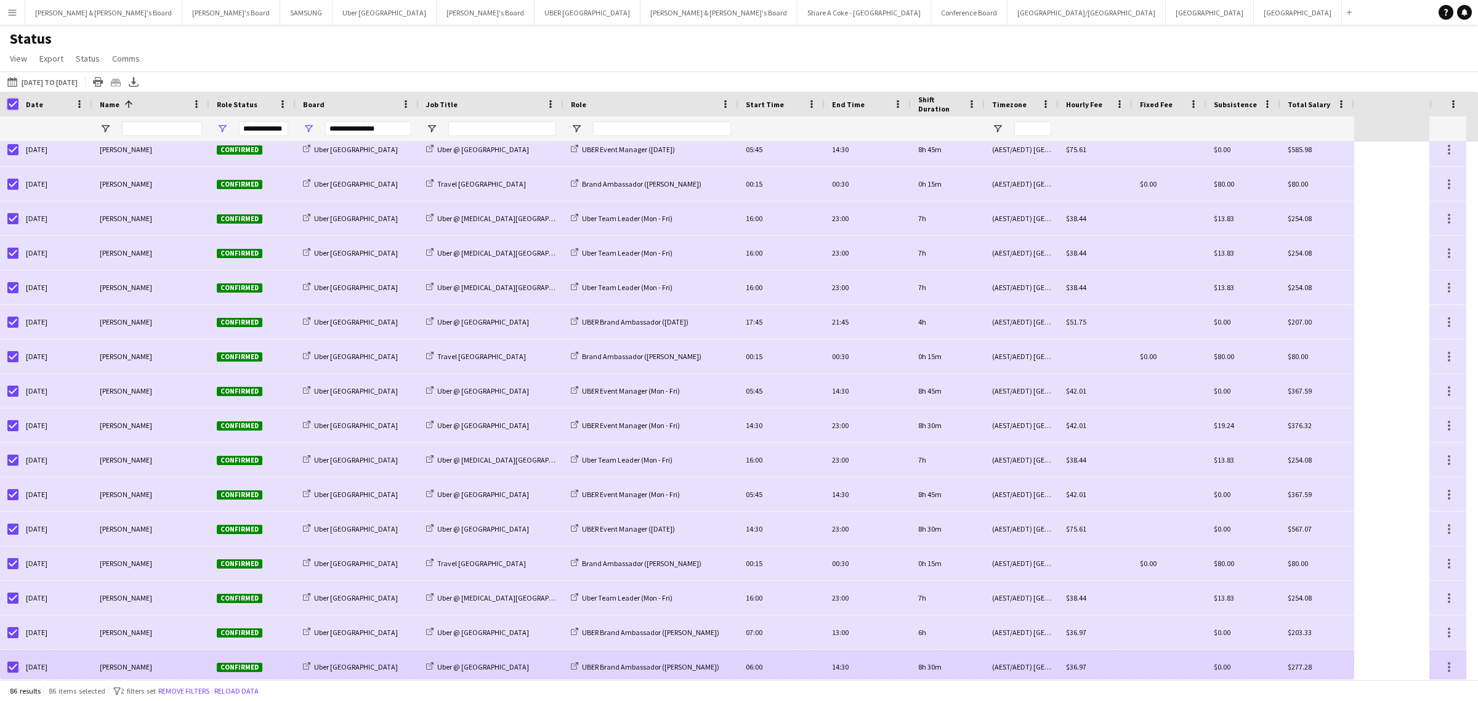
scroll to position [2426, 0]
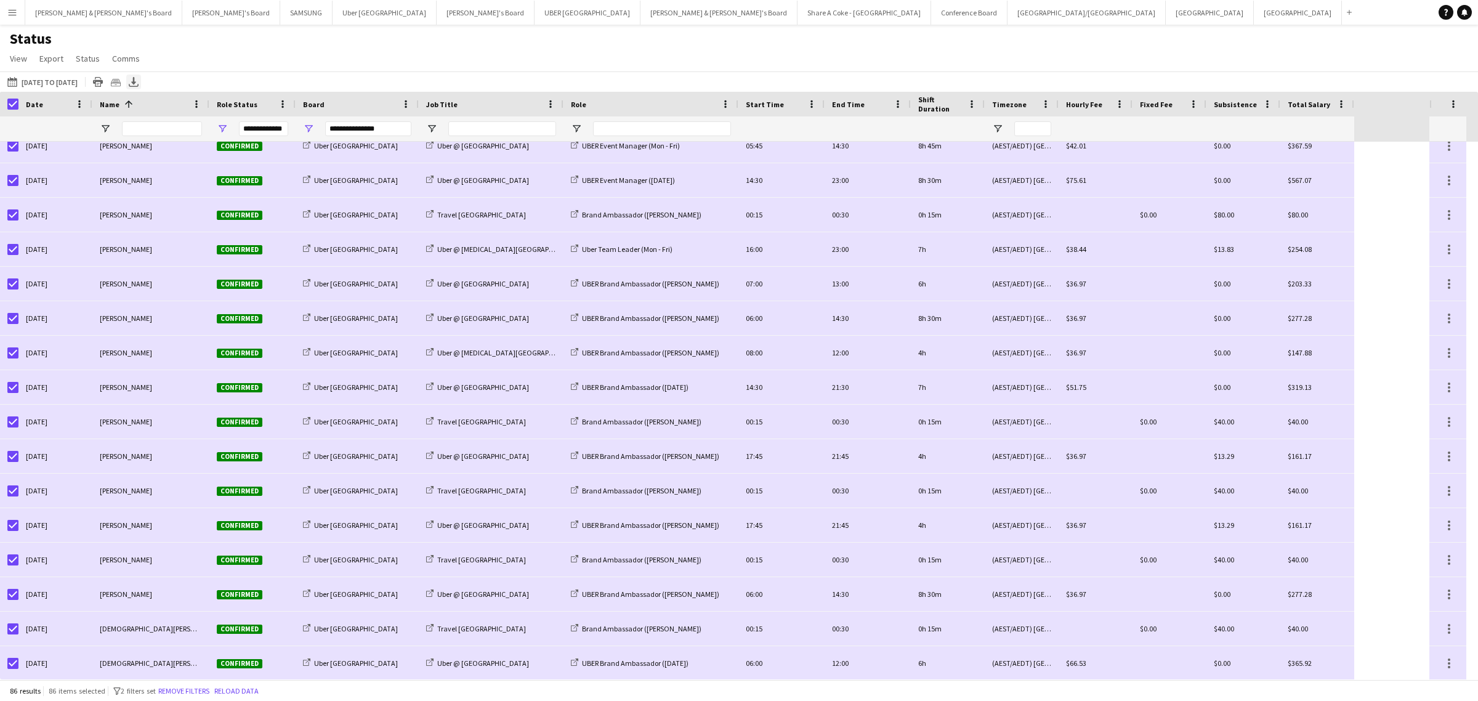
click at [136, 84] on icon at bounding box center [133, 80] width 5 height 7
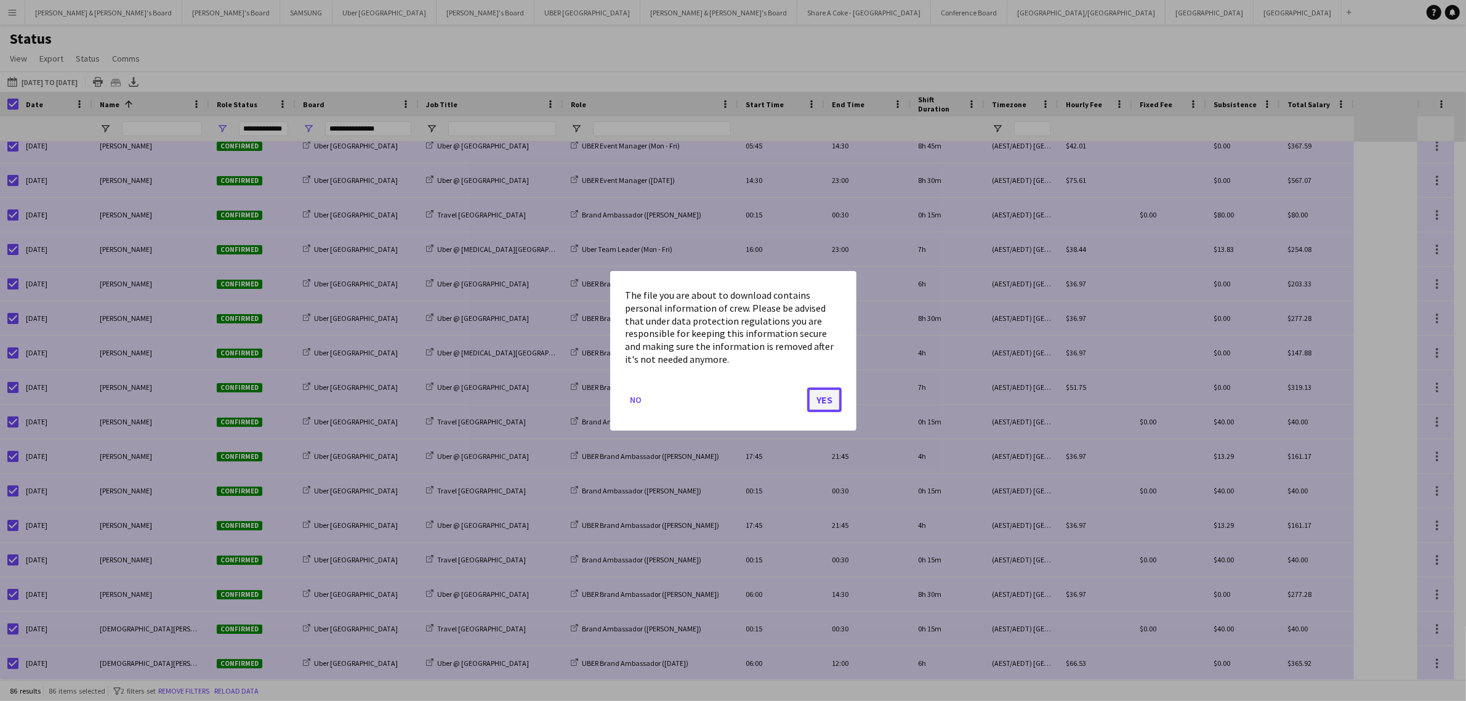
click at [827, 399] on button "Yes" at bounding box center [824, 399] width 34 height 25
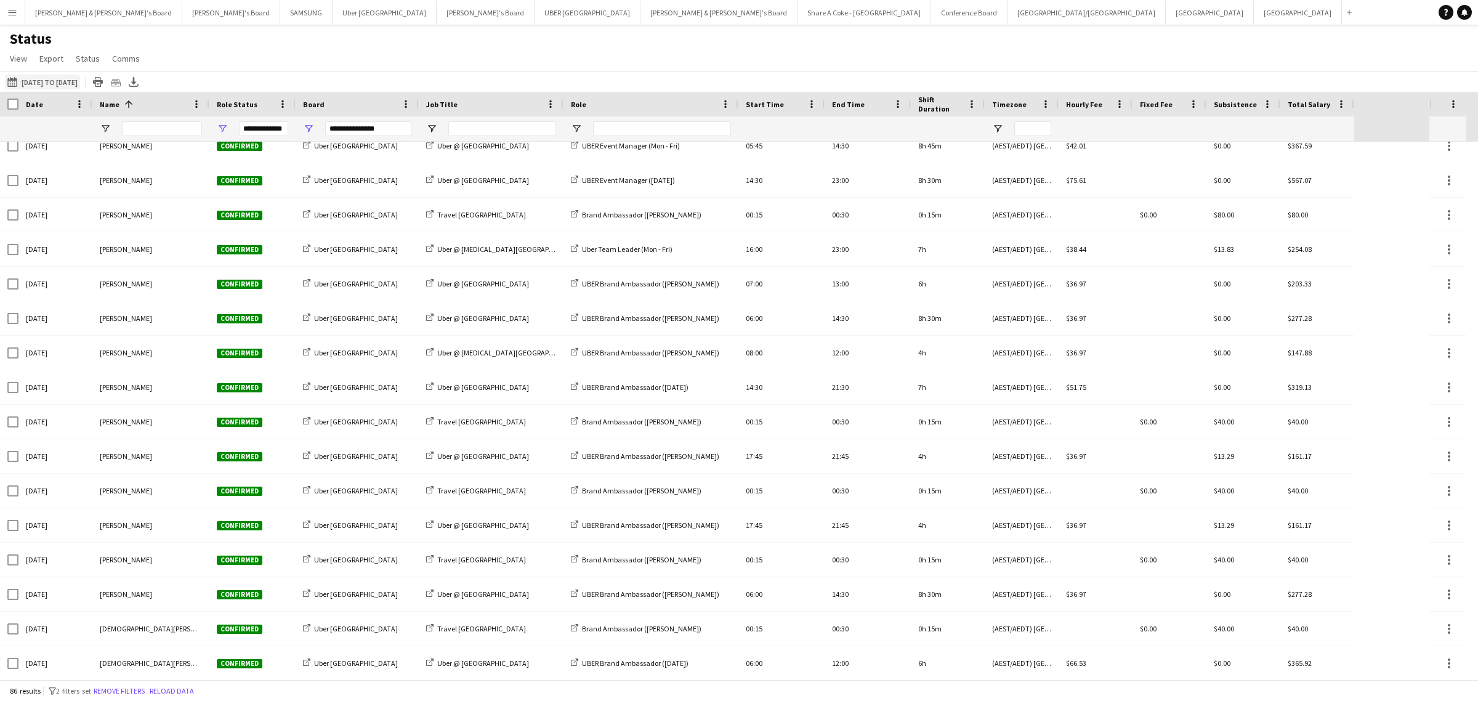
click at [32, 84] on button "[DATE] to [DATE] [DATE] to [DATE]" at bounding box center [42, 81] width 75 height 15
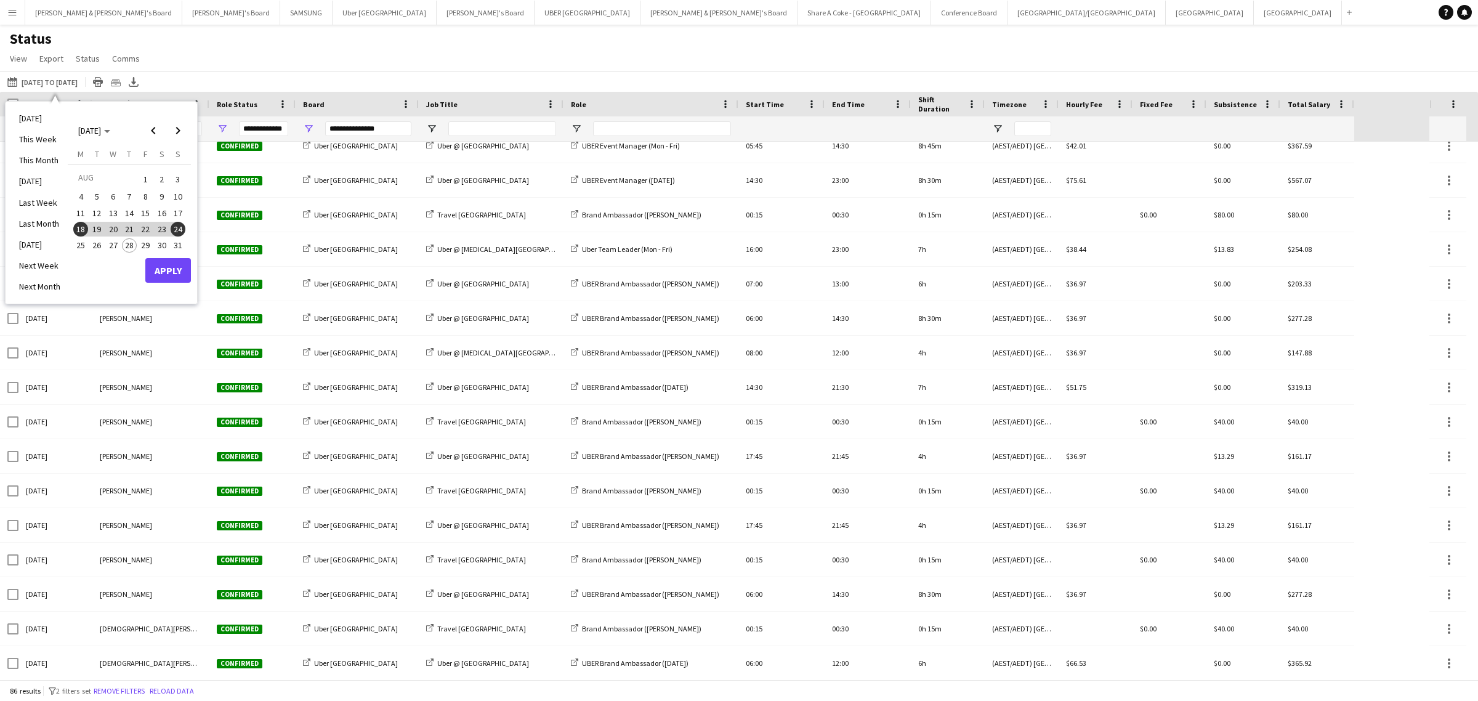
click at [78, 246] on span "25" at bounding box center [80, 245] width 15 height 15
click at [174, 244] on span "31" at bounding box center [178, 245] width 15 height 15
click at [180, 272] on button "Apply" at bounding box center [168, 270] width 46 height 25
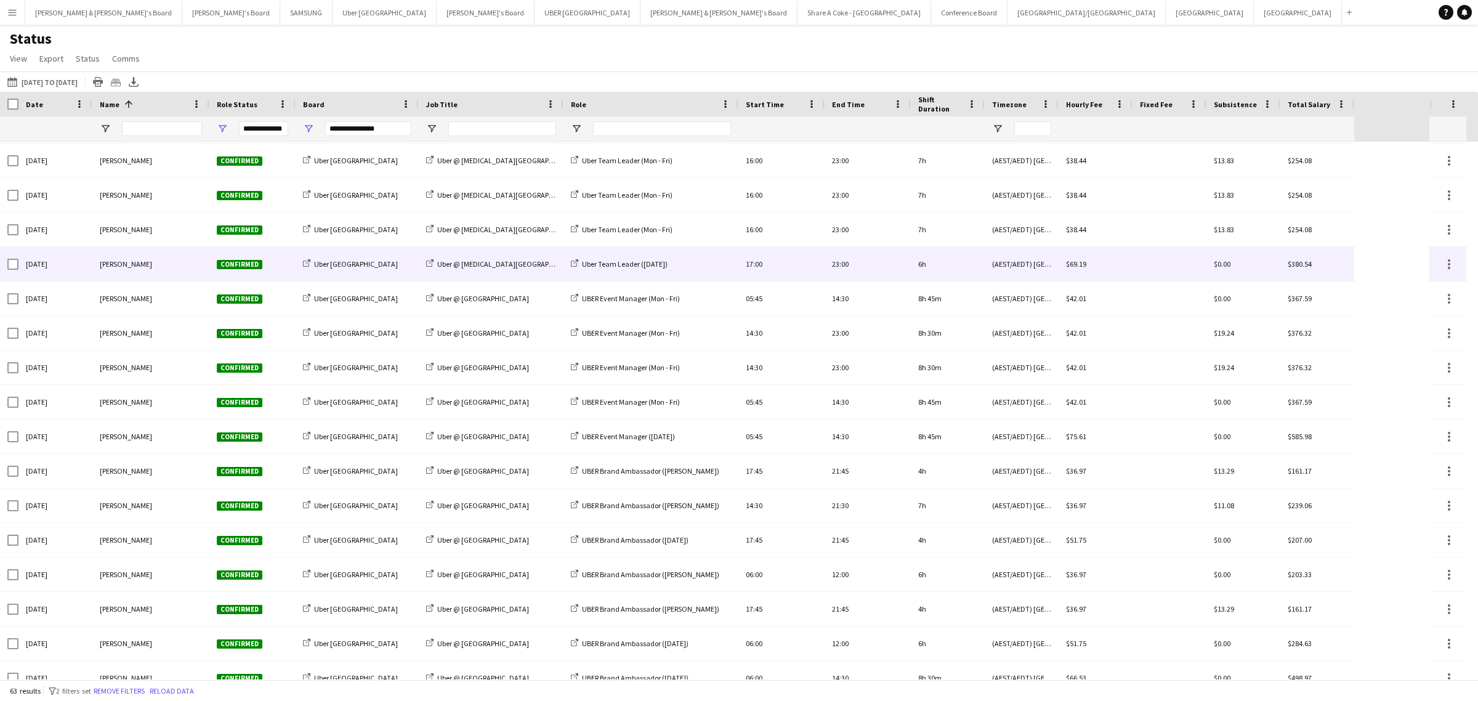
scroll to position [1633, 0]
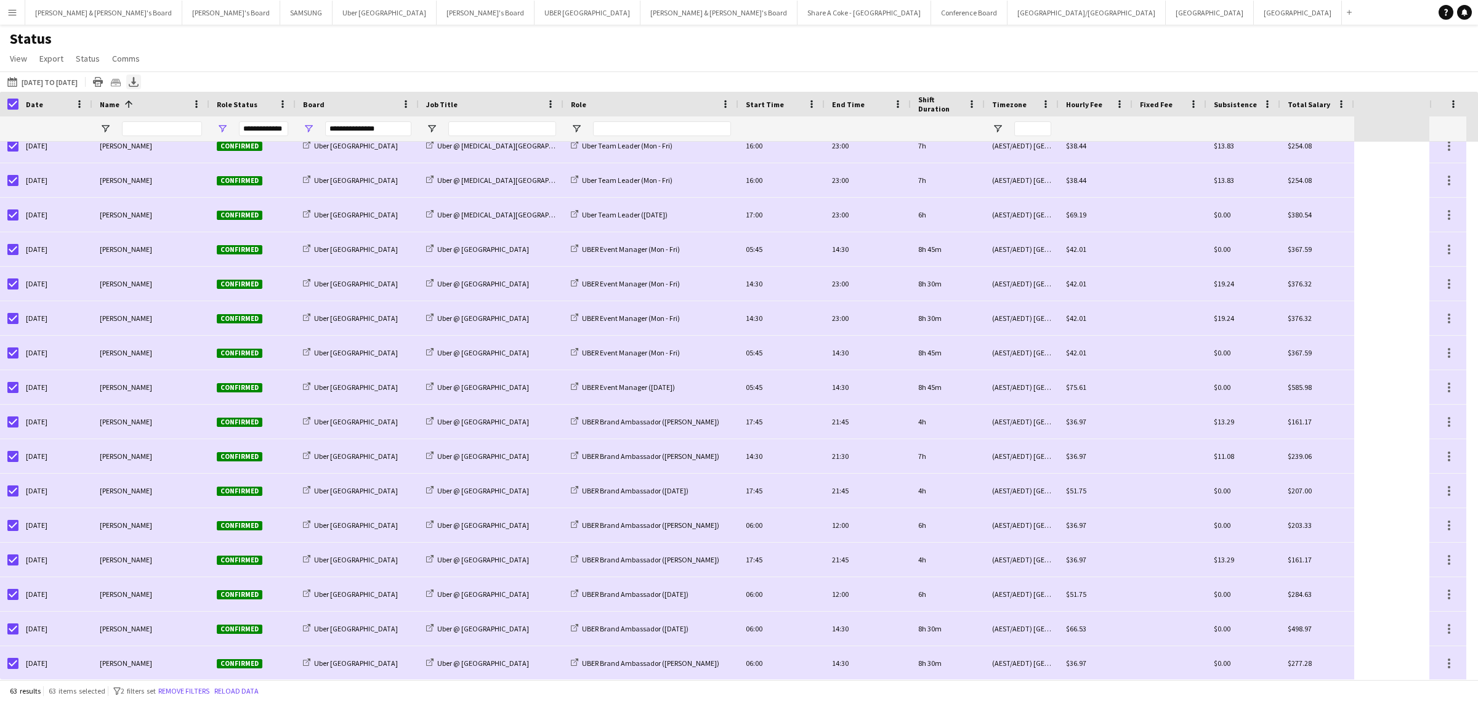
click at [139, 81] on icon "Export XLSX" at bounding box center [134, 82] width 10 height 10
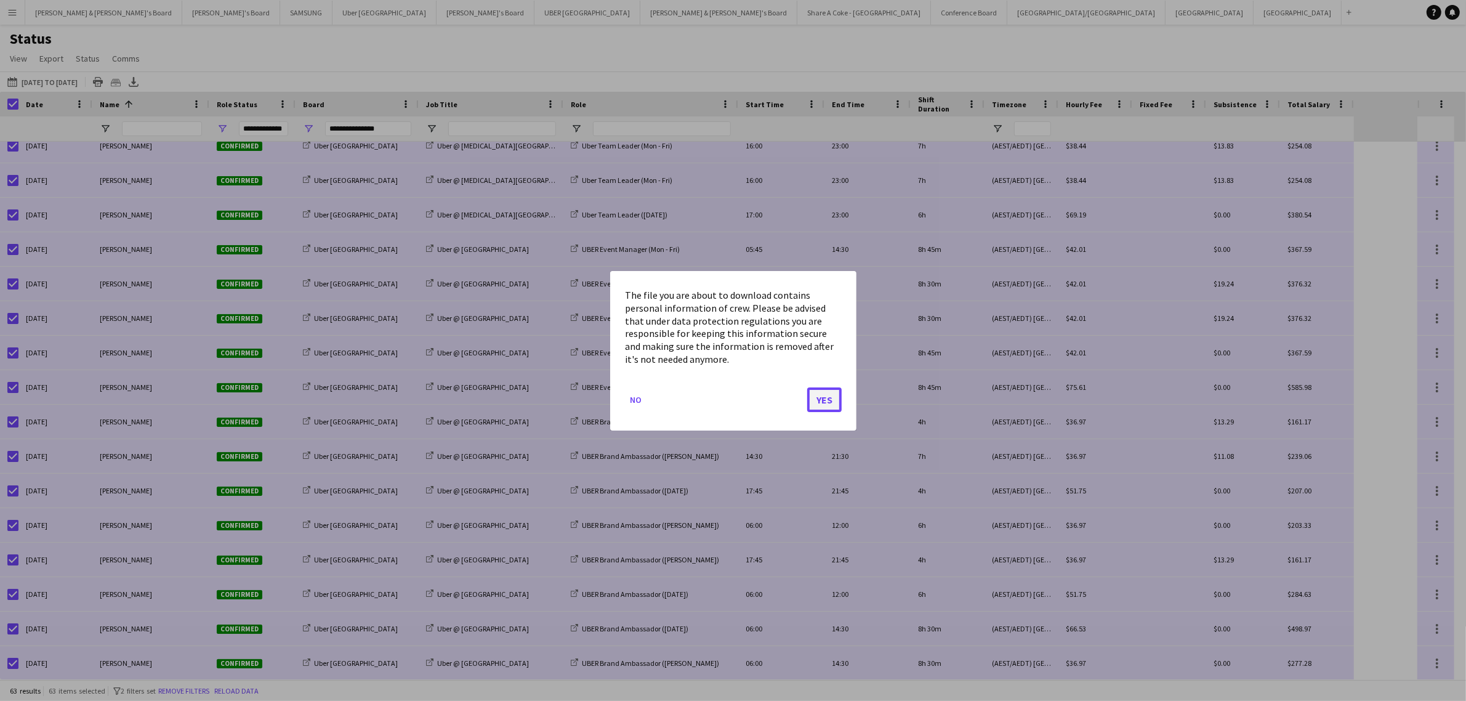
click at [829, 392] on button "Yes" at bounding box center [824, 399] width 34 height 25
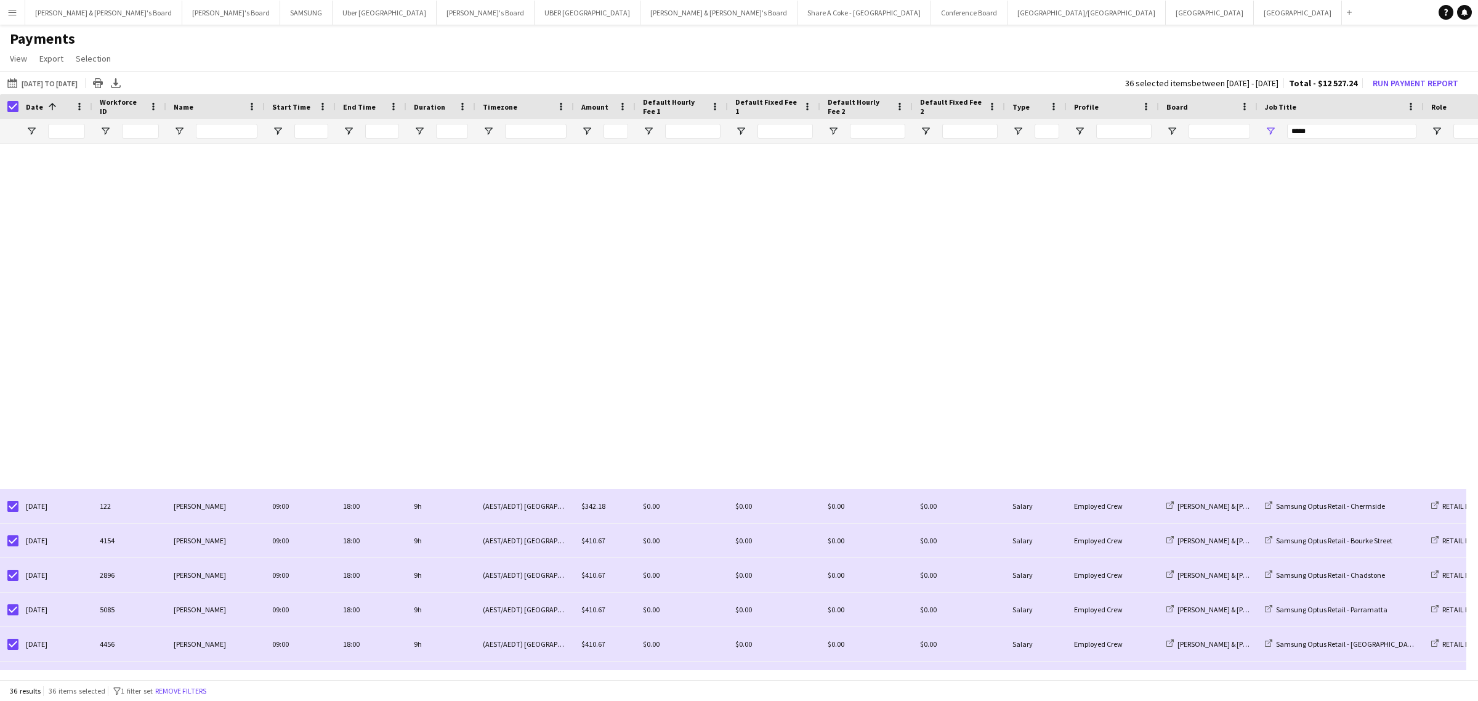
scroll to position [715, 0]
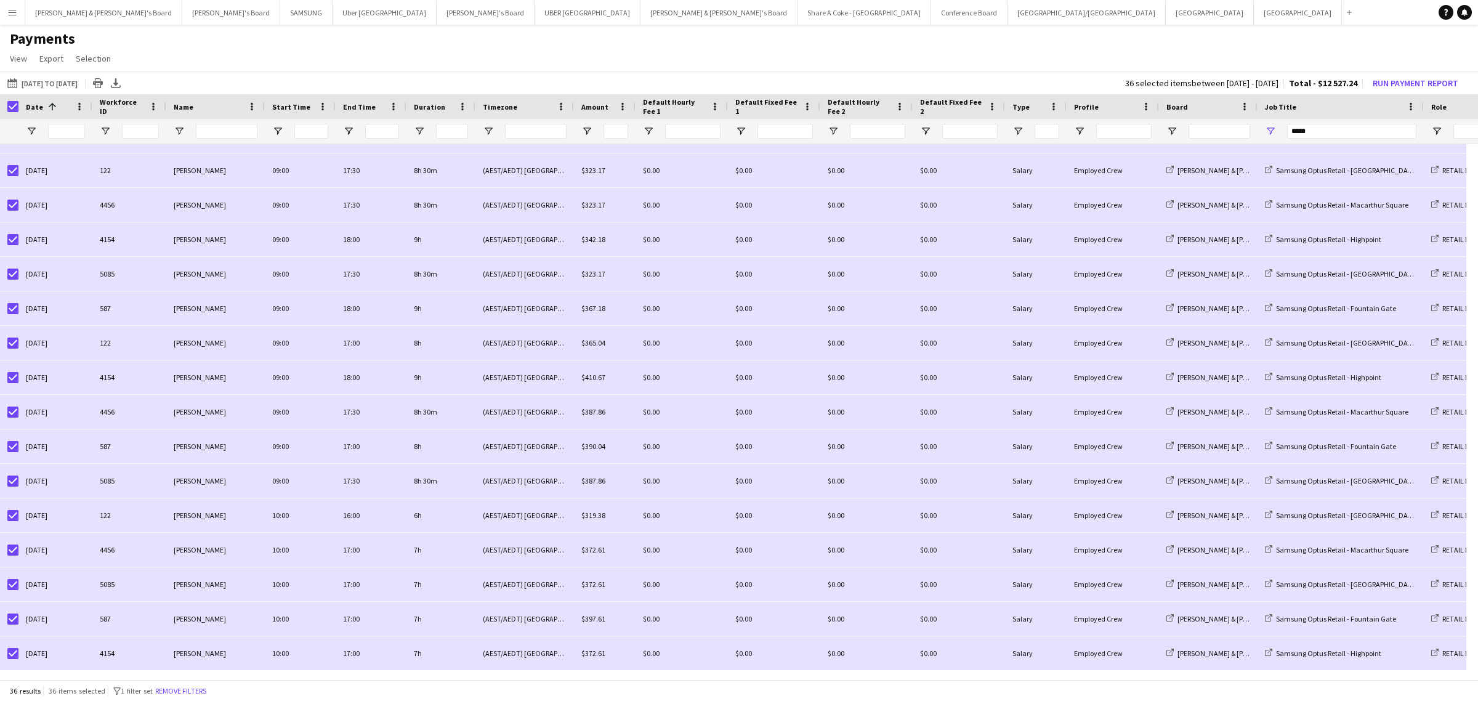
click at [9, 112] on div at bounding box center [9, 106] width 18 height 25
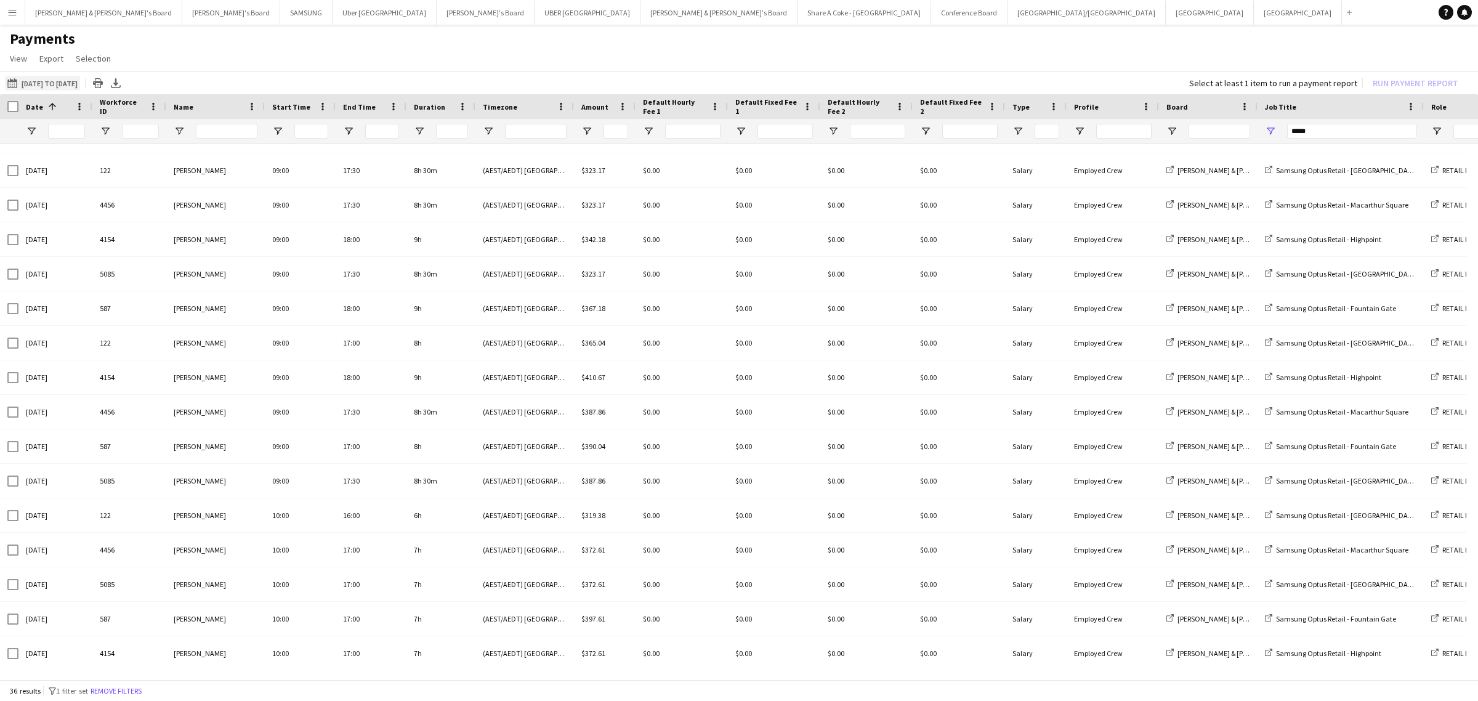
click at [58, 84] on button "01-08-2025 to 27-08-2025 01-08-2025 to 27-08-2025" at bounding box center [42, 83] width 75 height 15
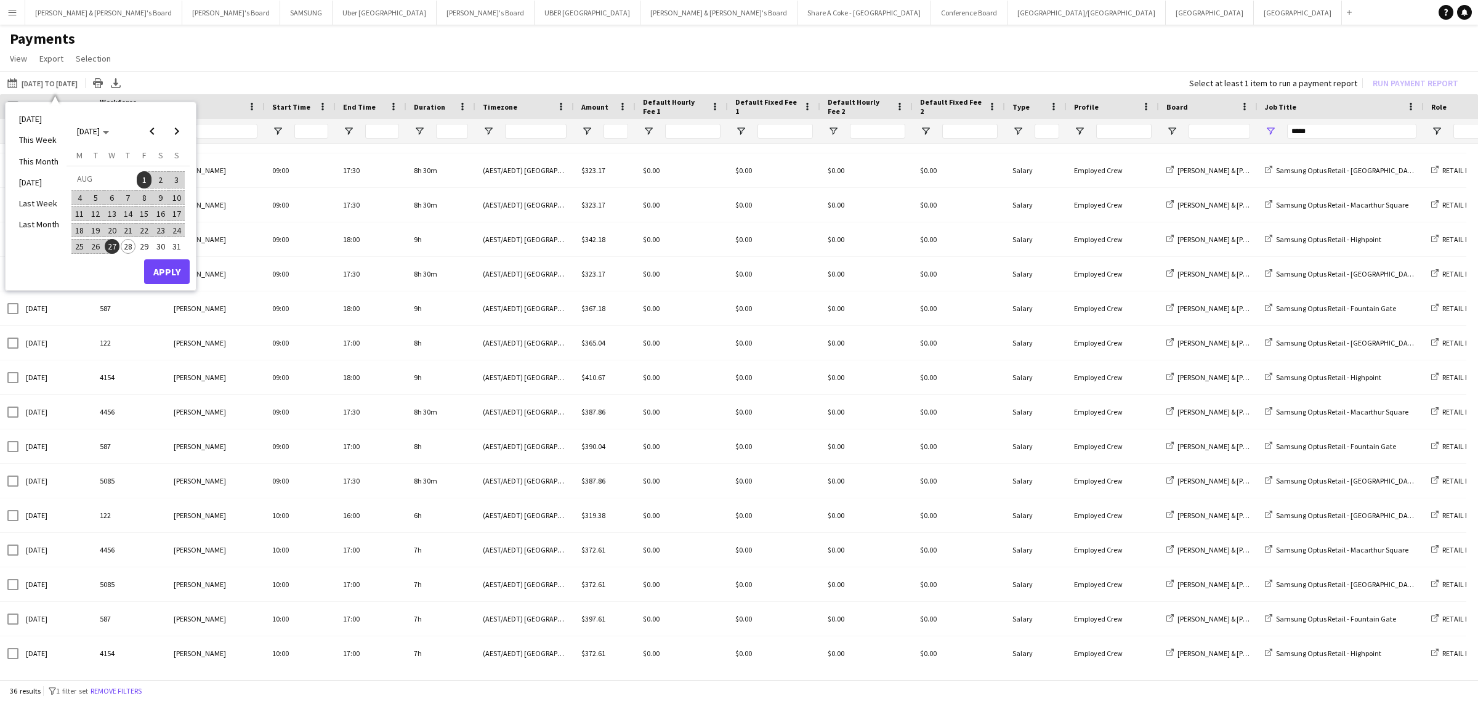
click at [82, 191] on span "4" at bounding box center [79, 197] width 15 height 15
click at [180, 196] on span "10" at bounding box center [176, 197] width 15 height 15
click at [180, 270] on button "Apply" at bounding box center [167, 271] width 46 height 25
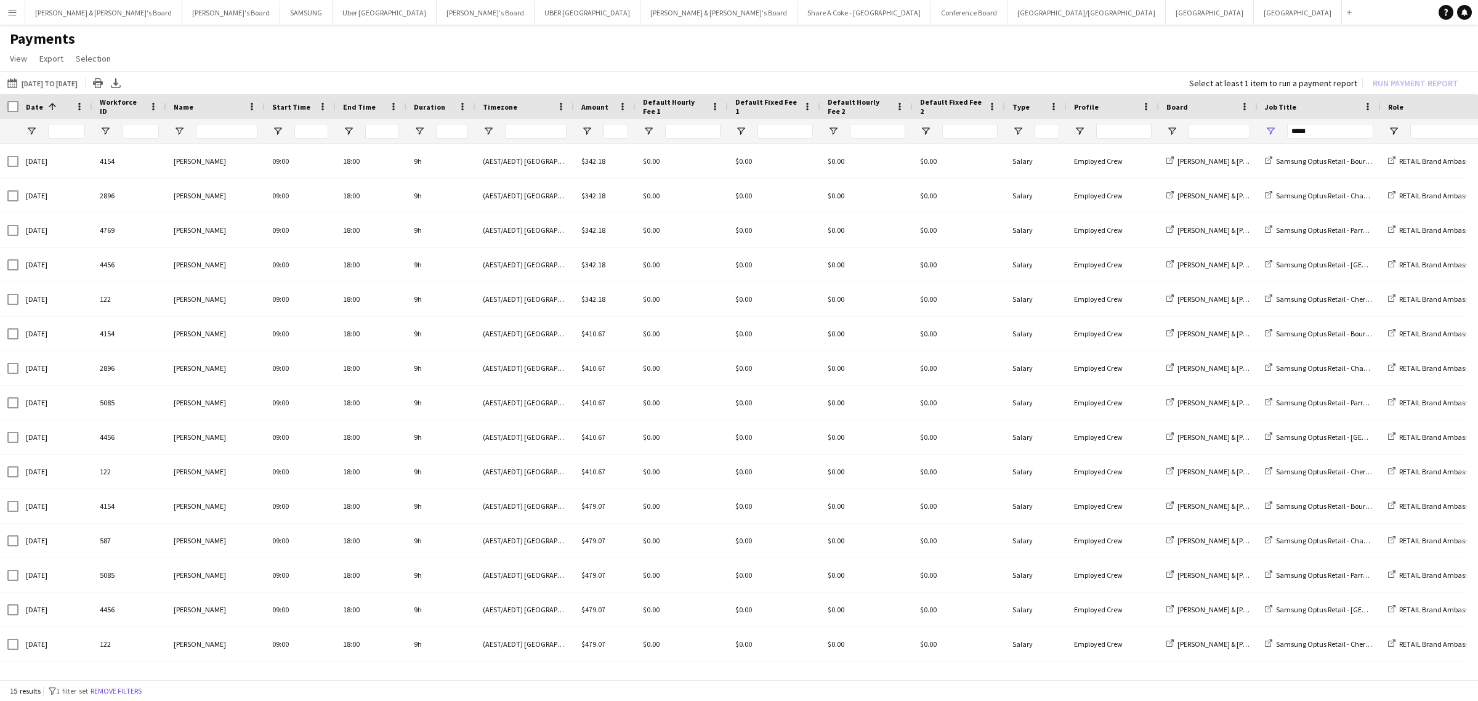
scroll to position [0, 0]
drag, startPoint x: 1322, startPoint y: 134, endPoint x: 1284, endPoint y: 135, distance: 38.2
click at [1284, 135] on div "*****" at bounding box center [1318, 131] width 123 height 25
click at [1171, 129] on span "Open Filter Menu" at bounding box center [1171, 131] width 11 height 11
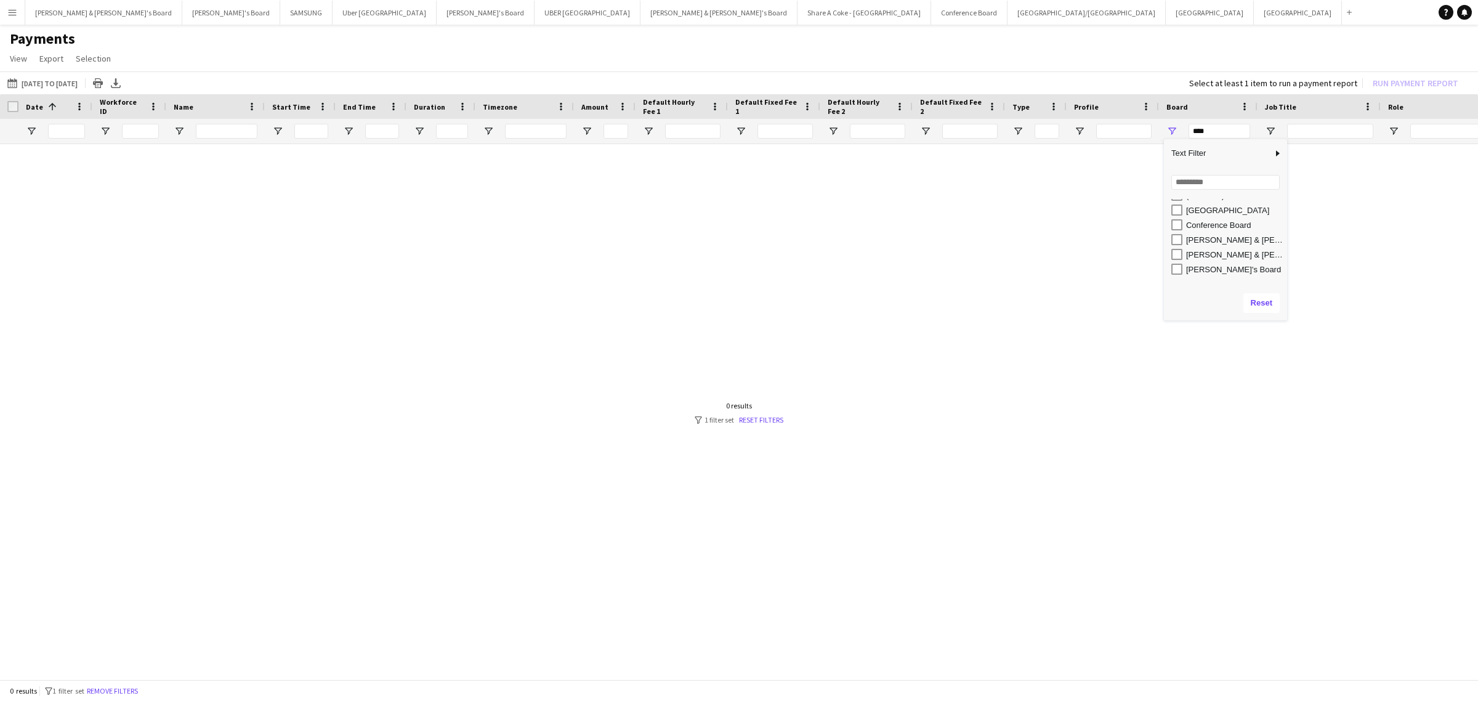
scroll to position [47, 0]
type input "**********"
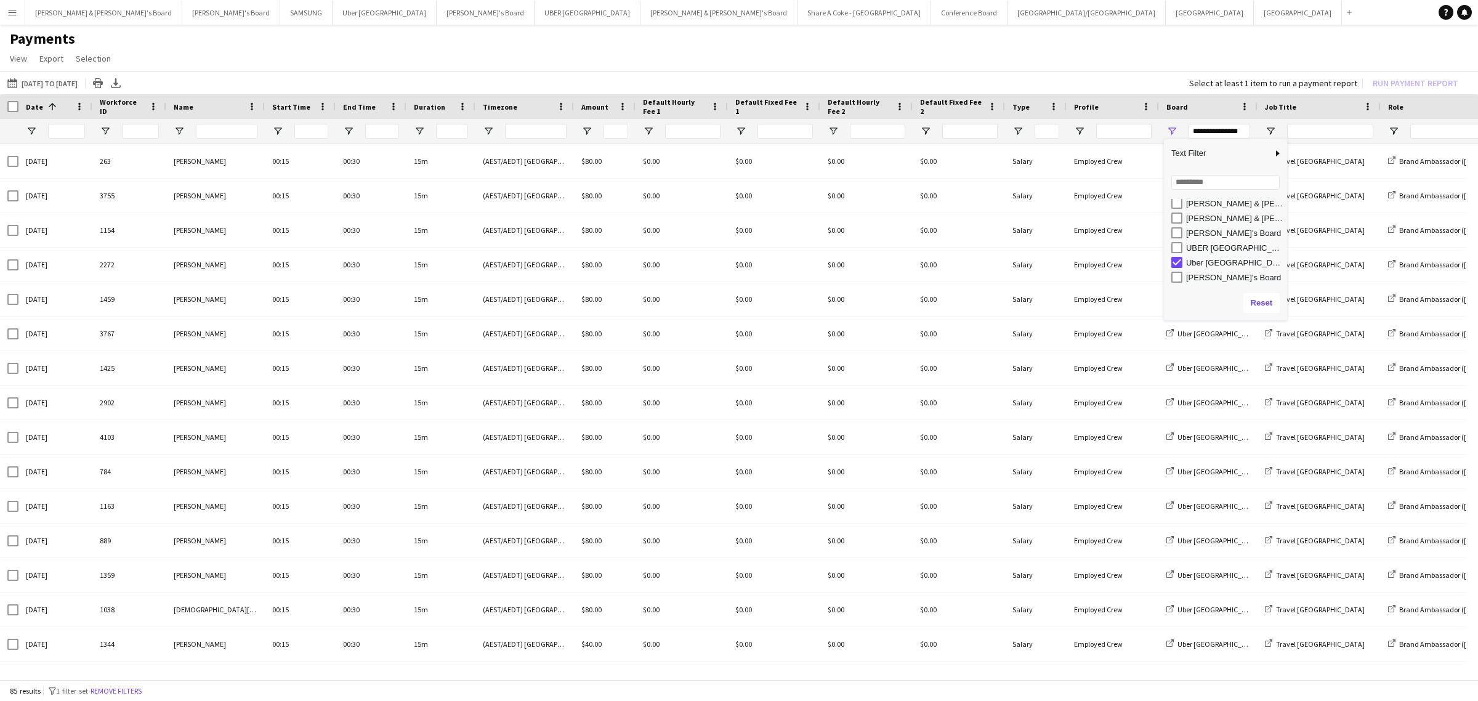
click at [1270, 28] on main "Payments View Customise view Customise filters Reset Filters Reset View Reset A…" at bounding box center [739, 356] width 1478 height 662
click at [191, 105] on span "Name" at bounding box center [184, 106] width 20 height 9
click at [16, 13] on app-icon "Menu" at bounding box center [12, 12] width 10 height 10
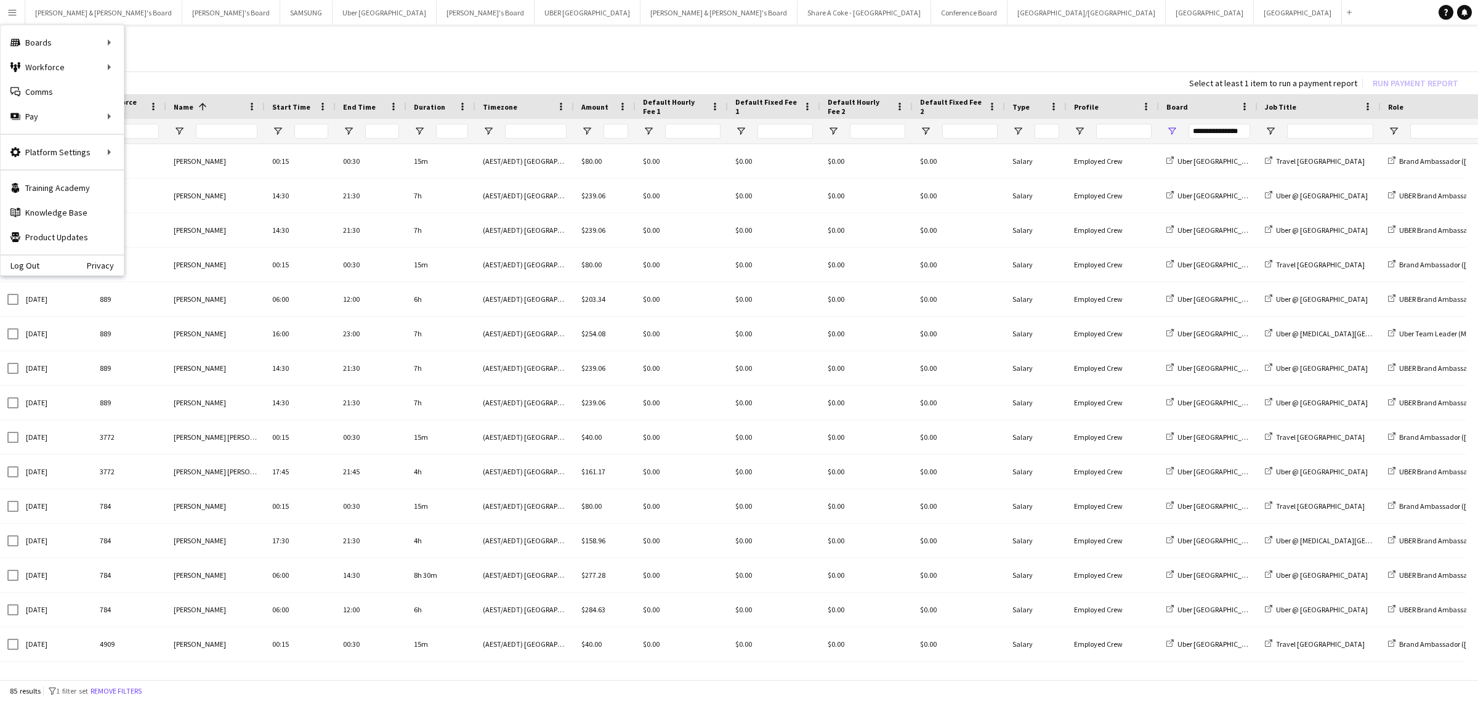
click at [716, 60] on app-page-menu "View Customise view Customise filters Reset Filters Reset View Reset All Export…" at bounding box center [739, 59] width 1478 height 23
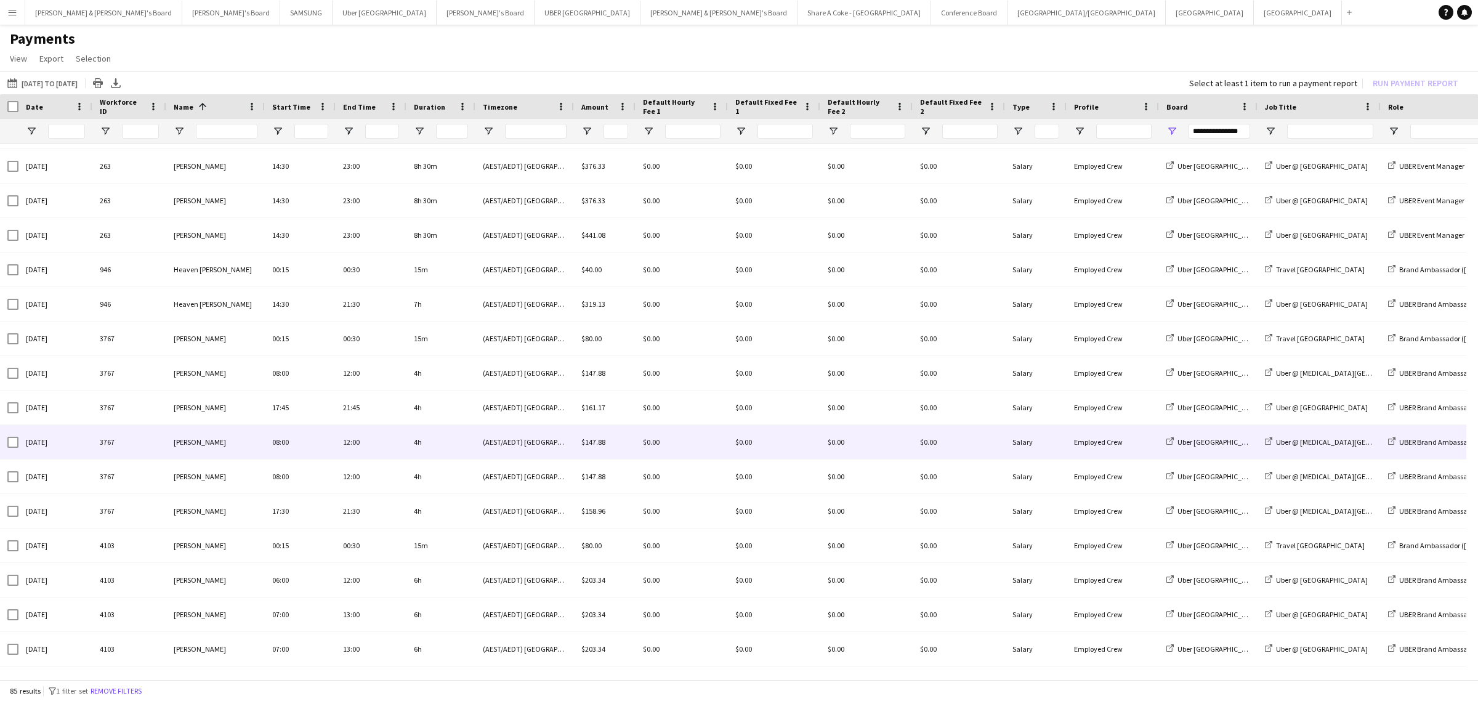
scroll to position [0, 0]
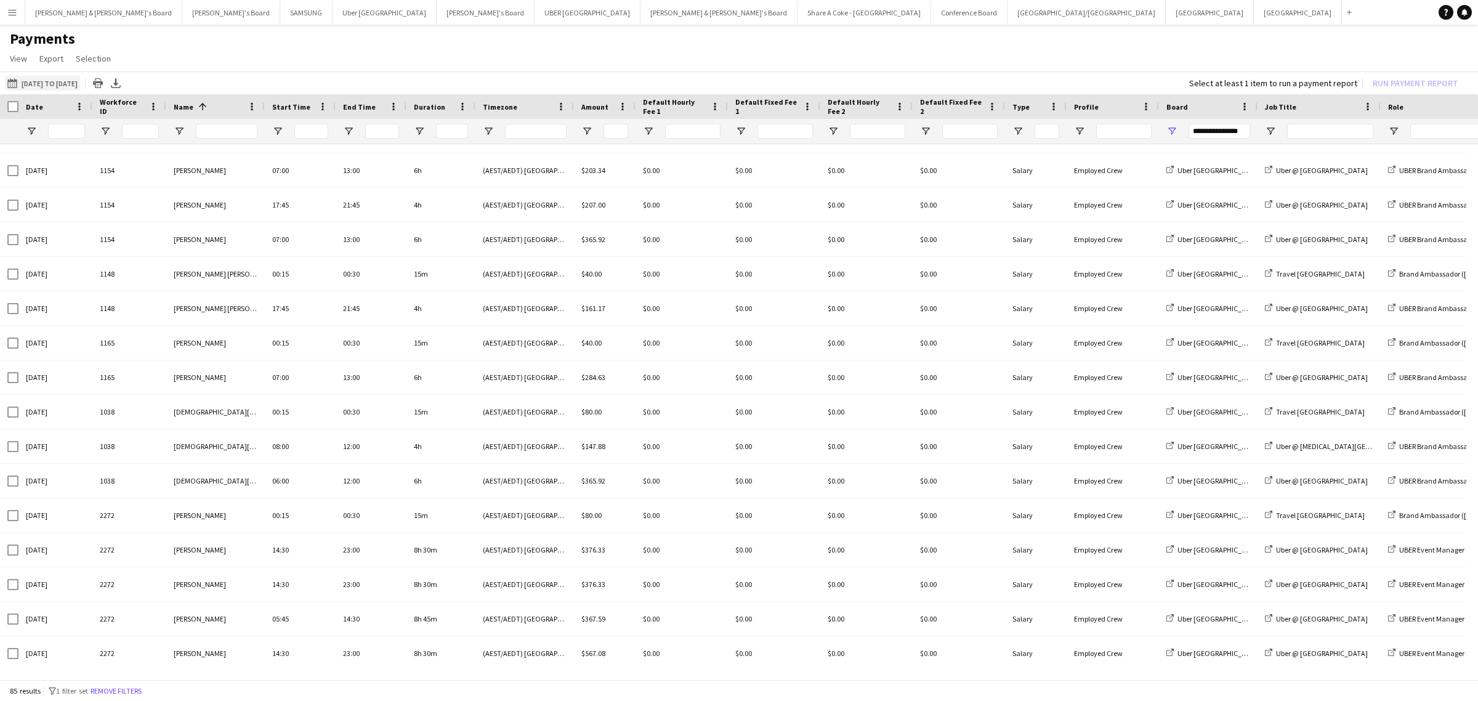
click at [43, 84] on button "01-08-2025 to 27-08-2025 04-08-2025 to 10-08-2025" at bounding box center [42, 83] width 75 height 15
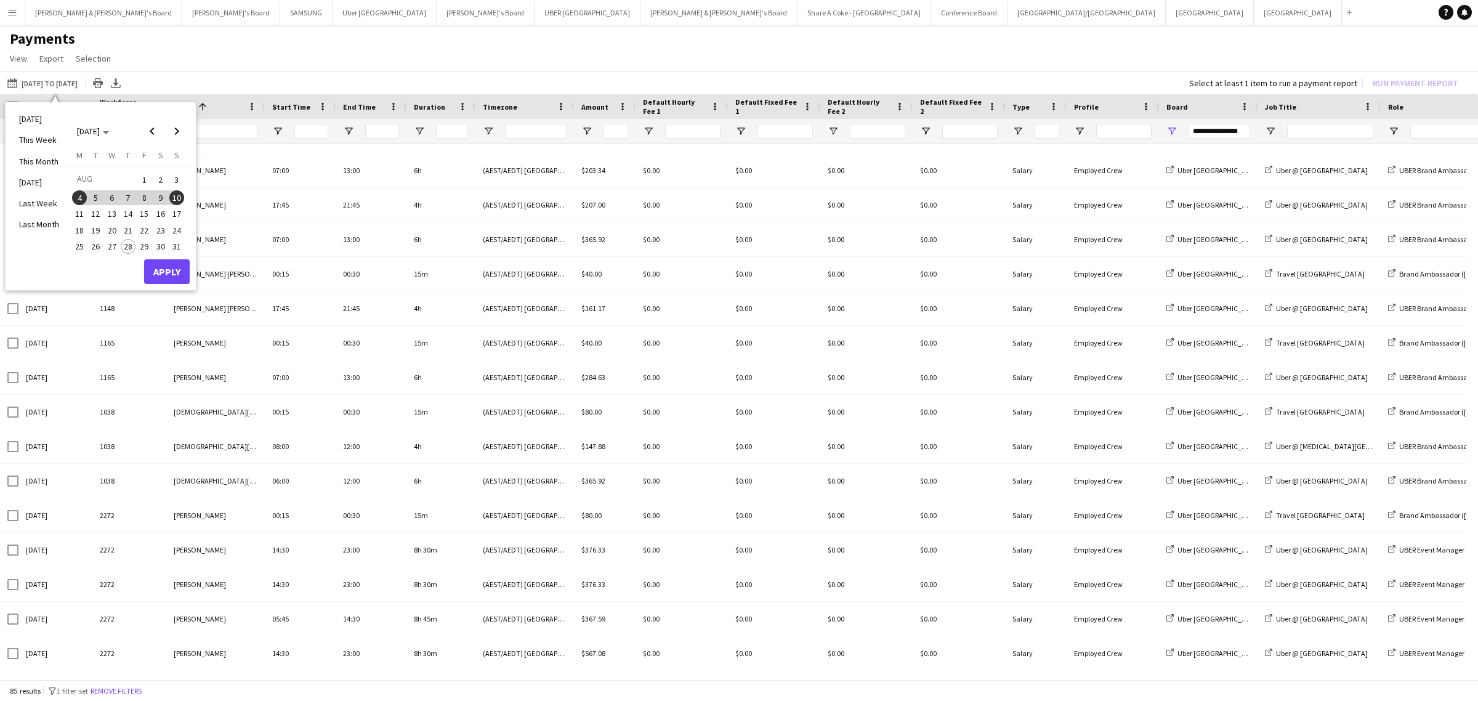
click at [151, 179] on span "1" at bounding box center [144, 179] width 15 height 17
click at [179, 180] on span "3" at bounding box center [176, 179] width 15 height 17
click at [174, 265] on button "Apply" at bounding box center [167, 271] width 46 height 25
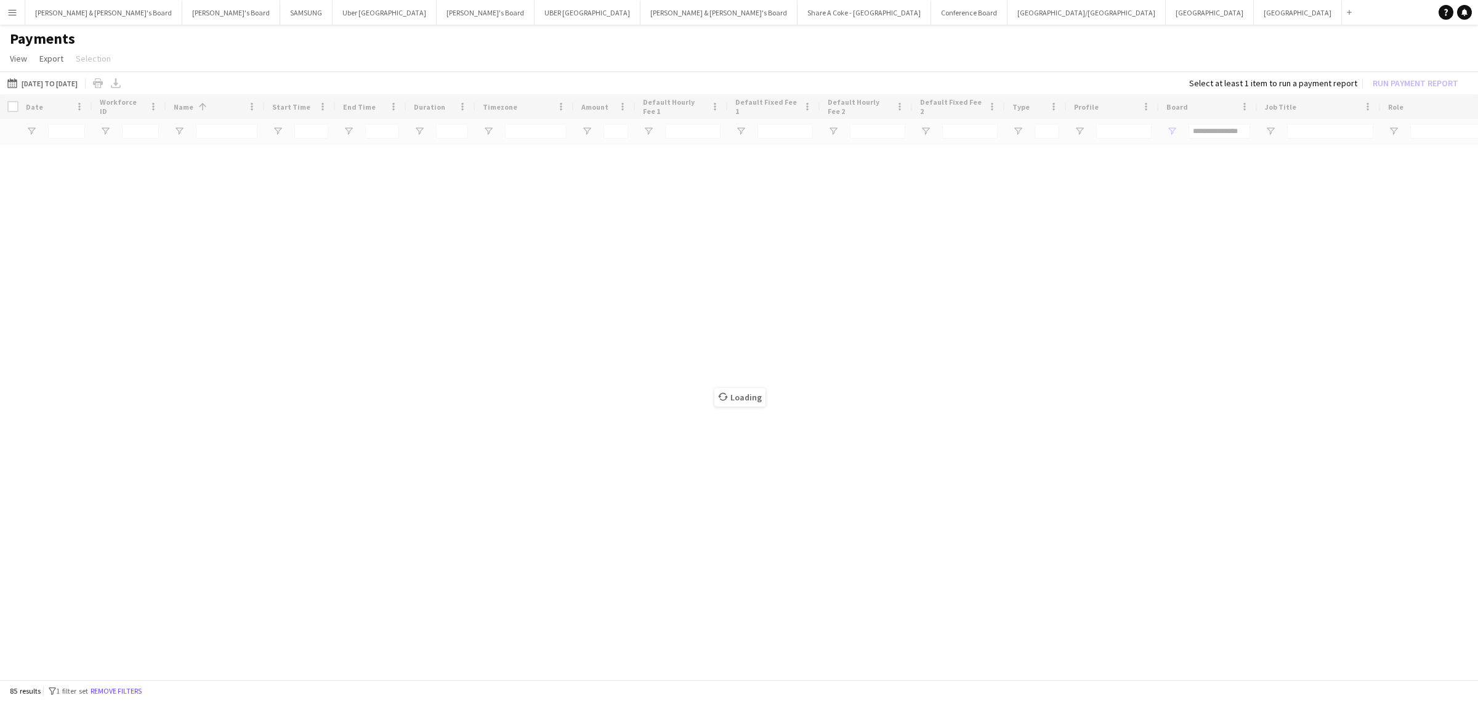
scroll to position [370, 0]
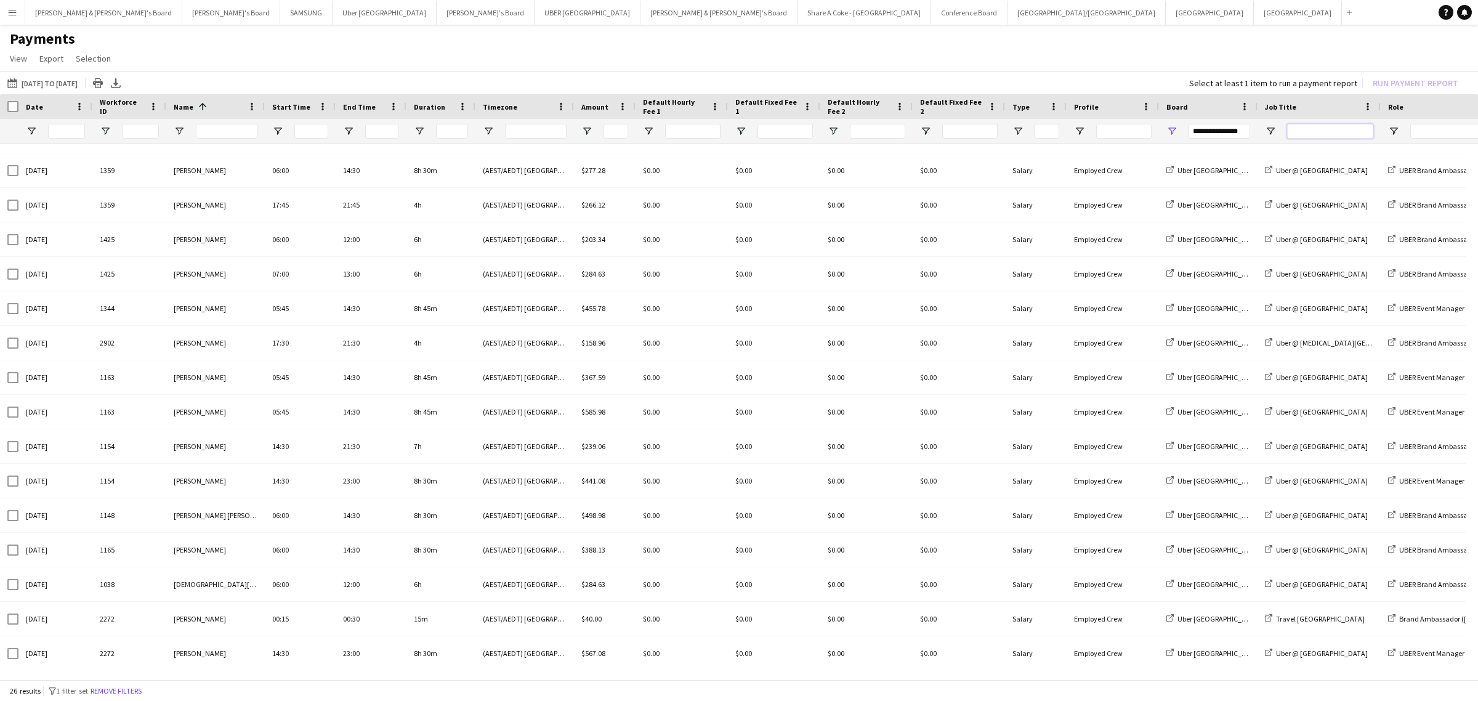
click at [1324, 132] on input "Job Title Filter Input" at bounding box center [1330, 131] width 86 height 15
type input "*****"
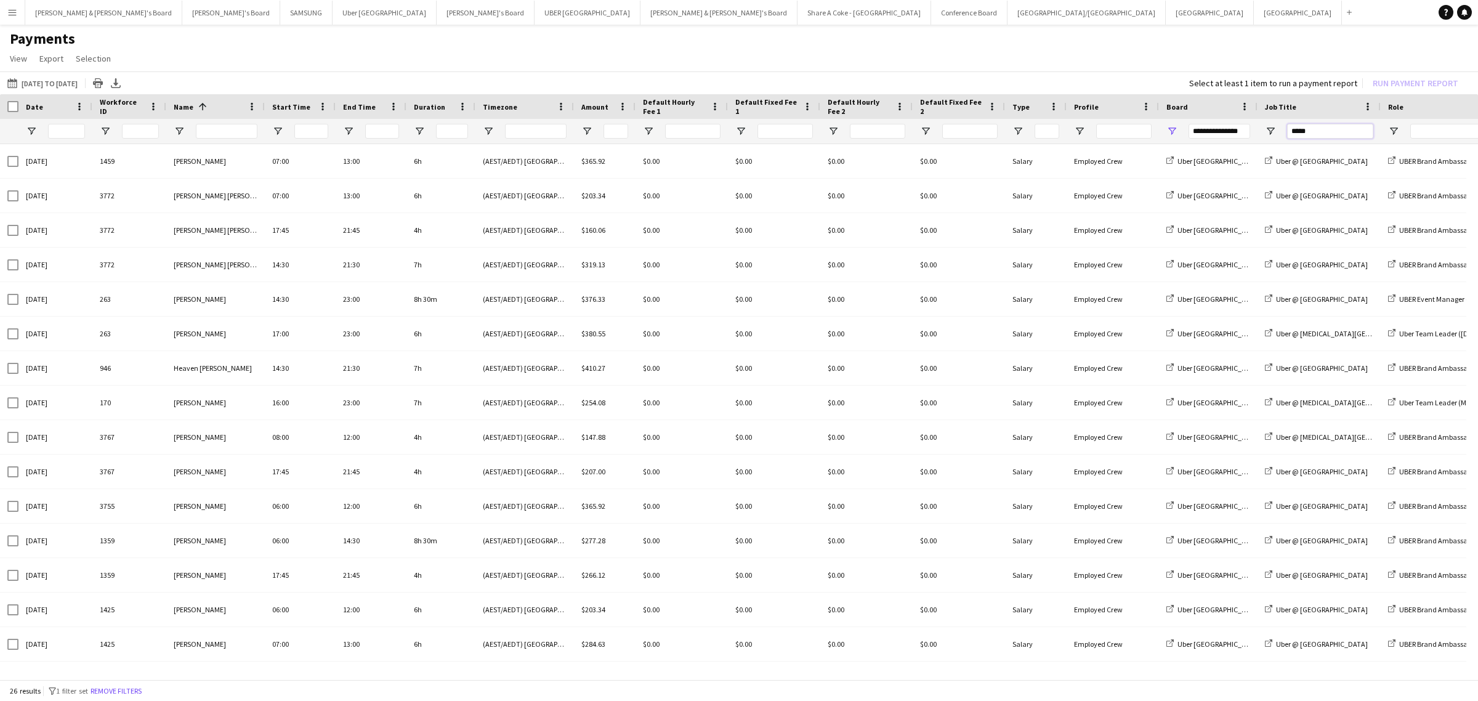
scroll to position [0, 0]
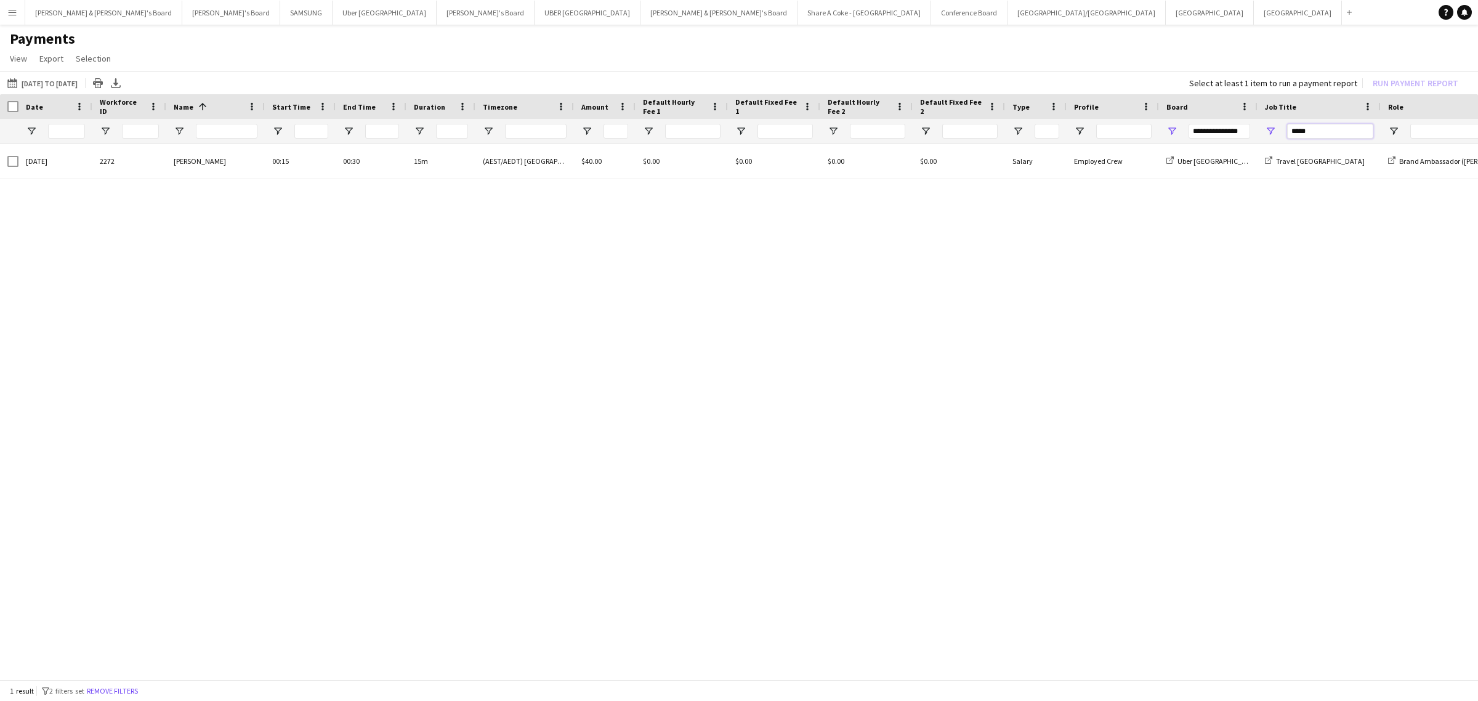
drag, startPoint x: 1334, startPoint y: 130, endPoint x: 1239, endPoint y: 143, distance: 95.1
click at [1239, 143] on div at bounding box center [1029, 131] width 2058 height 25
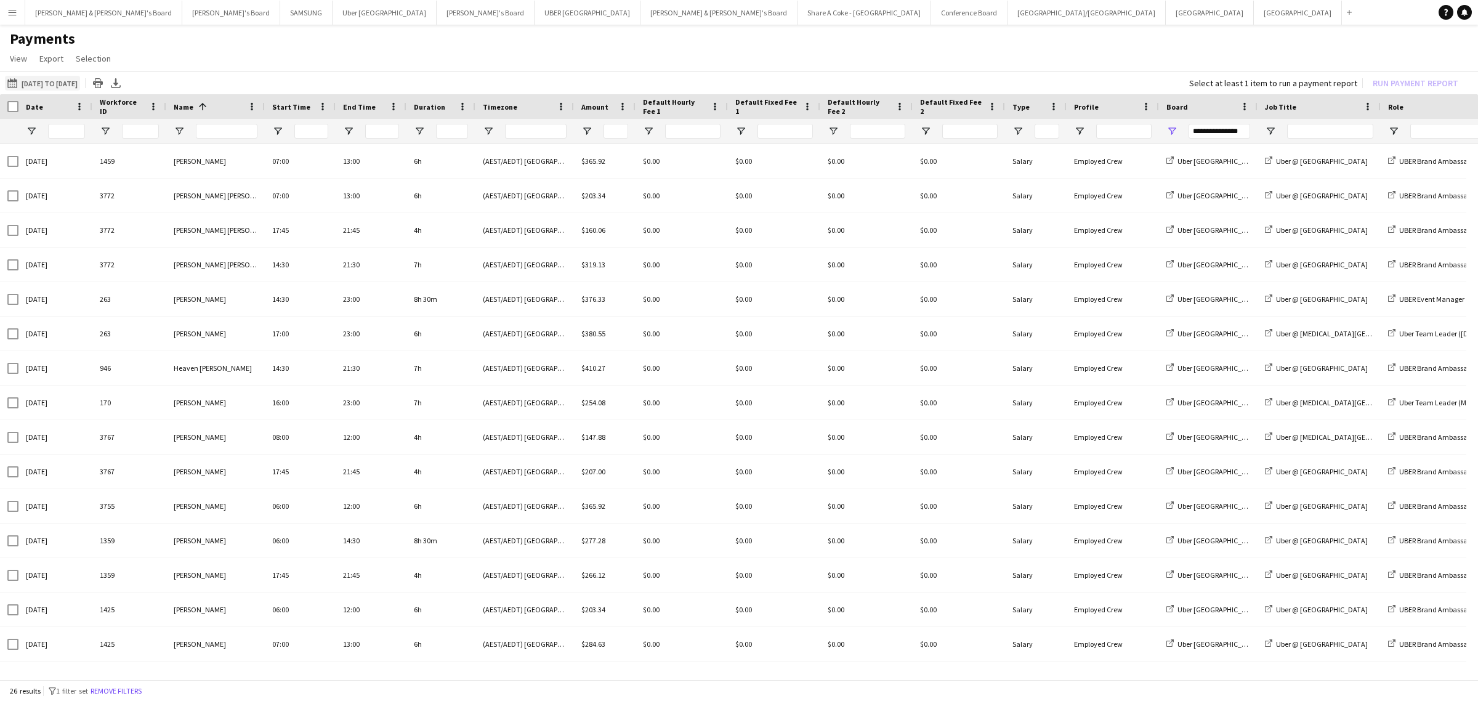
click at [68, 81] on button "01-08-2025 to 27-08-2025 01-08-2025 to 03-08-2025" at bounding box center [42, 83] width 75 height 15
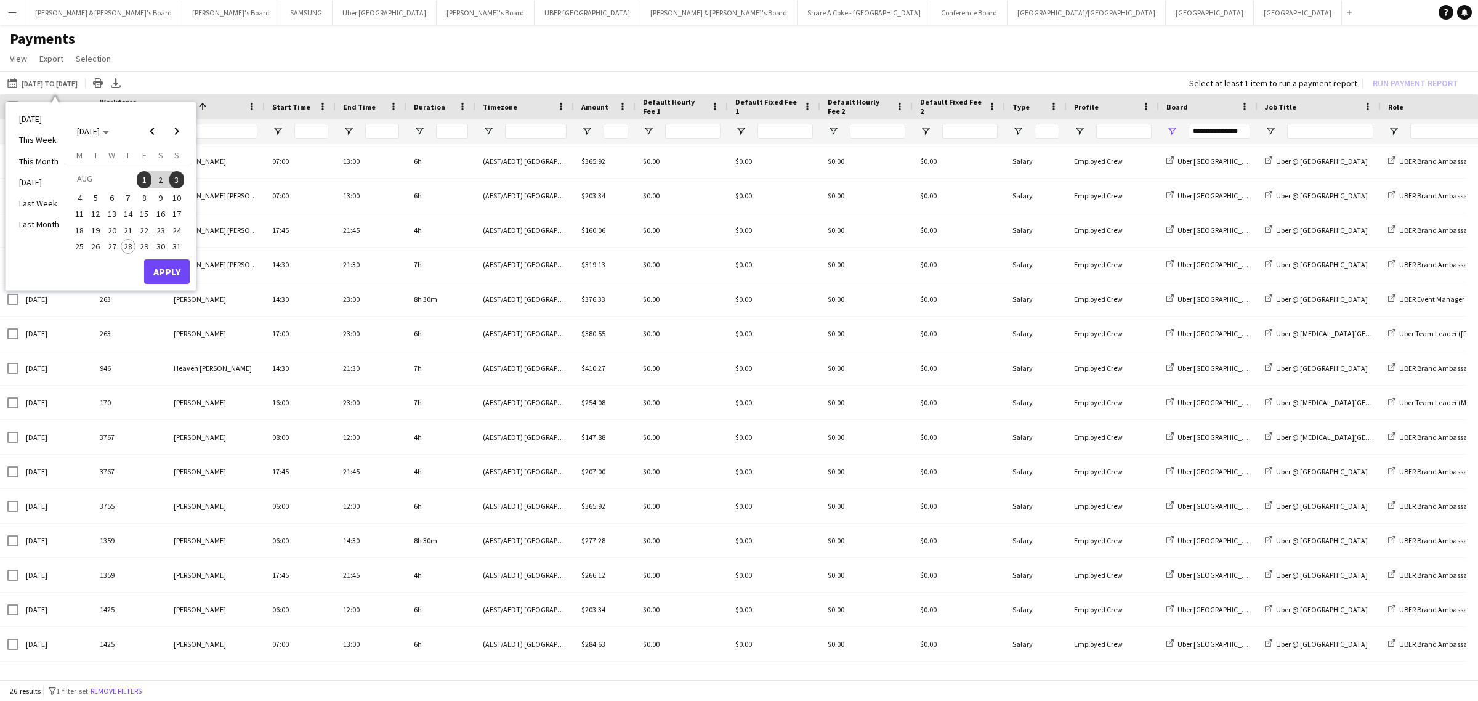
click at [74, 198] on span "4" at bounding box center [79, 197] width 15 height 15
click at [180, 195] on span "10" at bounding box center [176, 197] width 15 height 15
click at [182, 278] on button "Apply" at bounding box center [167, 271] width 46 height 25
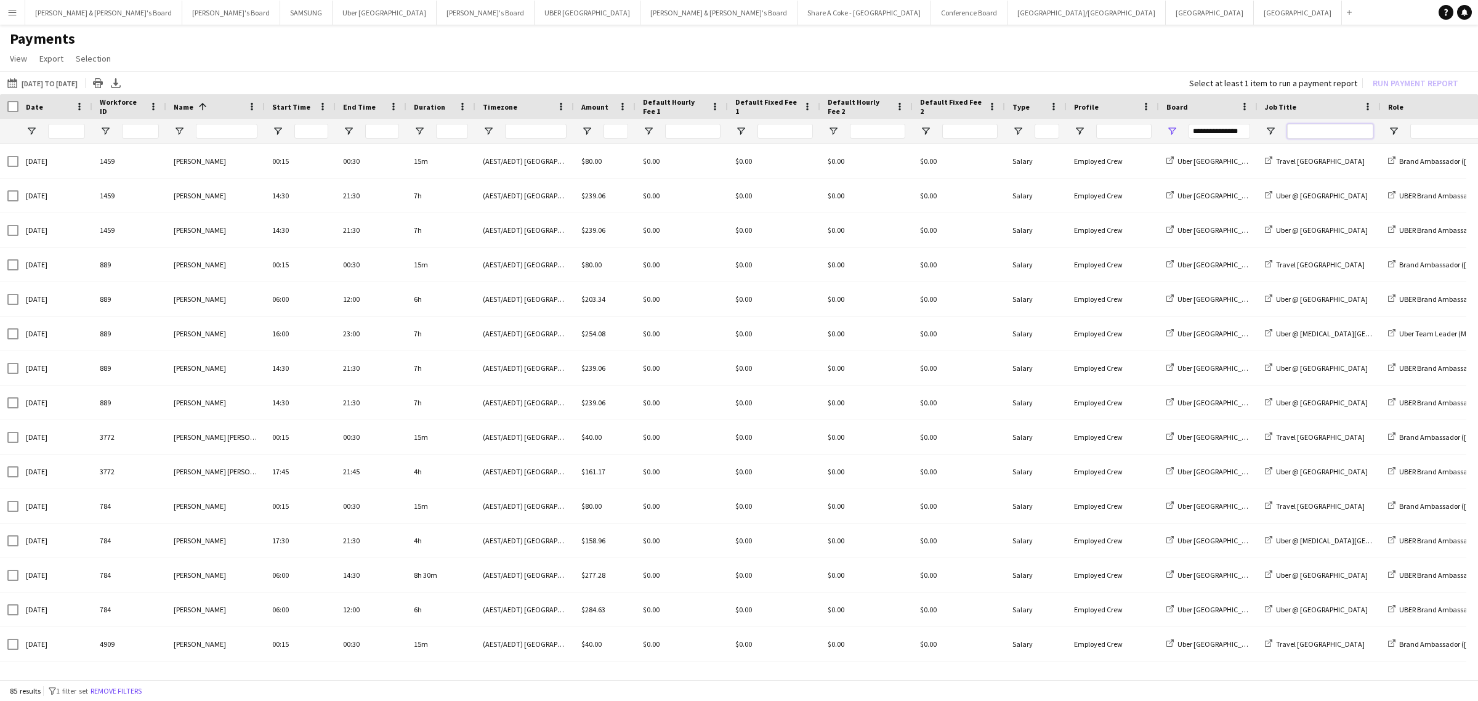
click at [1300, 129] on input "Job Title Filter Input" at bounding box center [1330, 131] width 86 height 15
type input "****"
click at [56, 78] on button "01-08-2025 to 27-08-2025 04-08-2025 to 10-08-2025" at bounding box center [42, 83] width 75 height 15
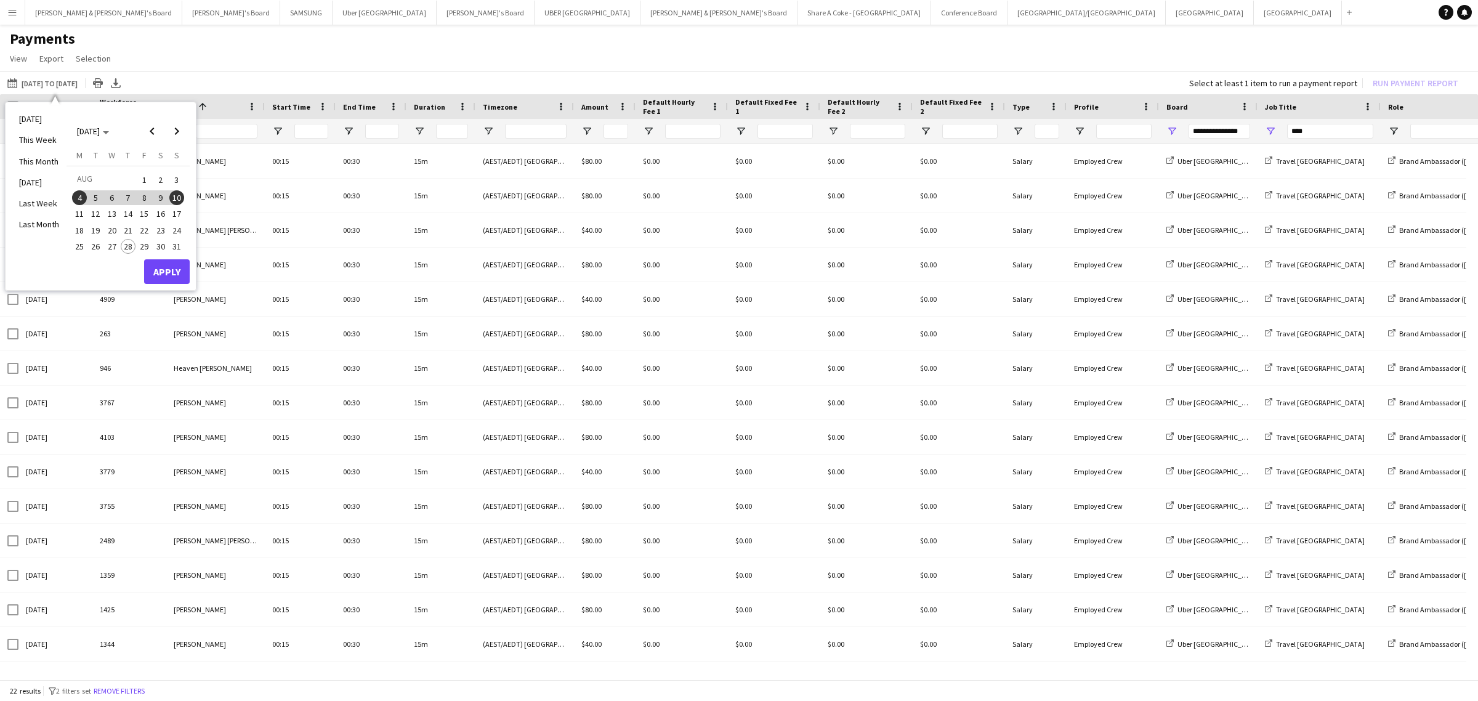
click at [81, 214] on span "11" at bounding box center [79, 213] width 15 height 15
click at [173, 208] on span "17" at bounding box center [176, 213] width 15 height 15
click at [173, 274] on button "Apply" at bounding box center [167, 271] width 46 height 25
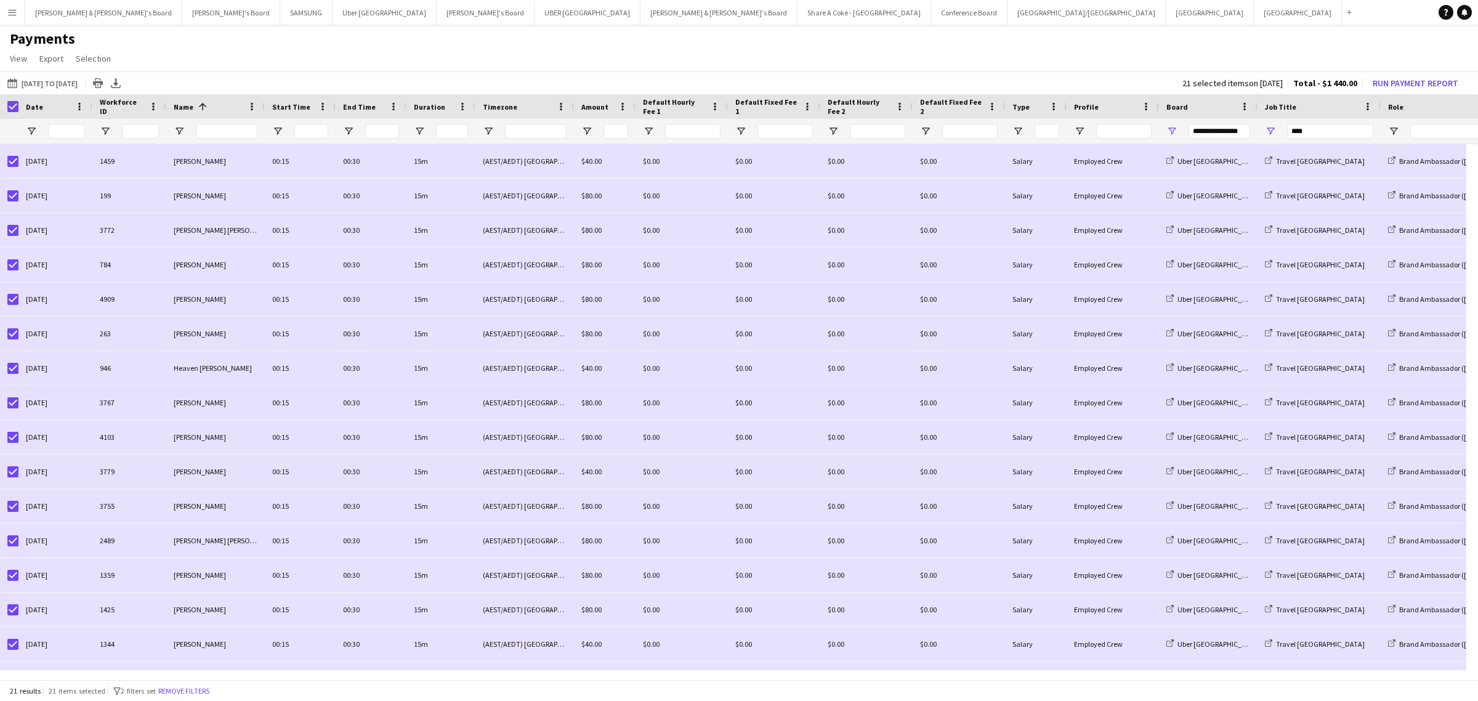
click at [722, 54] on app-page-menu "View Customise view Customise filters Reset Filters Reset View Reset All Export…" at bounding box center [739, 59] width 1478 height 23
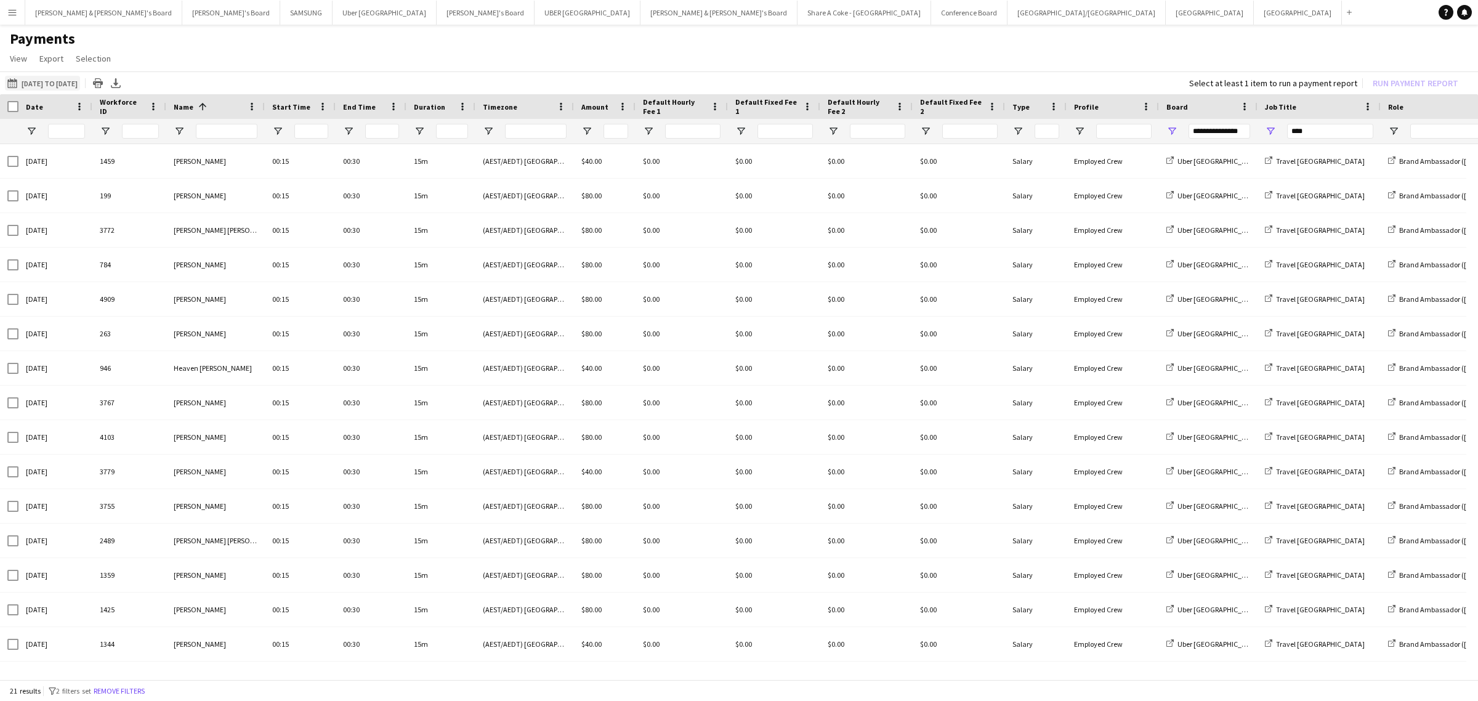
click at [54, 80] on button "01-08-2025 to 27-08-2025 11-08-2025 to 17-08-2025" at bounding box center [42, 83] width 75 height 15
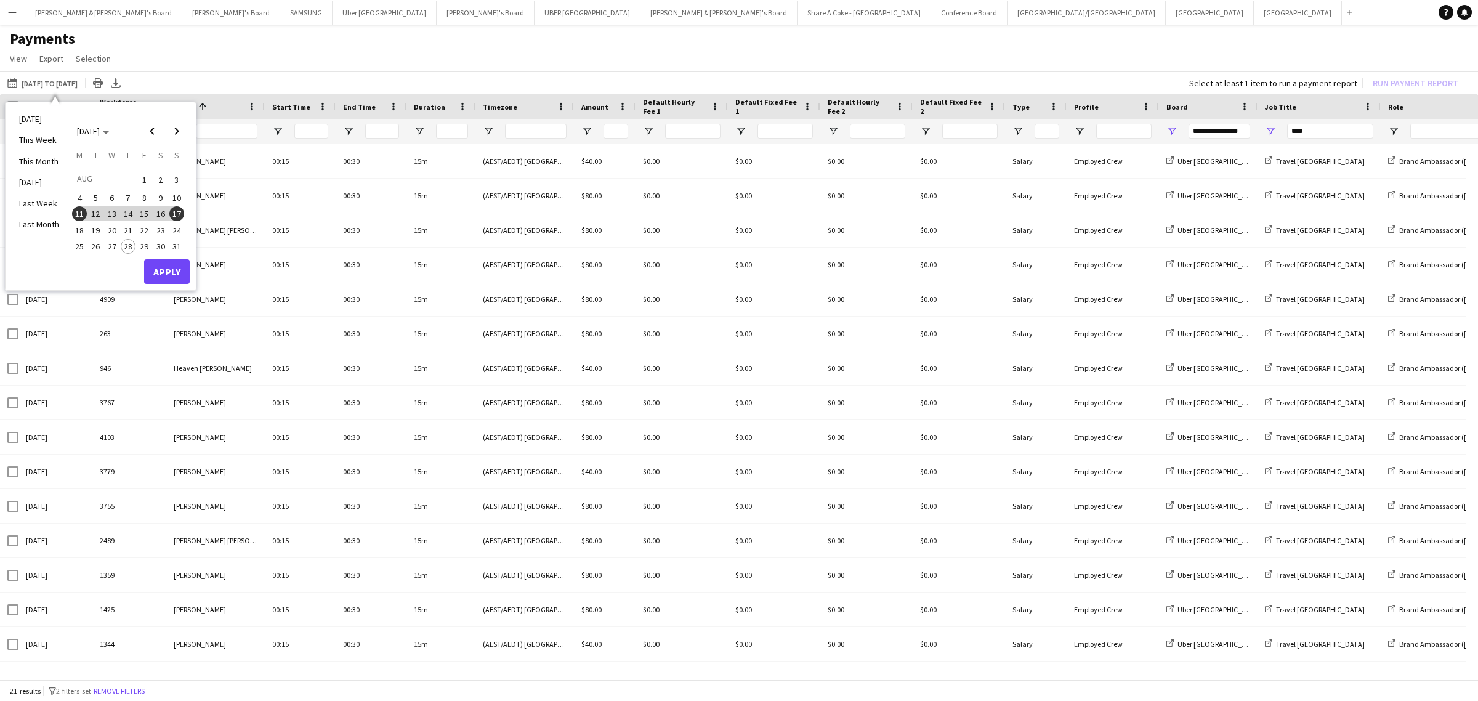
click at [77, 227] on span "18" at bounding box center [79, 230] width 15 height 15
click at [177, 226] on span "24" at bounding box center [176, 230] width 15 height 15
click at [176, 266] on button "Apply" at bounding box center [167, 271] width 46 height 25
